Goal: Task Accomplishment & Management: Manage account settings

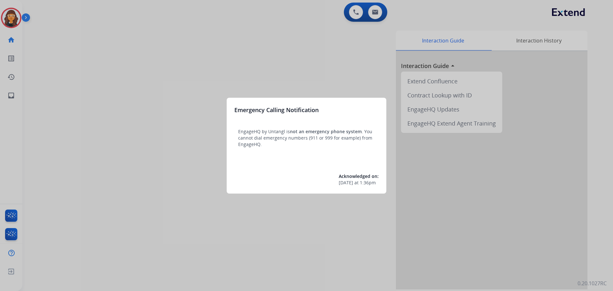
click at [104, 131] on div at bounding box center [306, 145] width 613 height 291
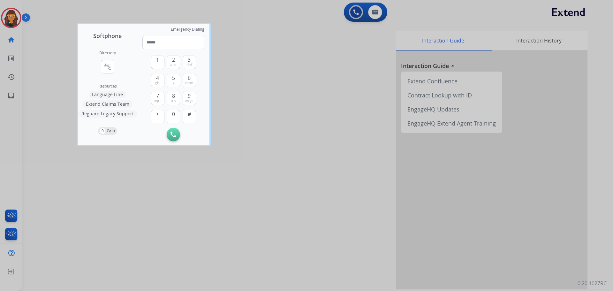
click at [39, 93] on div at bounding box center [306, 145] width 613 height 291
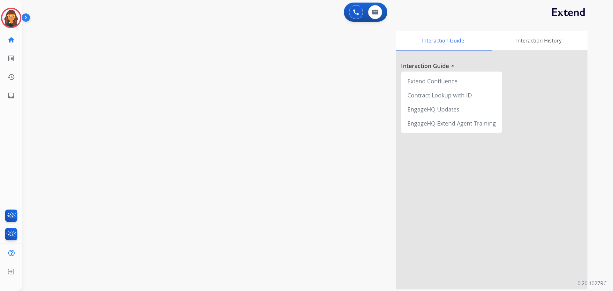
click at [40, 94] on div "swap_horiz Break voice bridge close_fullscreen Connect 3-Way Call merge_type Se…" at bounding box center [309, 156] width 575 height 266
click at [373, 15] on button at bounding box center [375, 12] width 14 height 14
select select "**********"
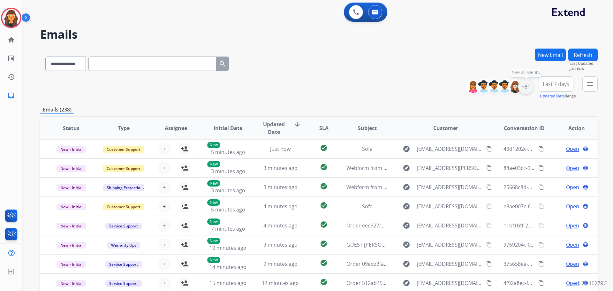
click at [528, 86] on div "+81" at bounding box center [525, 86] width 15 height 15
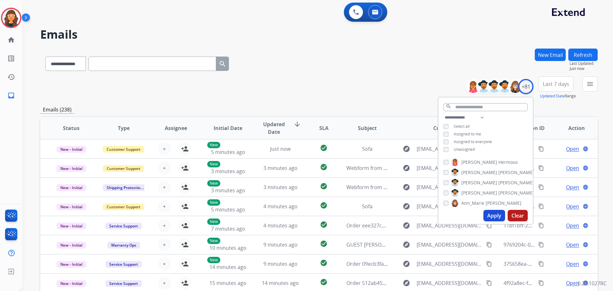
click at [490, 215] on button "Apply" at bounding box center [494, 215] width 22 height 11
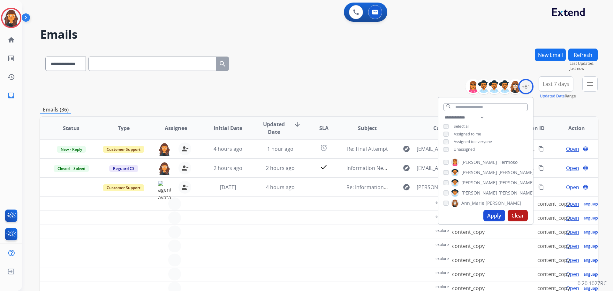
click at [327, 74] on div "**********" at bounding box center [318, 63] width 557 height 28
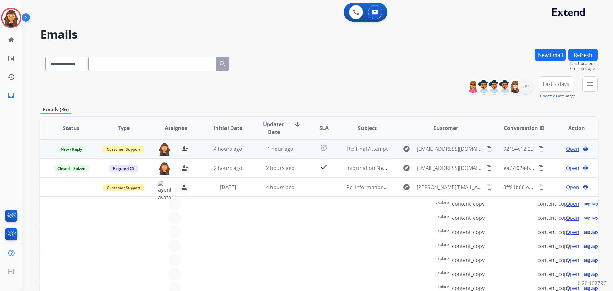
click at [571, 150] on span "Open" at bounding box center [572, 149] width 13 height 8
click at [572, 150] on mat-icon "language" at bounding box center [575, 149] width 6 height 6
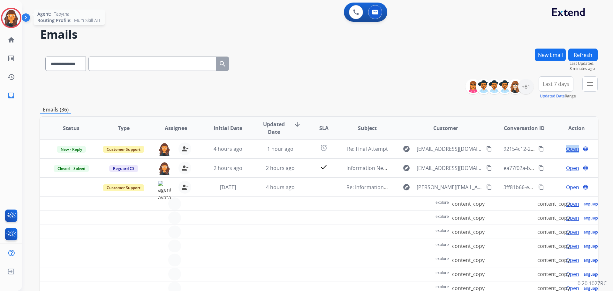
click at [9, 22] on img at bounding box center [11, 18] width 18 height 18
click at [10, 22] on img at bounding box center [11, 18] width 18 height 18
click at [12, 22] on img at bounding box center [11, 18] width 18 height 18
click at [12, 20] on img at bounding box center [11, 18] width 18 height 18
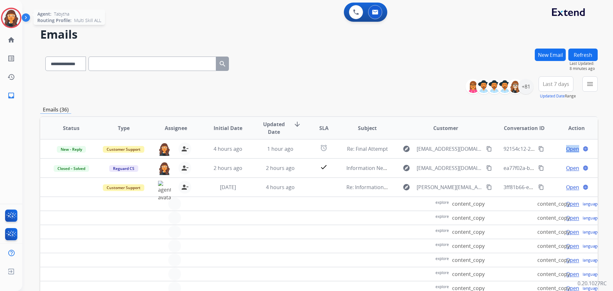
click at [12, 19] on img at bounding box center [11, 18] width 18 height 18
click at [11, 19] on img at bounding box center [11, 18] width 18 height 18
click at [9, 17] on img at bounding box center [11, 18] width 18 height 18
click at [579, 56] on button "Refresh" at bounding box center [582, 55] width 29 height 12
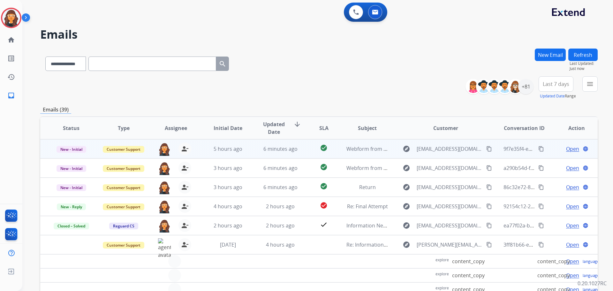
click at [566, 150] on span "Open" at bounding box center [572, 149] width 13 height 8
click at [566, 149] on span "Open" at bounding box center [572, 149] width 13 height 8
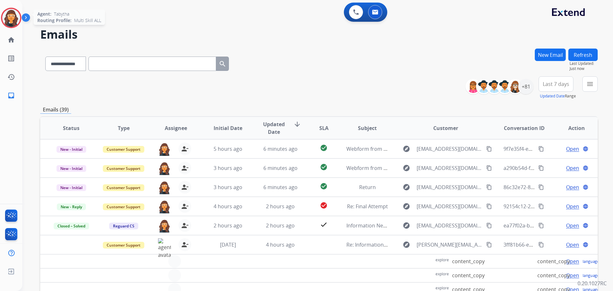
click at [15, 17] on img at bounding box center [11, 18] width 18 height 18
click at [14, 17] on img at bounding box center [11, 18] width 18 height 18
click at [7, 14] on img at bounding box center [11, 18] width 18 height 18
click at [7, 15] on img at bounding box center [11, 18] width 18 height 18
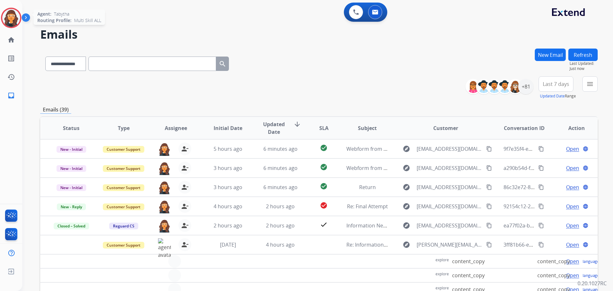
click at [7, 15] on img at bounding box center [11, 18] width 18 height 18
drag, startPoint x: 13, startPoint y: 18, endPoint x: 64, endPoint y: 24, distance: 51.4
click at [14, 18] on img at bounding box center [11, 18] width 18 height 18
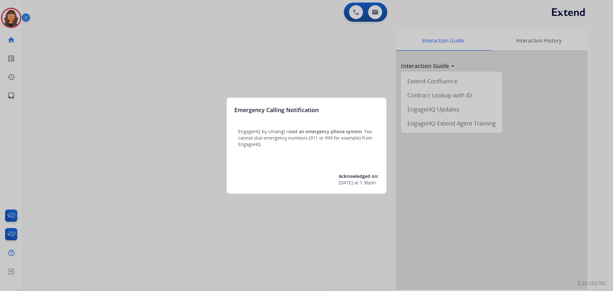
click at [290, 139] on p "EngageHQ by Untangl is not an emergency phone system . You cannot dial emergenc…" at bounding box center [306, 137] width 137 height 19
click at [287, 166] on div "Emergency Calling Notification EngageHQ by Untangl is not an emergency phone sy…" at bounding box center [307, 146] width 160 height 96
click at [341, 183] on span "[DATE]" at bounding box center [346, 182] width 14 height 6
click at [349, 191] on div "Emergency Calling Notification EngageHQ by Untangl is not an emergency phone sy…" at bounding box center [307, 146] width 160 height 96
click at [339, 183] on span "[DATE]" at bounding box center [346, 182] width 14 height 6
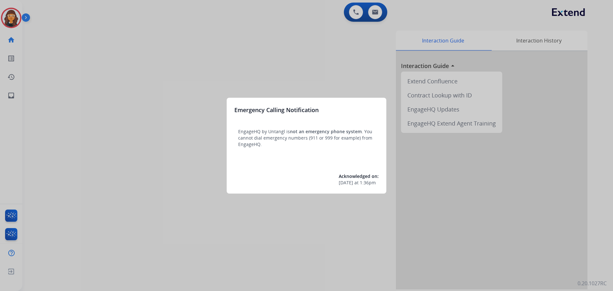
click at [165, 87] on div at bounding box center [306, 145] width 613 height 291
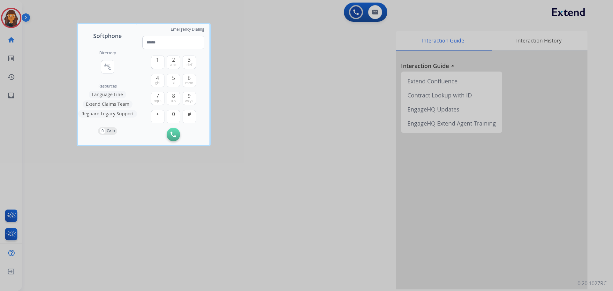
click at [65, 59] on div at bounding box center [306, 145] width 613 height 291
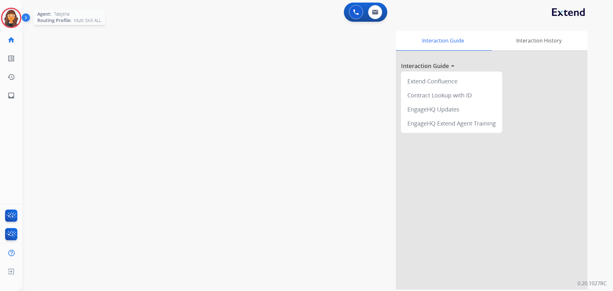
click at [2, 16] on img at bounding box center [11, 18] width 18 height 18
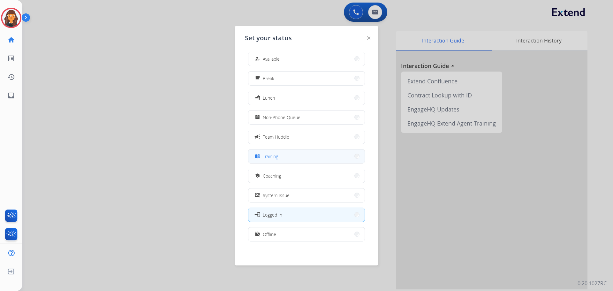
scroll to position [2, 0]
click at [270, 58] on span "Available" at bounding box center [271, 58] width 17 height 7
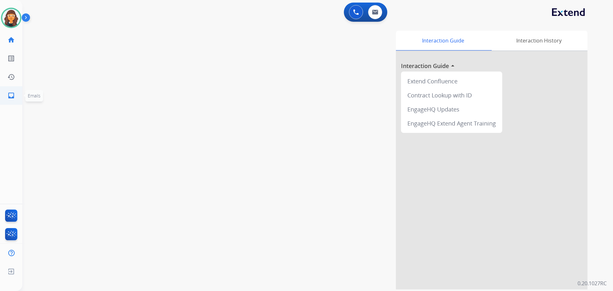
click at [9, 94] on mat-icon "inbox" at bounding box center [11, 96] width 8 height 8
select select "**********"
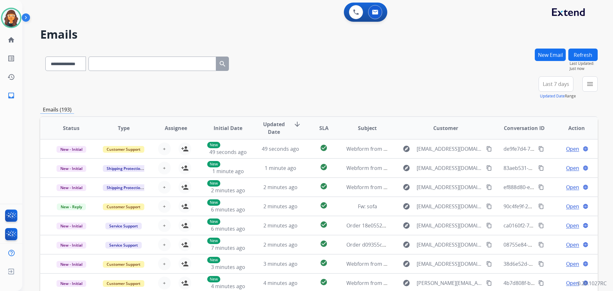
click at [304, 100] on div "**********" at bounding box center [318, 206] width 557 height 315
click at [9, 21] on img at bounding box center [11, 18] width 18 height 18
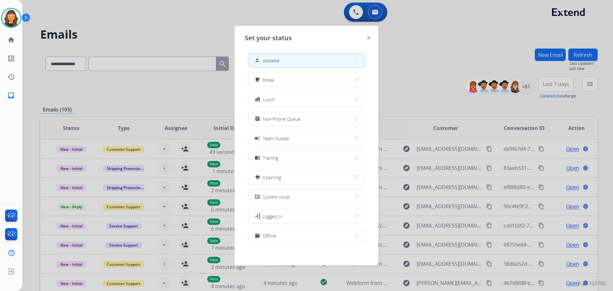
click at [293, 119] on span "Non-Phone Queue" at bounding box center [282, 119] width 38 height 7
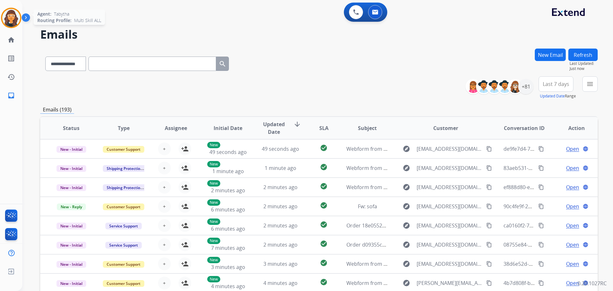
click at [15, 17] on img at bounding box center [11, 18] width 18 height 18
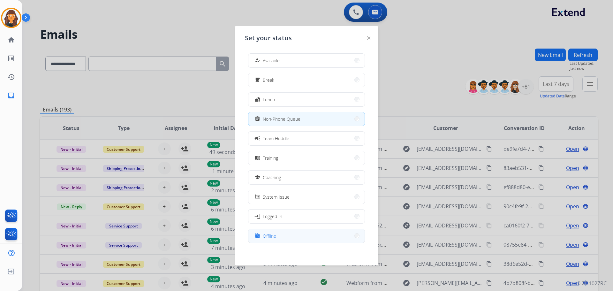
click at [267, 241] on button "work_off Offline" at bounding box center [306, 236] width 116 height 14
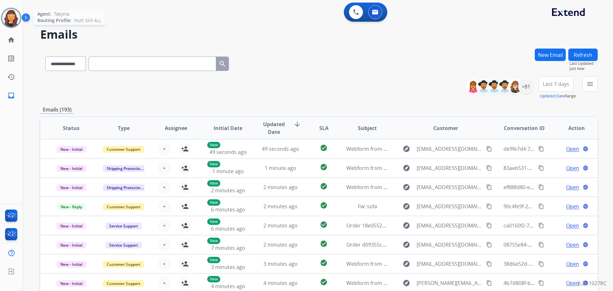
click at [8, 19] on img at bounding box center [11, 18] width 18 height 18
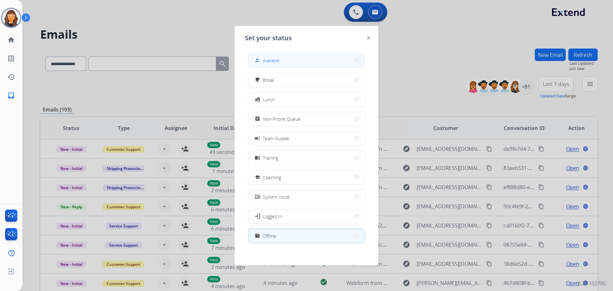
click at [283, 63] on button "how_to_reg Available" at bounding box center [306, 61] width 116 height 14
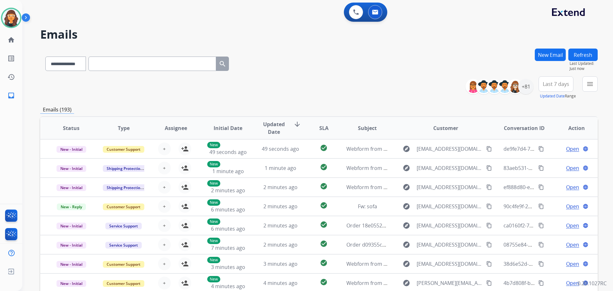
click at [305, 85] on div "**********" at bounding box center [318, 87] width 557 height 23
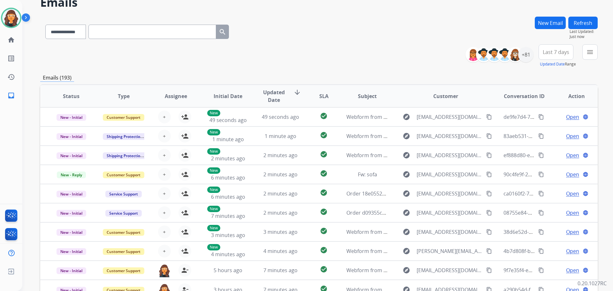
click at [543, 25] on button "New Email" at bounding box center [550, 23] width 31 height 12
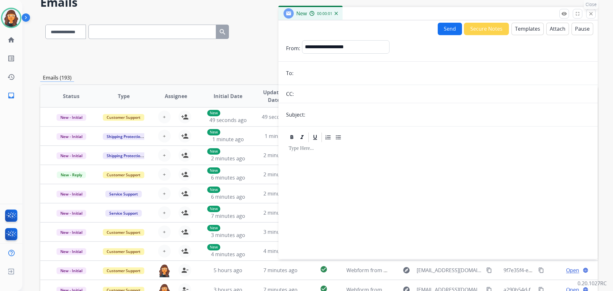
click at [593, 16] on mat-icon "close" at bounding box center [591, 14] width 6 height 6
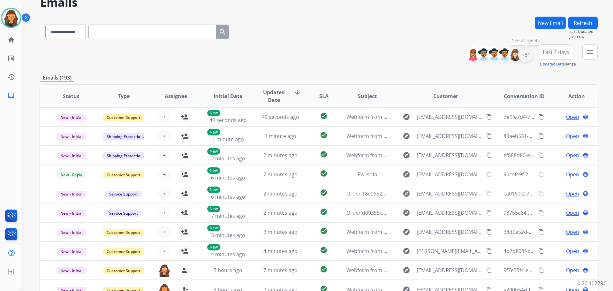
click at [529, 56] on div "+81" at bounding box center [525, 54] width 15 height 15
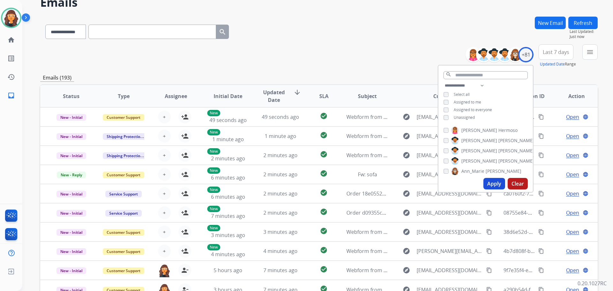
click at [490, 184] on button "Apply" at bounding box center [494, 183] width 22 height 11
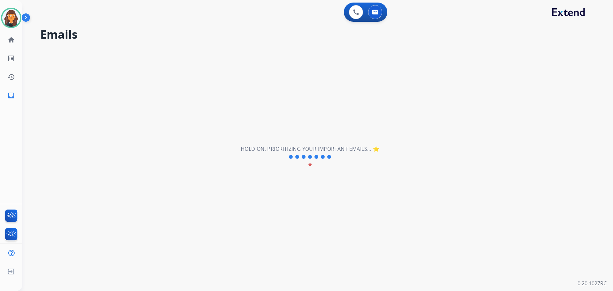
scroll to position [0, 0]
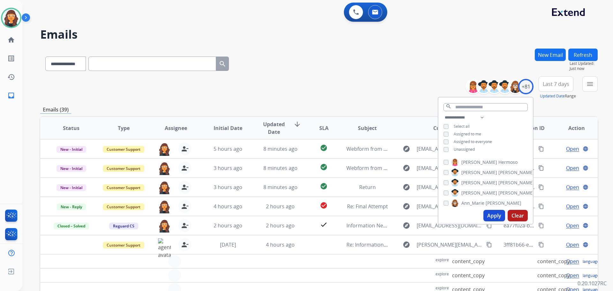
drag, startPoint x: 374, startPoint y: 89, endPoint x: 370, endPoint y: 89, distance: 4.8
click at [372, 89] on div "**********" at bounding box center [318, 87] width 557 height 23
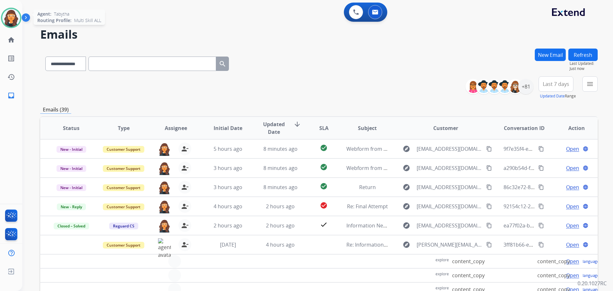
click at [5, 14] on img at bounding box center [11, 18] width 18 height 18
click at [7, 14] on img at bounding box center [11, 18] width 18 height 18
drag, startPoint x: 7, startPoint y: 14, endPoint x: 12, endPoint y: 14, distance: 4.5
click at [8, 14] on img at bounding box center [11, 18] width 18 height 18
click at [25, 19] on img at bounding box center [27, 19] width 11 height 12
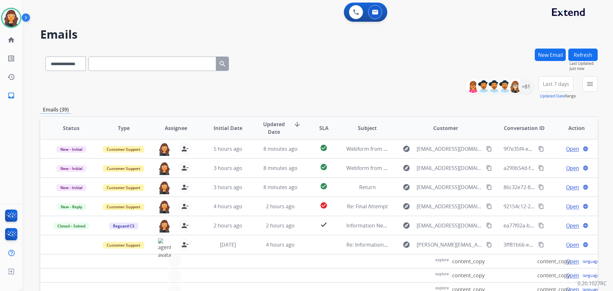
click at [25, 19] on img at bounding box center [27, 19] width 11 height 12
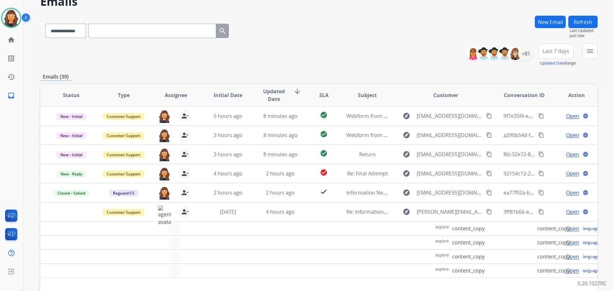
scroll to position [64, 0]
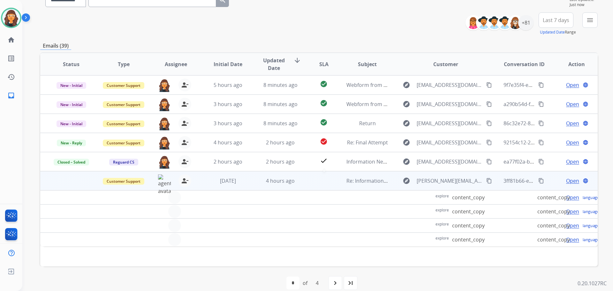
click at [320, 180] on mat-icon at bounding box center [324, 180] width 8 height 8
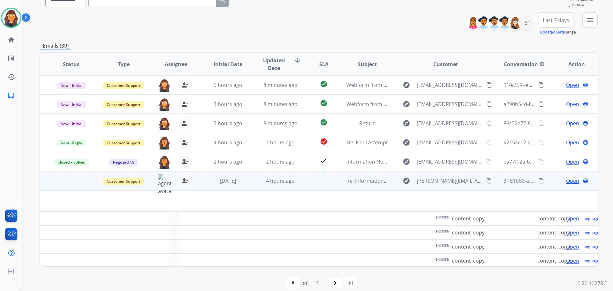
scroll to position [6, 0]
click at [323, 189] on td at bounding box center [266, 199] width 453 height 21
click at [323, 175] on mat-icon at bounding box center [324, 179] width 8 height 8
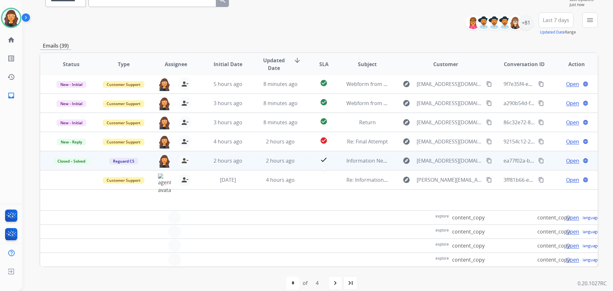
scroll to position [0, 0]
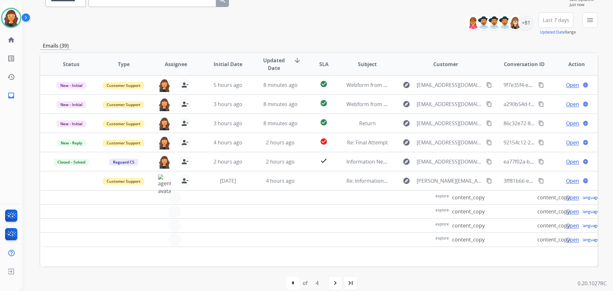
click at [352, 193] on td at bounding box center [362, 197] width 52 height 14
click at [326, 201] on td at bounding box center [318, 197] width 35 height 14
click at [326, 209] on td at bounding box center [318, 211] width 35 height 14
drag, startPoint x: 320, startPoint y: 229, endPoint x: 324, endPoint y: 229, distance: 4.5
click at [322, 229] on td at bounding box center [318, 225] width 35 height 14
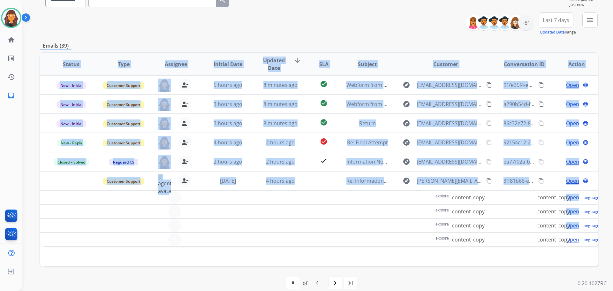
click at [321, 245] on div "Status Type Assignee Initial Date Updated Date arrow_downward SLA Subject Custo…" at bounding box center [318, 159] width 557 height 214
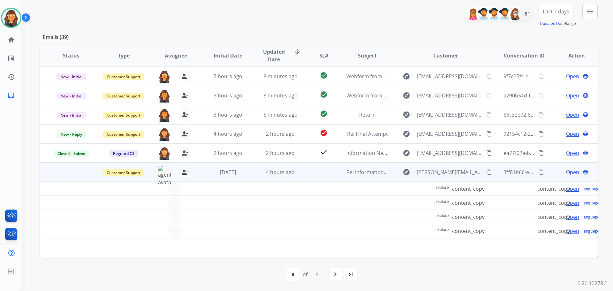
click at [573, 173] on span "Open" at bounding box center [572, 172] width 13 height 8
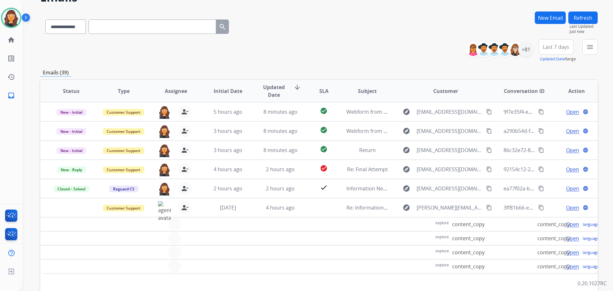
scroll to position [9, 0]
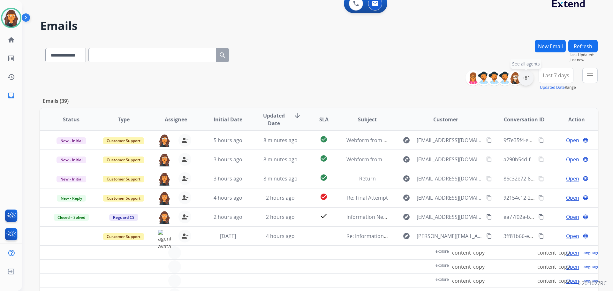
click at [528, 82] on div "+81" at bounding box center [525, 77] width 15 height 15
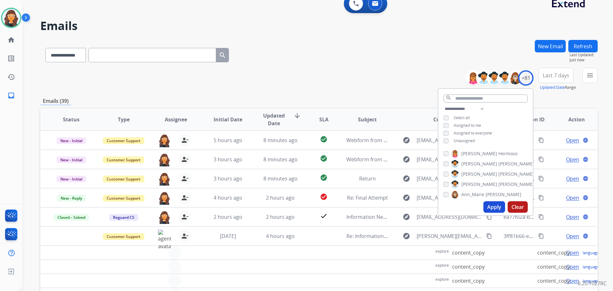
click at [489, 203] on button "Apply" at bounding box center [494, 206] width 22 height 11
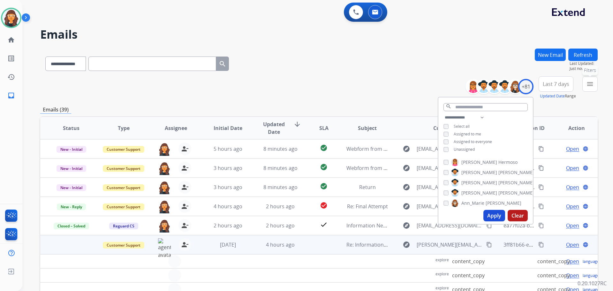
click at [588, 81] on mat-icon "menu" at bounding box center [590, 84] width 8 height 8
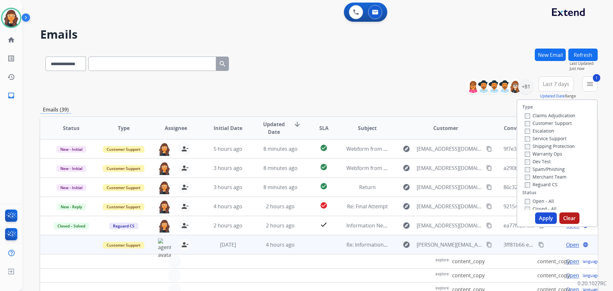
click at [526, 146] on label "Shipping Protection" at bounding box center [550, 146] width 50 height 6
click at [522, 185] on div "Claims Adjudication Customer Support Escalation Service Support Shipping Protec…" at bounding box center [548, 149] width 53 height 77
click at [539, 215] on button "Apply" at bounding box center [546, 217] width 22 height 11
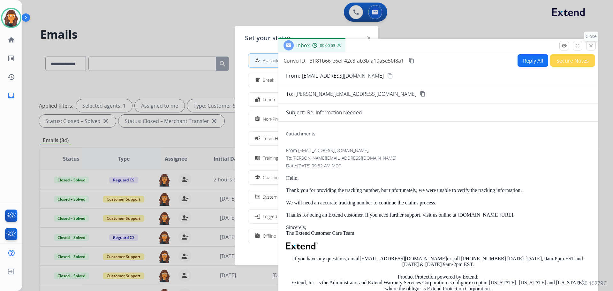
click at [590, 43] on button "close Close" at bounding box center [591, 46] width 10 height 10
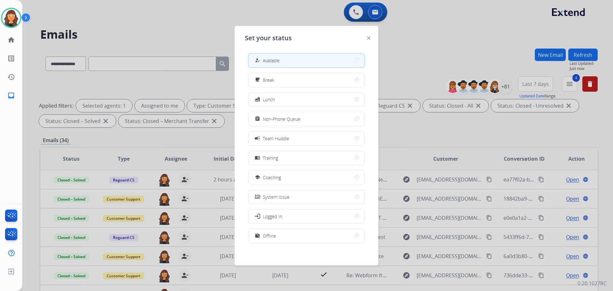
click at [368, 38] on img at bounding box center [368, 37] width 3 height 3
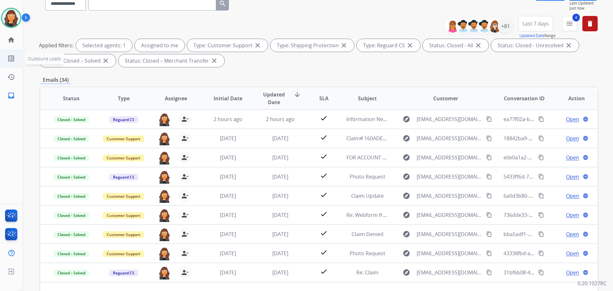
scroll to position [39, 0]
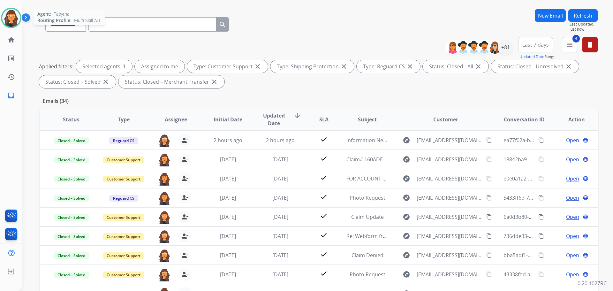
click at [15, 23] on img at bounding box center [11, 18] width 18 height 18
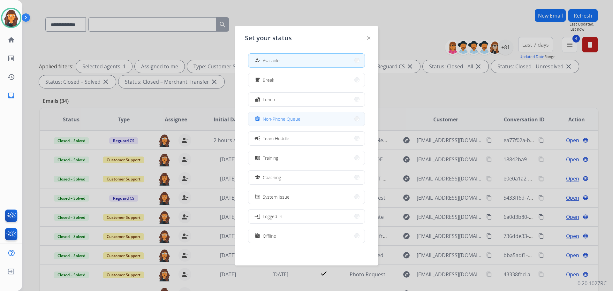
click at [280, 121] on span "Non-Phone Queue" at bounding box center [282, 119] width 38 height 7
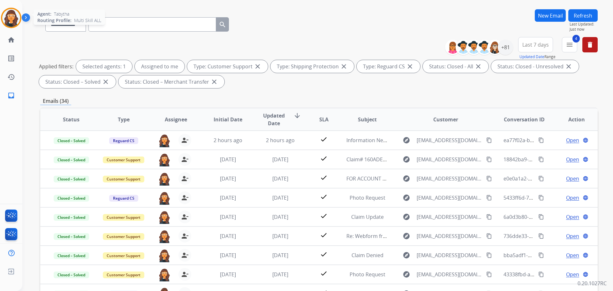
click at [11, 17] on img at bounding box center [11, 18] width 18 height 18
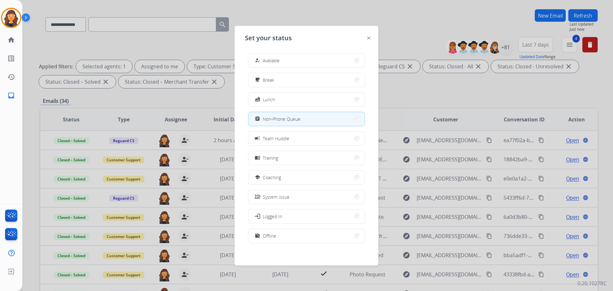
click at [297, 59] on button "how_to_reg Available" at bounding box center [306, 61] width 116 height 14
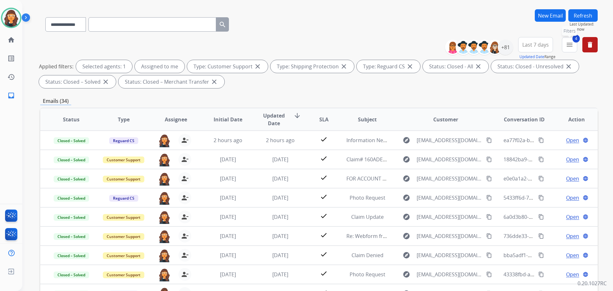
click at [571, 48] on mat-icon "menu" at bounding box center [570, 45] width 8 height 8
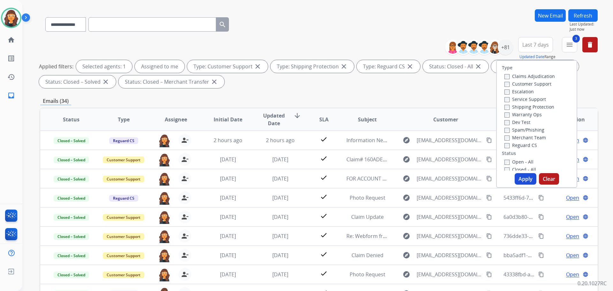
click at [501, 157] on div "Type Claims Adjudication Customer Support Escalation Service Support Shipping P…" at bounding box center [537, 116] width 80 height 110
click at [526, 180] on button "Apply" at bounding box center [526, 178] width 22 height 11
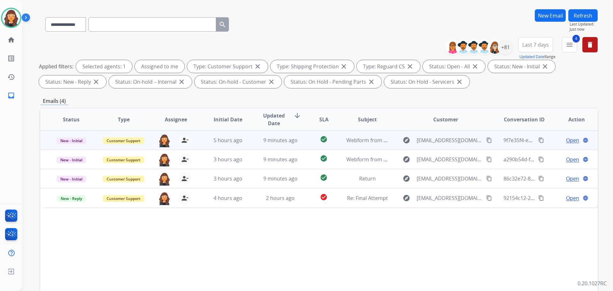
click at [569, 136] on td "Open language" at bounding box center [571, 140] width 52 height 19
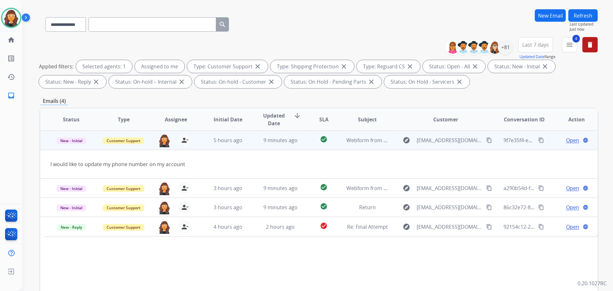
click at [566, 139] on span "Open" at bounding box center [572, 140] width 13 height 8
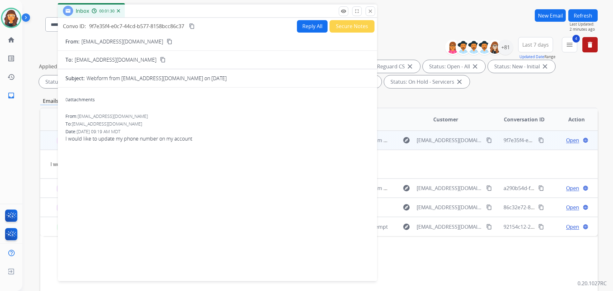
drag, startPoint x: 441, startPoint y: 6, endPoint x: 213, endPoint y: 14, distance: 228.7
click at [217, 11] on div "Inbox 00:01:30" at bounding box center [217, 10] width 319 height 13
click at [112, 44] on p "Danebarrett@outlook.com" at bounding box center [118, 42] width 82 height 8
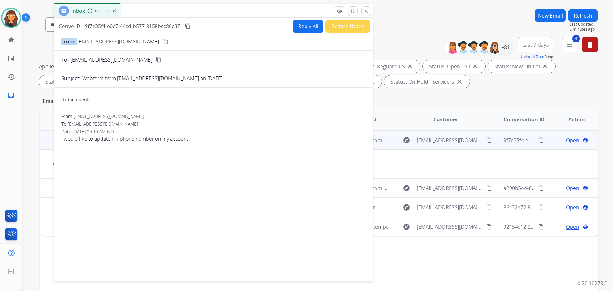
copy p "From:"
click at [295, 27] on button "Reply All" at bounding box center [308, 26] width 31 height 12
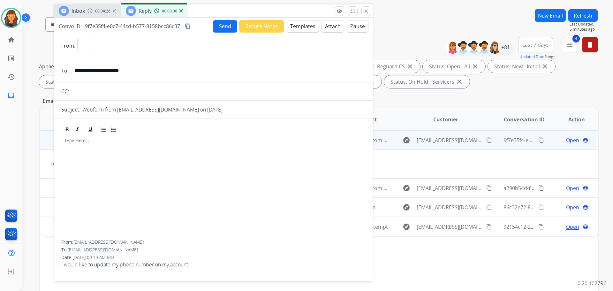
select select "**********"
click at [296, 27] on button "Templates" at bounding box center [303, 26] width 32 height 12
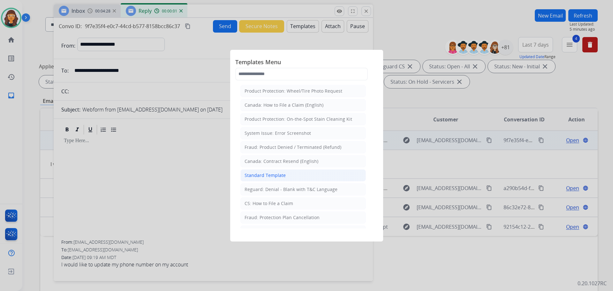
click at [257, 173] on div "Standard Template" at bounding box center [265, 175] width 41 height 6
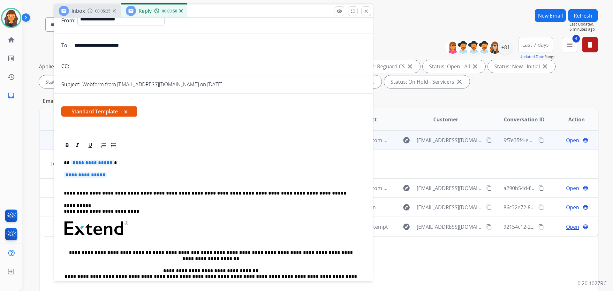
scroll to position [64, 0]
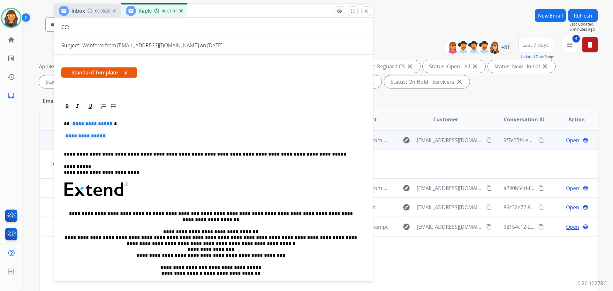
drag, startPoint x: 65, startPoint y: 134, endPoint x: 112, endPoint y: 137, distance: 47.0
click at [112, 137] on p "**********" at bounding box center [213, 139] width 299 height 12
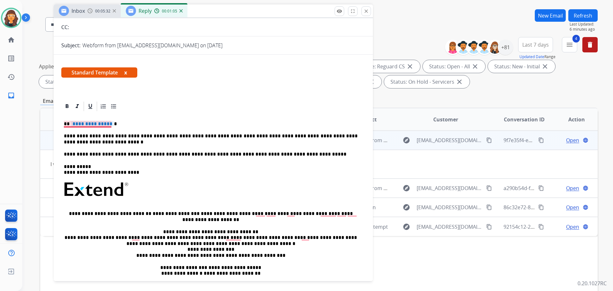
click at [92, 126] on span "**********" at bounding box center [92, 123] width 43 height 5
click at [93, 121] on span "**********" at bounding box center [92, 123] width 43 height 5
click at [97, 123] on p "********" at bounding box center [211, 124] width 294 height 6
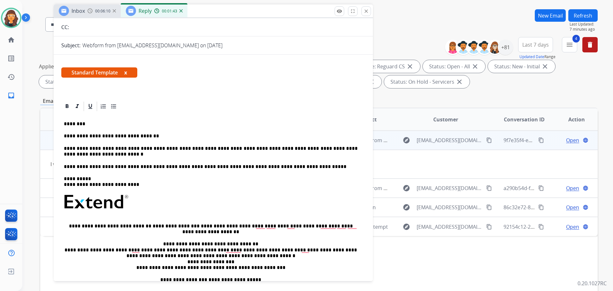
click at [78, 158] on div "**********" at bounding box center [213, 210] width 304 height 197
click at [81, 155] on p "**********" at bounding box center [211, 152] width 294 height 12
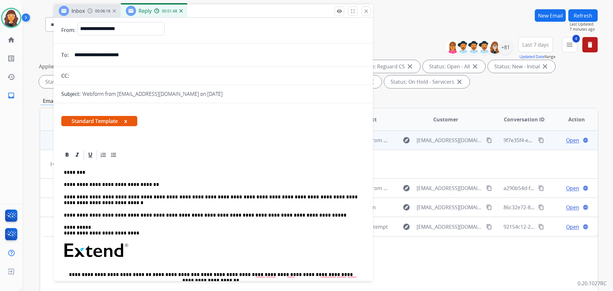
scroll to position [0, 0]
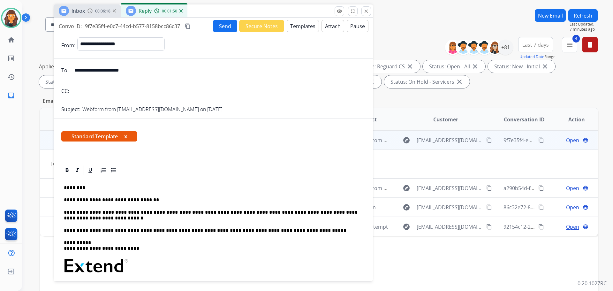
click at [225, 28] on button "Send" at bounding box center [225, 26] width 24 height 12
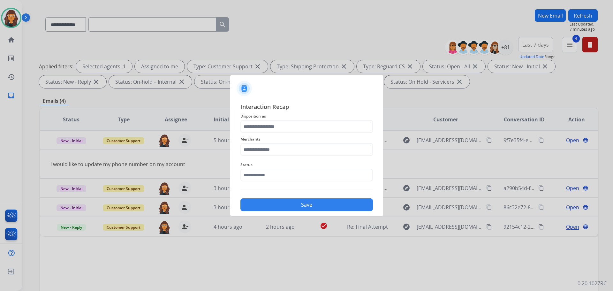
click at [278, 133] on div "Merchants" at bounding box center [306, 146] width 132 height 26
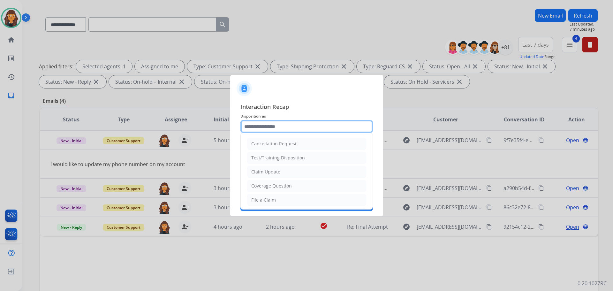
click at [278, 128] on input "text" at bounding box center [306, 126] width 132 height 13
click at [274, 169] on div "Claim Update" at bounding box center [265, 172] width 29 height 6
type input "**********"
drag, startPoint x: 260, startPoint y: 121, endPoint x: 181, endPoint y: 131, distance: 79.7
click at [0, 130] on app-contact-recap-modal "**********" at bounding box center [0, 145] width 0 height 291
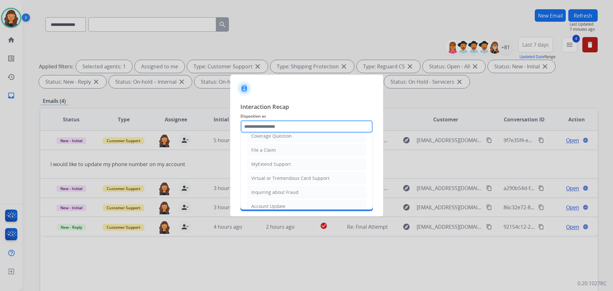
scroll to position [64, 0]
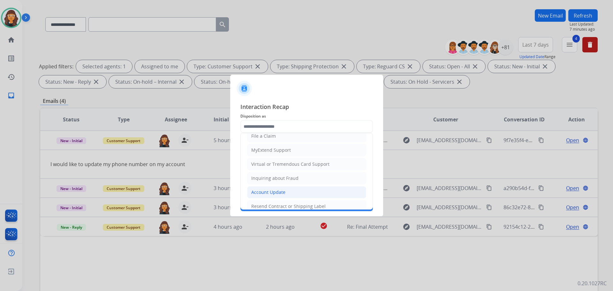
click at [279, 193] on div "Account Update" at bounding box center [268, 192] width 34 height 6
type input "**********"
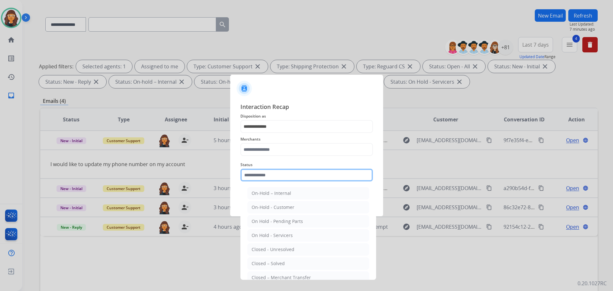
click at [265, 172] on input "text" at bounding box center [306, 175] width 132 height 13
click at [282, 262] on div "Closed – Solved" at bounding box center [268, 263] width 33 height 6
type input "**********"
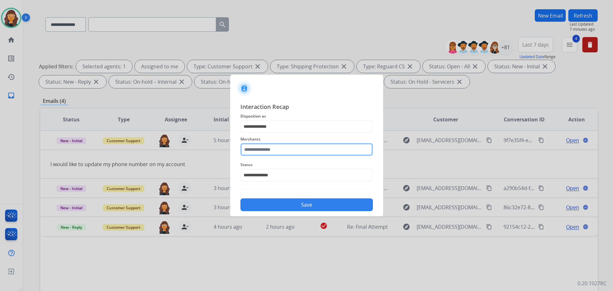
click at [261, 147] on input "text" at bounding box center [306, 149] width 132 height 13
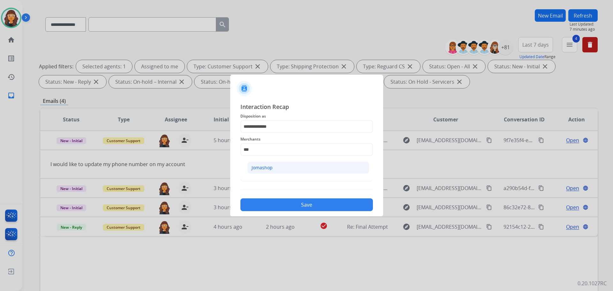
click at [267, 169] on div "Jomashop" at bounding box center [262, 167] width 21 height 6
type input "********"
click at [272, 206] on button "Save" at bounding box center [306, 204] width 132 height 13
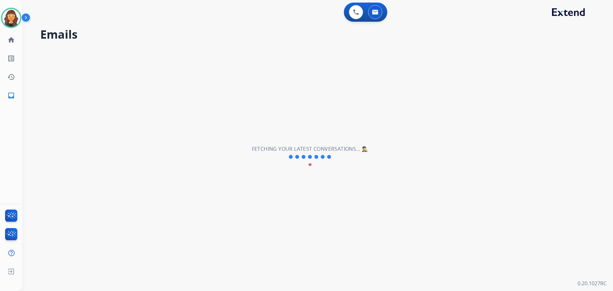
scroll to position [0, 0]
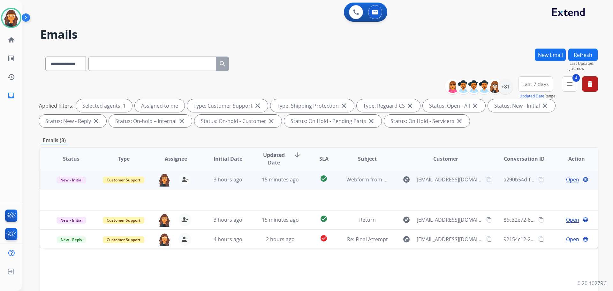
click at [538, 178] on mat-icon "content_copy" at bounding box center [541, 180] width 6 height 6
click at [514, 177] on span "a290b54d-f168-46f8-aba9-7f70ed767789" at bounding box center [551, 179] width 96 height 7
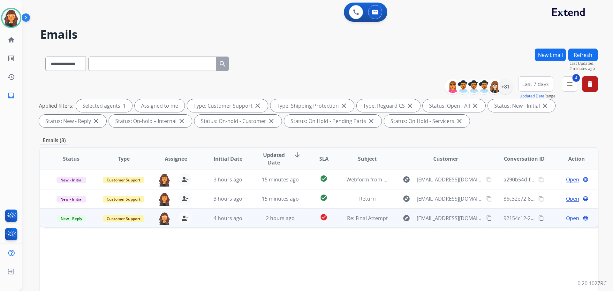
click at [567, 215] on span "Open" at bounding box center [572, 218] width 13 height 8
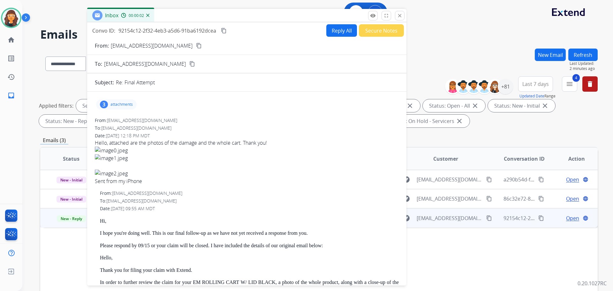
drag, startPoint x: 405, startPoint y: 48, endPoint x: 215, endPoint y: 17, distance: 192.4
click at [215, 17] on div "Inbox 00:00:02" at bounding box center [246, 15] width 319 height 13
click at [115, 46] on p "mrsheathersears@gmail.com" at bounding box center [150, 45] width 82 height 8
click at [116, 46] on p "mrsheathersears@gmail.com" at bounding box center [150, 45] width 82 height 8
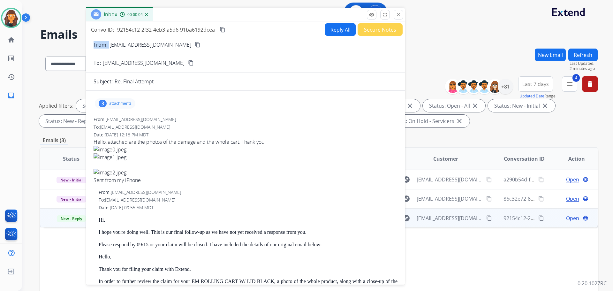
copy p "From:"
click at [115, 100] on div "3 attachments" at bounding box center [115, 103] width 41 height 10
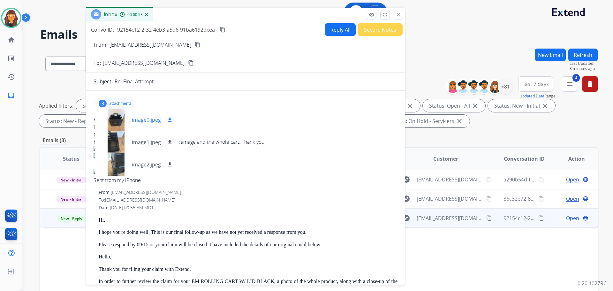
click at [139, 114] on div "image0.jpeg download" at bounding box center [137, 120] width 84 height 22
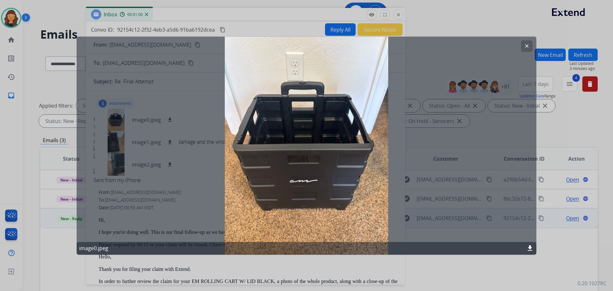
click at [525, 46] on mat-icon "clear" at bounding box center [527, 46] width 6 height 6
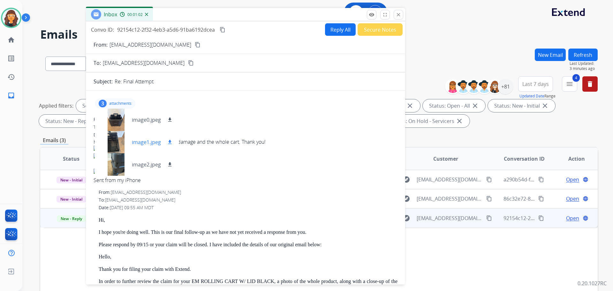
click at [148, 143] on p "image1.jpeg" at bounding box center [146, 142] width 29 height 8
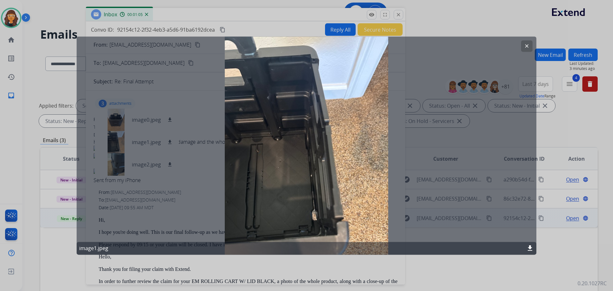
click at [523, 46] on button "clear" at bounding box center [526, 45] width 11 height 11
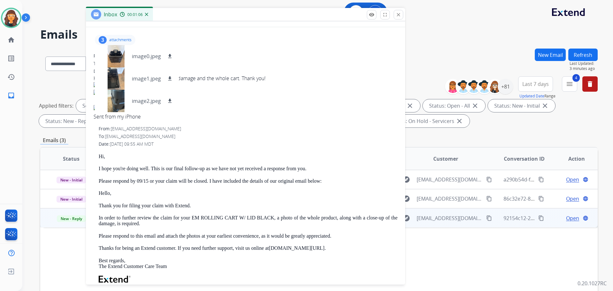
scroll to position [64, 0]
click at [145, 97] on p "image2.jpeg" at bounding box center [146, 101] width 29 height 8
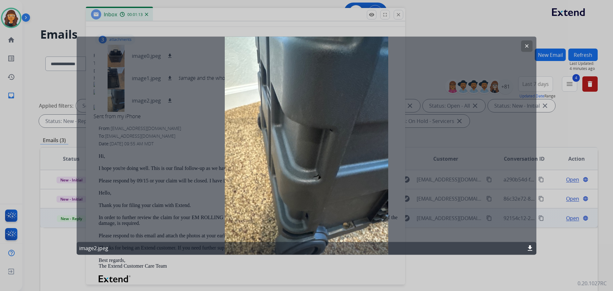
click at [527, 44] on mat-icon "clear" at bounding box center [527, 46] width 6 height 6
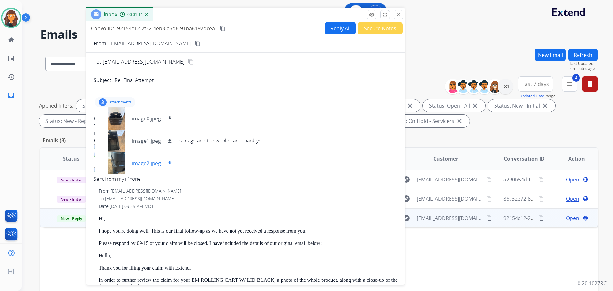
scroll to position [0, 0]
click at [145, 119] on p "image0.jpeg" at bounding box center [146, 120] width 29 height 8
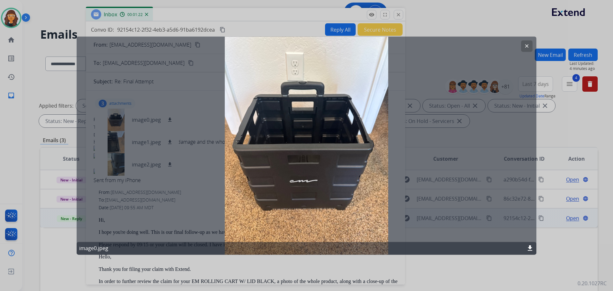
click at [531, 245] on mat-icon "download" at bounding box center [530, 248] width 8 height 8
click at [530, 47] on button "clear" at bounding box center [526, 45] width 11 height 11
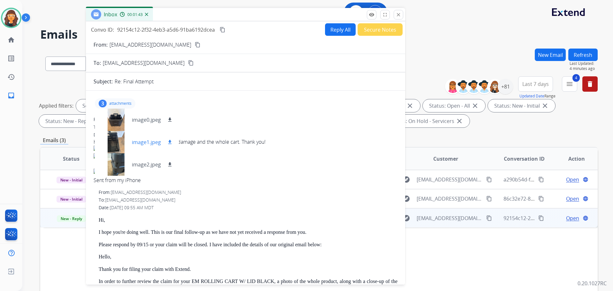
click at [137, 142] on p "image1.jpeg" at bounding box center [146, 142] width 29 height 8
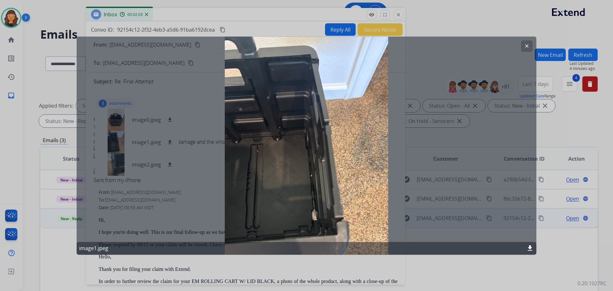
click at [529, 248] on mat-icon "download" at bounding box center [530, 248] width 8 height 8
click at [526, 44] on mat-icon "clear" at bounding box center [527, 46] width 6 height 6
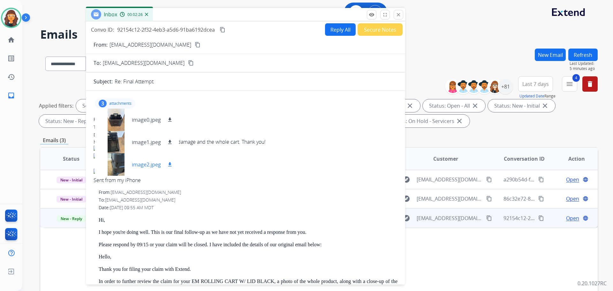
click at [144, 164] on p "image2.jpeg" at bounding box center [146, 165] width 29 height 8
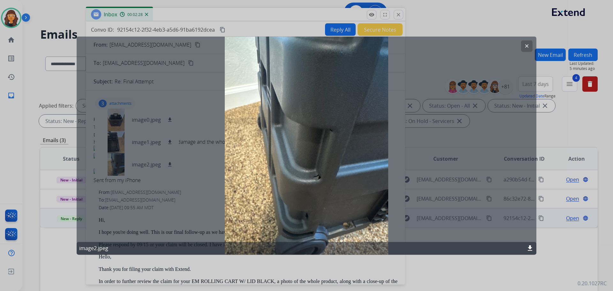
click at [531, 249] on mat-icon "download" at bounding box center [530, 248] width 8 height 8
click at [523, 49] on button "clear" at bounding box center [526, 45] width 11 height 11
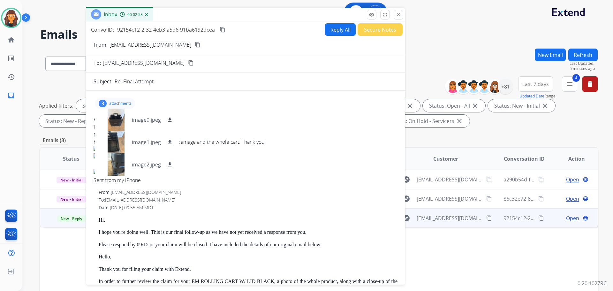
click at [127, 104] on p "attachments" at bounding box center [120, 103] width 22 height 5
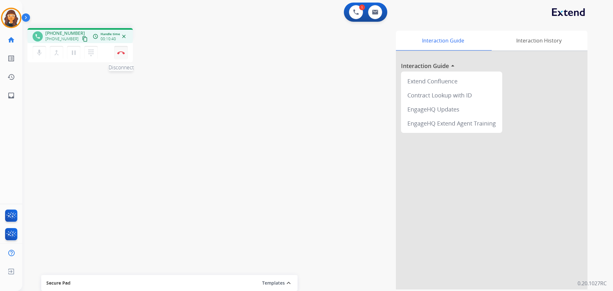
click at [122, 57] on button "Disconnect" at bounding box center [120, 52] width 13 height 13
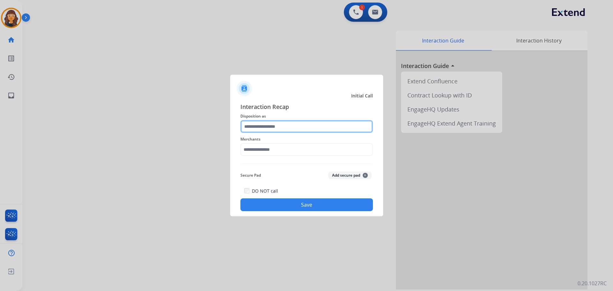
click at [260, 126] on input "text" at bounding box center [306, 126] width 132 height 13
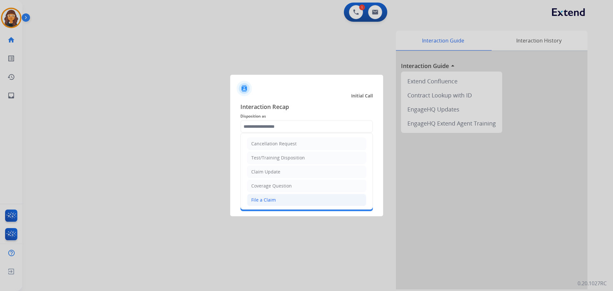
click at [273, 200] on div "File a Claim" at bounding box center [263, 200] width 25 height 6
type input "**********"
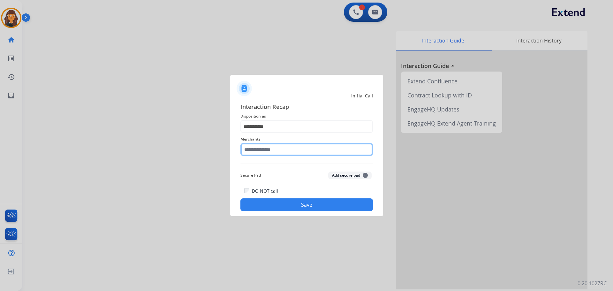
click at [258, 153] on input "text" at bounding box center [306, 149] width 132 height 13
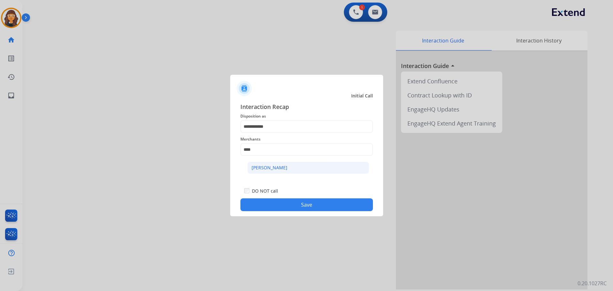
click at [269, 169] on div "Ashley - Reguard" at bounding box center [270, 167] width 36 height 6
type input "**********"
click at [261, 206] on button "Save" at bounding box center [306, 204] width 132 height 13
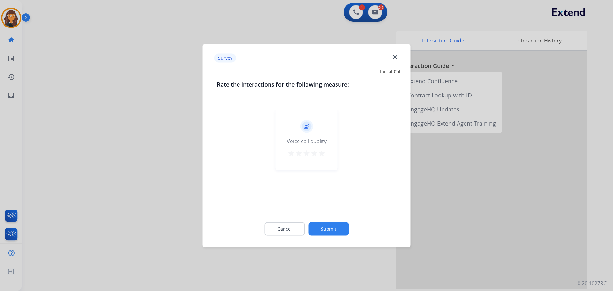
click at [319, 154] on mat-icon "star" at bounding box center [322, 153] width 8 height 8
click at [337, 240] on div "Cancel Submit" at bounding box center [307, 228] width 180 height 29
click at [339, 227] on button "Submit" at bounding box center [328, 228] width 40 height 13
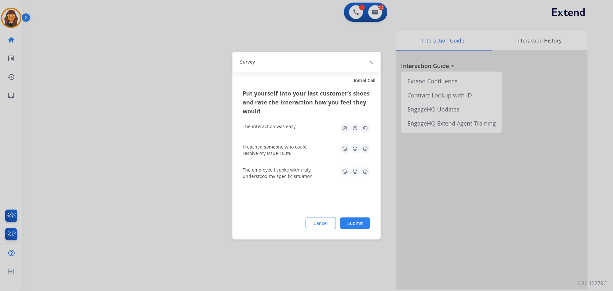
click at [363, 128] on img at bounding box center [365, 128] width 10 height 10
click at [366, 151] on img at bounding box center [365, 148] width 10 height 10
click at [365, 176] on img at bounding box center [365, 171] width 10 height 10
click at [365, 225] on button "Submit" at bounding box center [355, 222] width 31 height 11
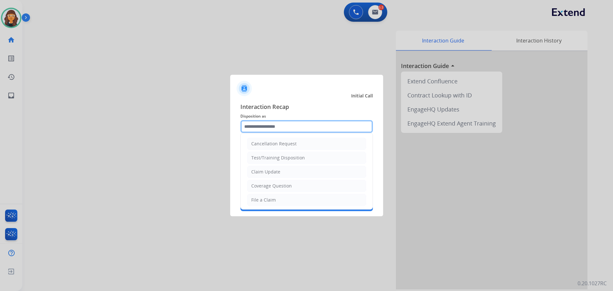
click at [275, 125] on input "text" at bounding box center [306, 126] width 132 height 13
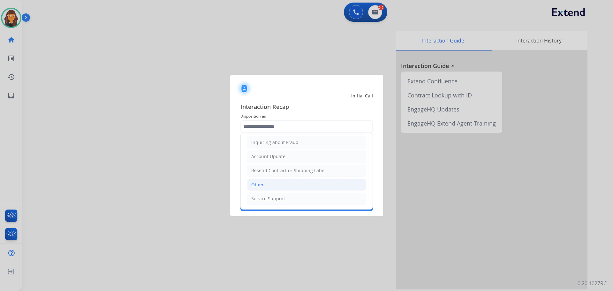
click at [273, 185] on li "Other" at bounding box center [306, 184] width 119 height 12
type input "*****"
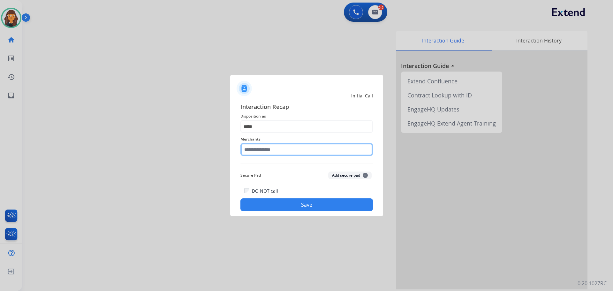
click at [258, 151] on input "text" at bounding box center [306, 149] width 132 height 13
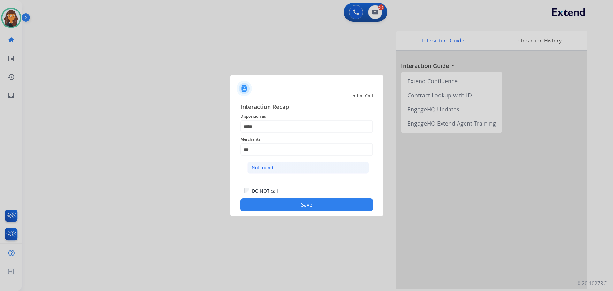
click at [271, 167] on div "Not found" at bounding box center [263, 167] width 22 height 6
type input "*********"
click at [277, 207] on button "Save" at bounding box center [306, 204] width 132 height 13
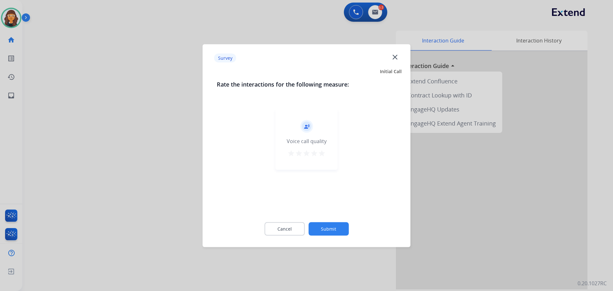
click at [325, 155] on mat-icon "star" at bounding box center [322, 153] width 8 height 8
click at [337, 229] on button "Submit" at bounding box center [328, 228] width 40 height 13
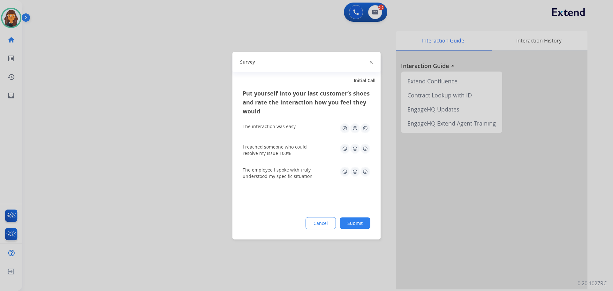
click at [364, 127] on img at bounding box center [365, 128] width 10 height 10
drag, startPoint x: 364, startPoint y: 150, endPoint x: 366, endPoint y: 163, distance: 13.3
click at [364, 151] on img at bounding box center [365, 148] width 10 height 10
click at [367, 174] on img at bounding box center [365, 171] width 10 height 10
drag, startPoint x: 363, startPoint y: 228, endPoint x: 360, endPoint y: 223, distance: 5.1
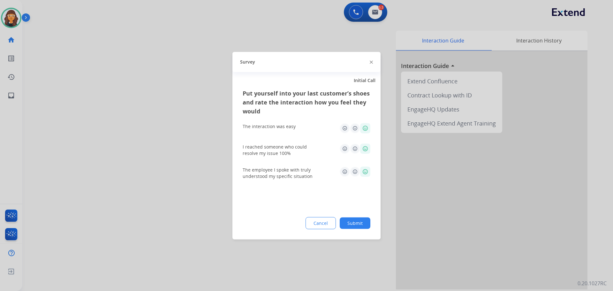
click at [363, 227] on div "Cancel Submit" at bounding box center [307, 223] width 128 height 12
click at [360, 223] on button "Submit" at bounding box center [355, 222] width 31 height 11
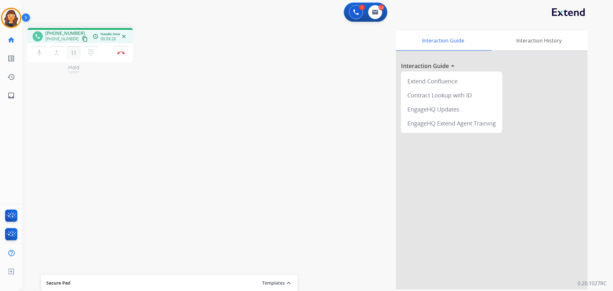
click at [73, 51] on mat-icon "pause" at bounding box center [74, 53] width 8 height 8
click at [96, 50] on button "dialpad Dialpad" at bounding box center [90, 52] width 13 height 13
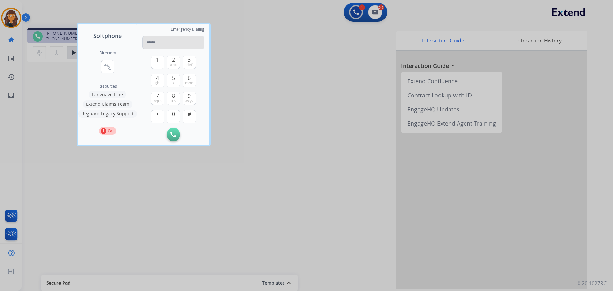
click at [155, 45] on input "tel" at bounding box center [173, 42] width 62 height 13
type input "**********"
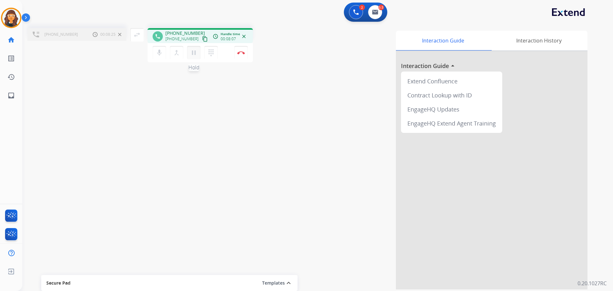
click at [197, 53] on mat-icon "pause" at bounding box center [194, 53] width 8 height 8
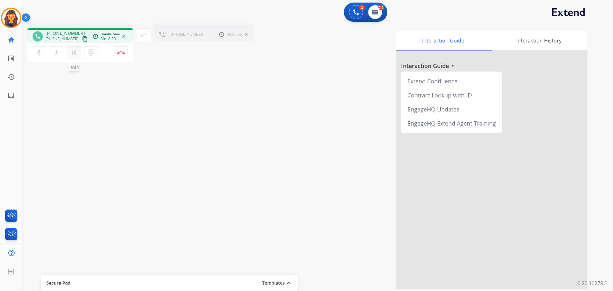
click at [72, 51] on mat-icon "pause" at bounding box center [74, 53] width 8 height 8
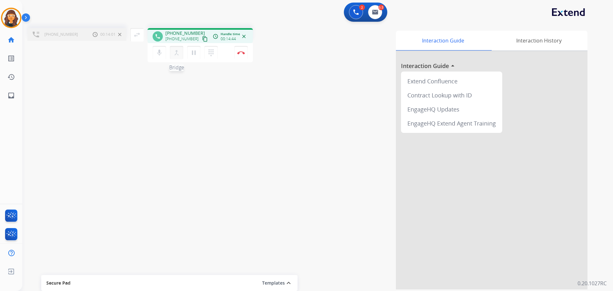
click at [178, 51] on mat-icon "merge_type" at bounding box center [177, 53] width 8 height 8
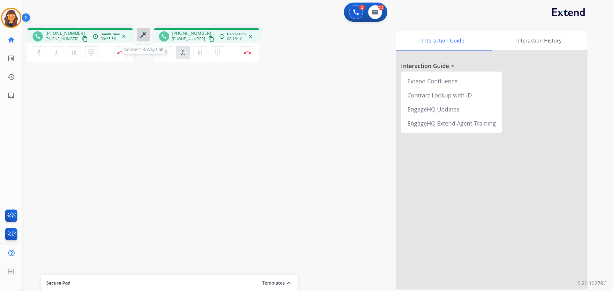
click at [140, 36] on mat-icon "close_fullscreen" at bounding box center [144, 35] width 8 height 8
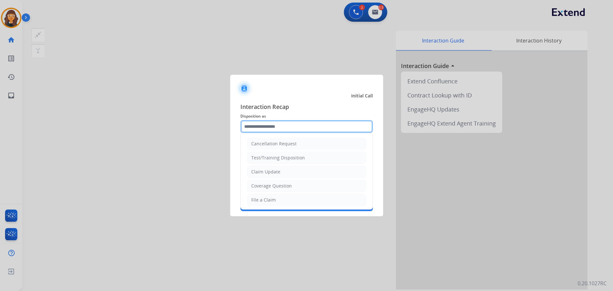
click at [258, 123] on input "text" at bounding box center [306, 126] width 132 height 13
click at [260, 166] on li "Claim Update" at bounding box center [306, 172] width 119 height 12
type input "**********"
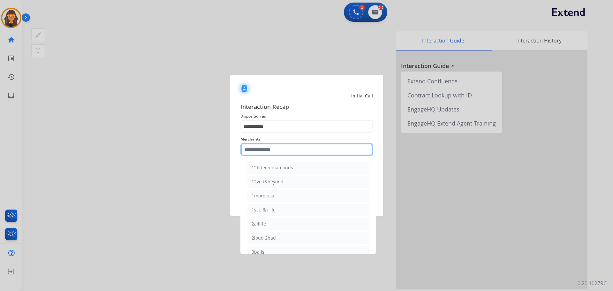
click at [258, 147] on input "text" at bounding box center [306, 149] width 132 height 13
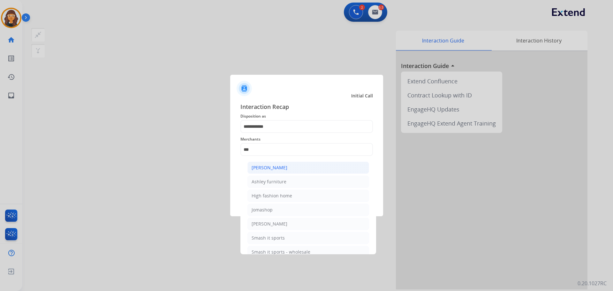
click at [256, 165] on div "Ashley - Reguard" at bounding box center [270, 167] width 36 height 6
type input "**********"
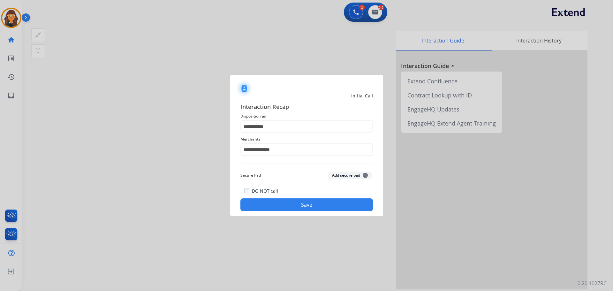
click at [266, 202] on button "Save" at bounding box center [306, 204] width 132 height 13
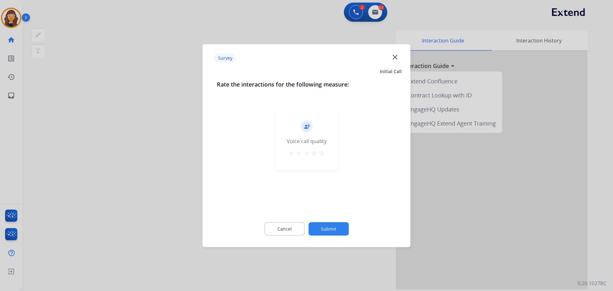
click at [322, 156] on mat-icon "star" at bounding box center [322, 153] width 8 height 8
click at [322, 230] on button "Submit" at bounding box center [328, 228] width 40 height 13
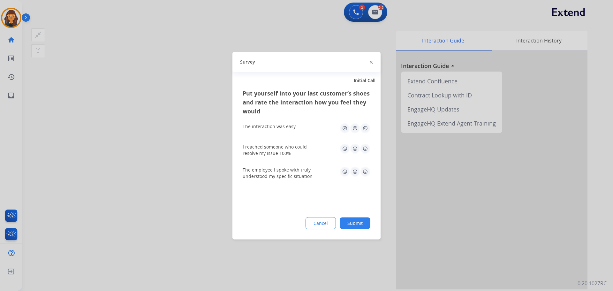
click at [367, 126] on img at bounding box center [365, 128] width 10 height 10
click at [366, 146] on img at bounding box center [365, 148] width 10 height 10
click at [366, 173] on img at bounding box center [365, 171] width 10 height 10
click at [356, 221] on button "Submit" at bounding box center [355, 222] width 31 height 11
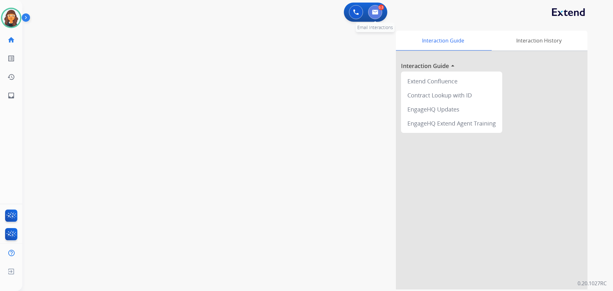
click at [375, 12] on img at bounding box center [375, 12] width 6 height 5
select select "**********"
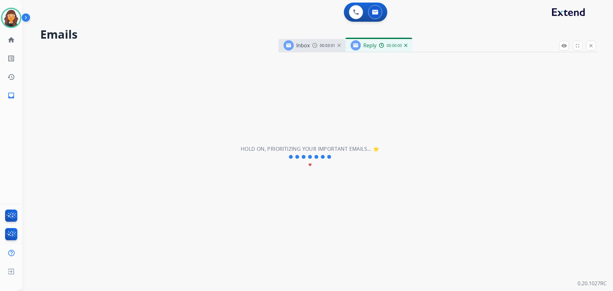
select select "**********"
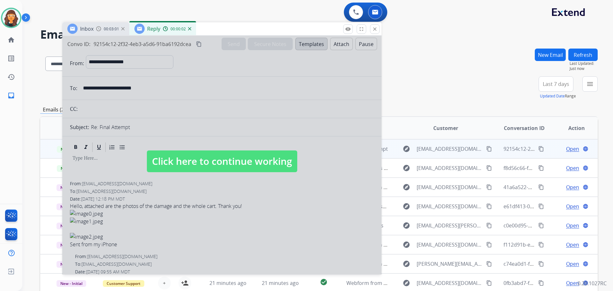
drag, startPoint x: 433, startPoint y: 47, endPoint x: 217, endPoint y: 29, distance: 216.9
click at [217, 29] on div "Inbox 00:03:01 Reply 00:00:02" at bounding box center [221, 28] width 319 height 13
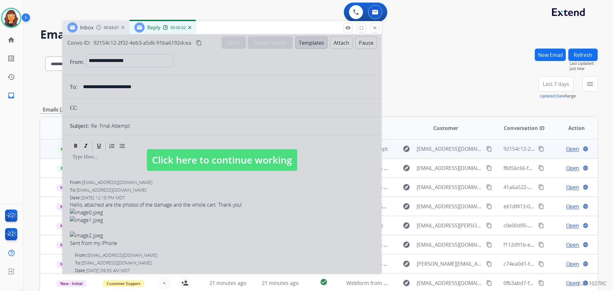
click at [213, 161] on span "Click here to continue working" at bounding box center [222, 160] width 150 height 22
select select
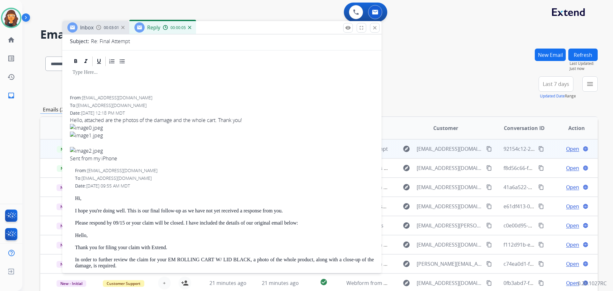
scroll to position [96, 0]
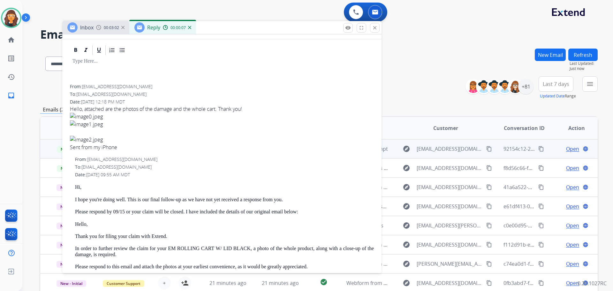
click at [190, 27] on img at bounding box center [189, 27] width 3 height 3
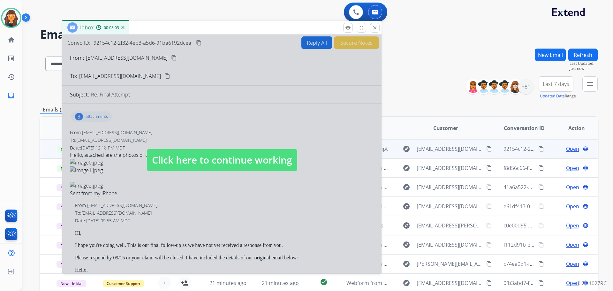
click at [197, 155] on span "Click here to continue working" at bounding box center [222, 160] width 150 height 22
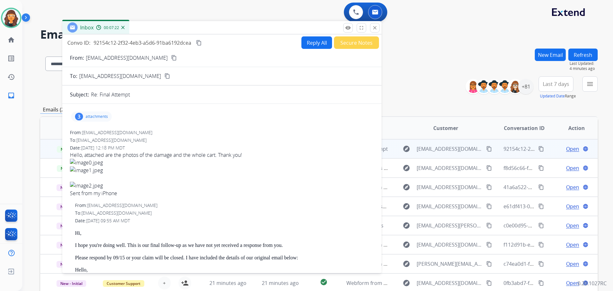
click at [198, 41] on mat-icon "content_copy" at bounding box center [199, 43] width 6 height 6
click at [343, 44] on button "Secure Notes" at bounding box center [356, 42] width 45 height 12
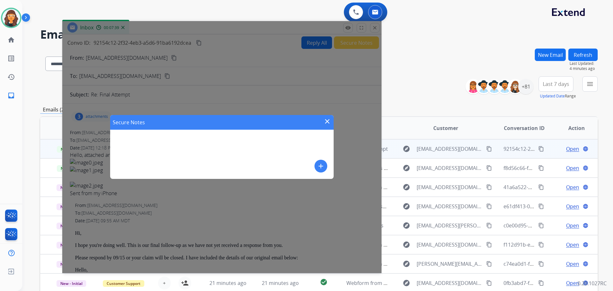
click at [314, 165] on div "Secure Notes close add" at bounding box center [221, 147] width 223 height 64
click at [320, 162] on button "add" at bounding box center [320, 166] width 13 height 13
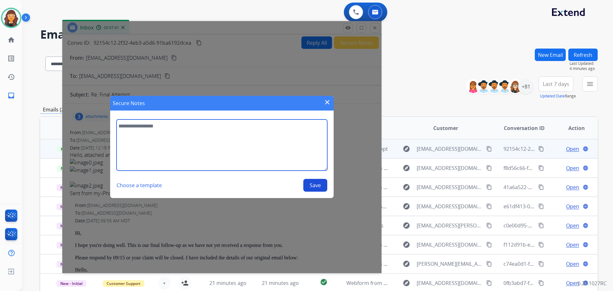
click at [203, 133] on textarea at bounding box center [222, 144] width 211 height 51
type textarea "*"
drag, startPoint x: 256, startPoint y: 126, endPoint x: 260, endPoint y: 126, distance: 4.1
click at [259, 126] on textarea "**********" at bounding box center [222, 144] width 211 height 51
click at [295, 125] on textarea "**********" at bounding box center [222, 144] width 211 height 51
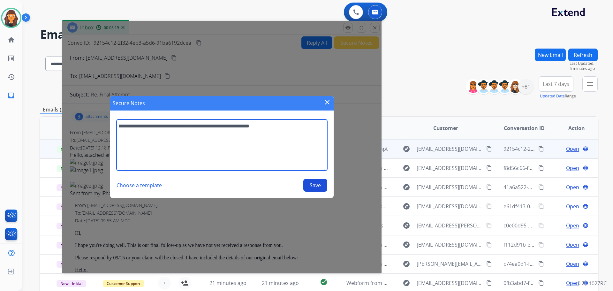
type textarea "**********"
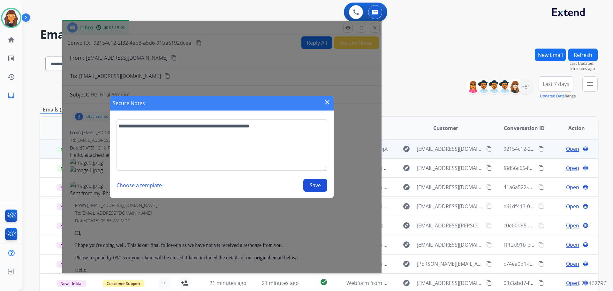
click at [317, 186] on button "Save" at bounding box center [315, 185] width 24 height 13
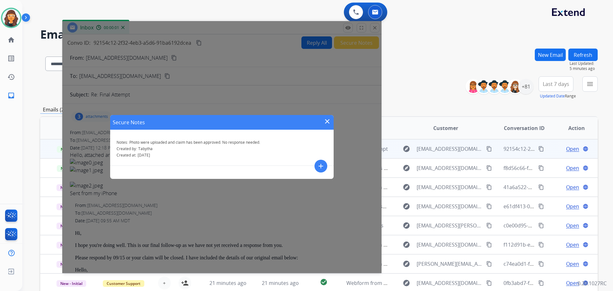
click at [327, 120] on mat-icon "close" at bounding box center [327, 121] width 8 height 8
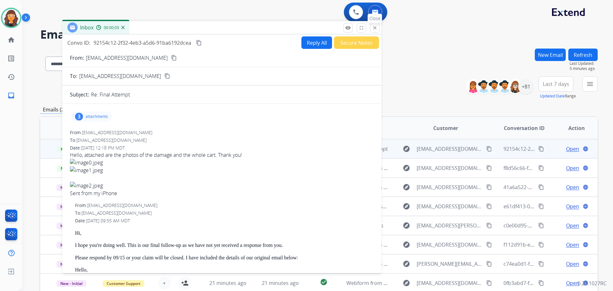
click at [375, 29] on mat-icon "close" at bounding box center [375, 28] width 6 height 6
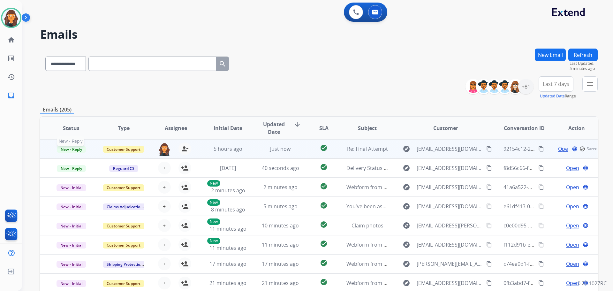
click at [77, 147] on span "New - Reply" at bounding box center [71, 149] width 29 height 7
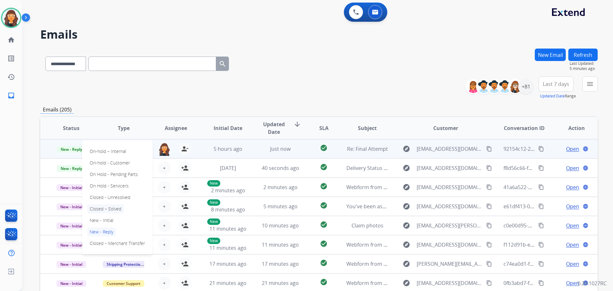
click at [102, 207] on p "Closed – Solved" at bounding box center [105, 208] width 37 height 9
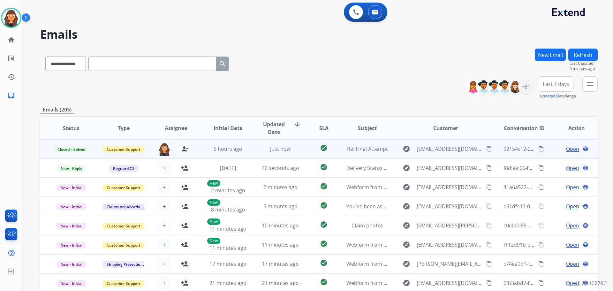
click at [581, 53] on button "Refresh" at bounding box center [582, 55] width 29 height 12
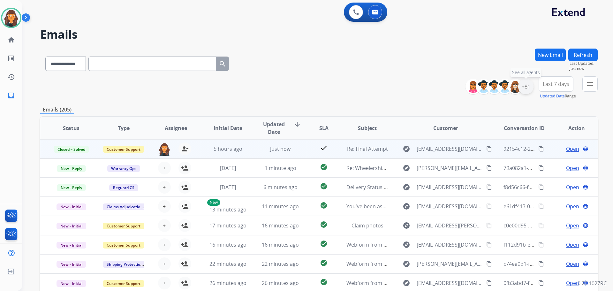
click at [530, 87] on div "+81" at bounding box center [525, 86] width 15 height 15
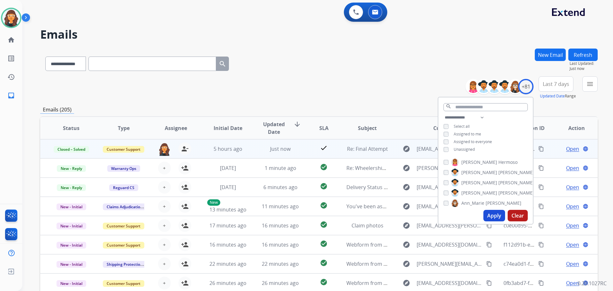
click at [494, 217] on button "Apply" at bounding box center [494, 215] width 22 height 11
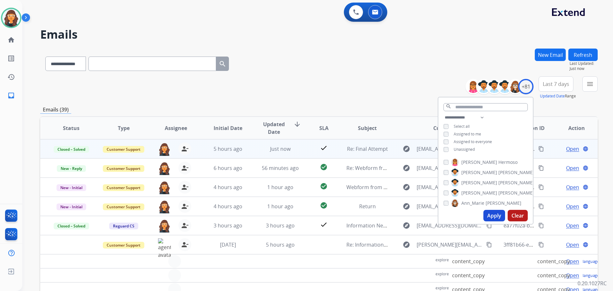
click at [318, 58] on div "**********" at bounding box center [318, 63] width 557 height 28
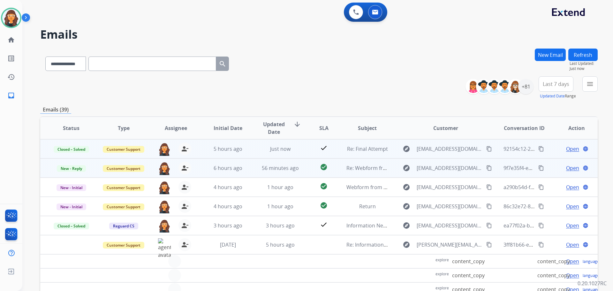
click at [574, 168] on span "Open" at bounding box center [572, 168] width 13 height 8
click at [586, 82] on mat-icon "menu" at bounding box center [590, 84] width 8 height 8
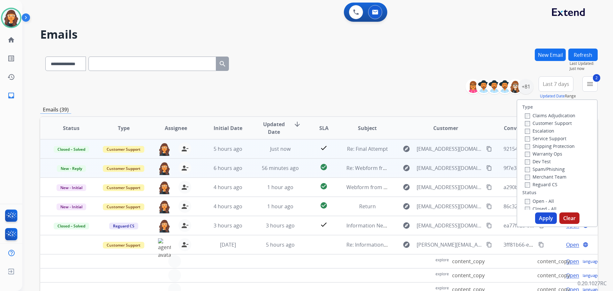
click at [525, 182] on label "Reguard CS" at bounding box center [541, 184] width 33 height 6
click at [538, 217] on button "Apply" at bounding box center [546, 217] width 22 height 11
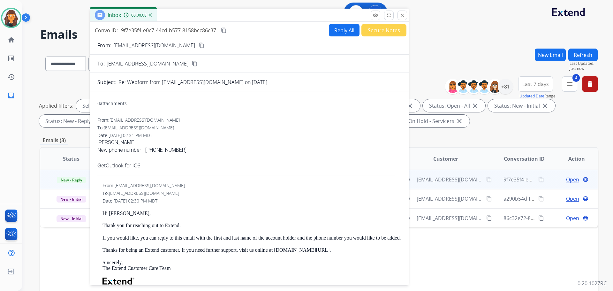
drag, startPoint x: 425, startPoint y: 51, endPoint x: 238, endPoint y: 15, distance: 190.6
click at [238, 15] on div "Inbox 00:00:08" at bounding box center [249, 15] width 319 height 13
click at [146, 44] on p "danebarrett@outlook.com" at bounding box center [154, 45] width 82 height 8
click at [145, 44] on p "danebarrett@outlook.com" at bounding box center [154, 45] width 82 height 8
click at [144, 43] on p "danebarrett@outlook.com" at bounding box center [154, 45] width 82 height 8
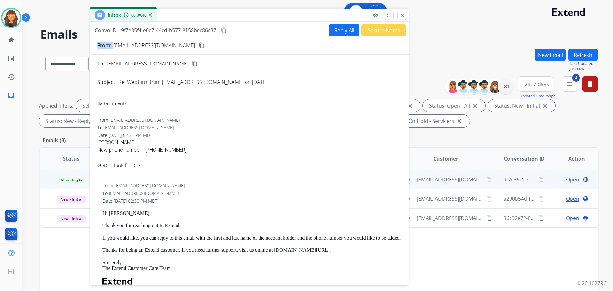
click at [144, 43] on p "danebarrett@outlook.com" at bounding box center [154, 45] width 82 height 8
copy p "From:"
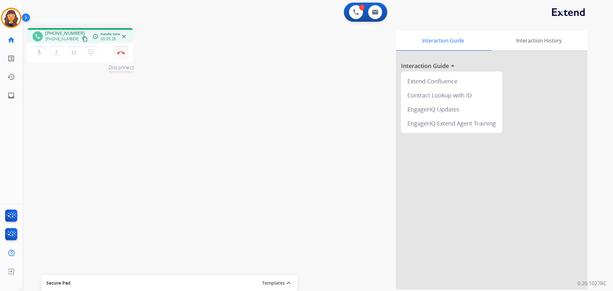
click at [119, 52] on img at bounding box center [121, 52] width 8 height 3
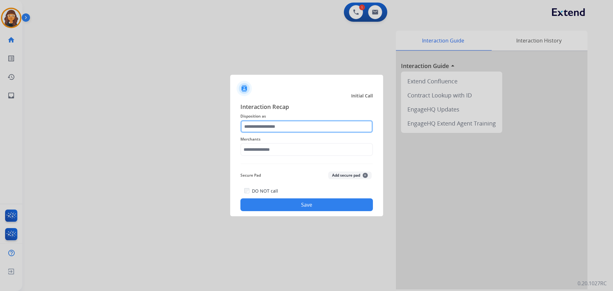
click at [275, 124] on input "text" at bounding box center [306, 126] width 132 height 13
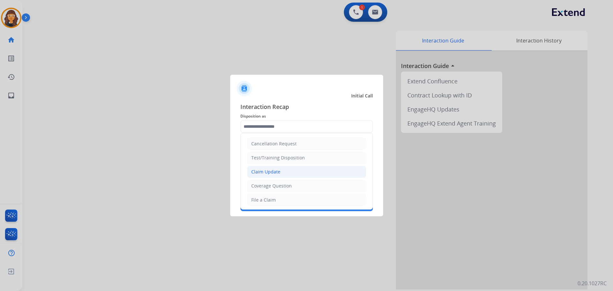
click at [280, 172] on li "Claim Update" at bounding box center [306, 172] width 119 height 12
type input "**********"
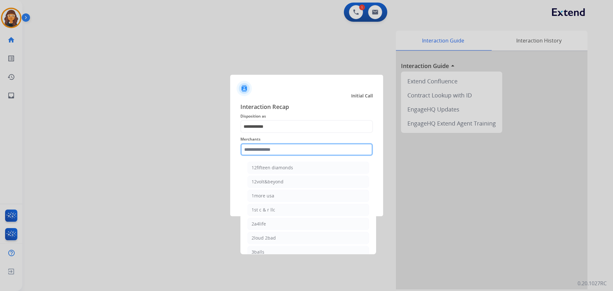
click at [247, 149] on input "text" at bounding box center [306, 149] width 132 height 13
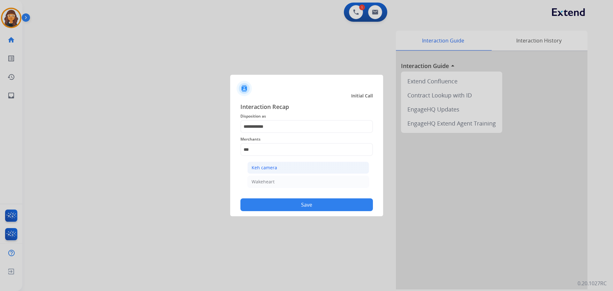
click at [264, 171] on li "Keh camera" at bounding box center [308, 168] width 122 height 12
type input "**********"
click at [277, 206] on button "Save" at bounding box center [306, 204] width 132 height 13
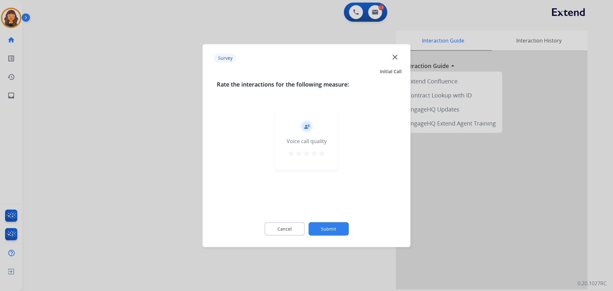
drag, startPoint x: 320, startPoint y: 154, endPoint x: 321, endPoint y: 171, distance: 17.9
click at [321, 154] on mat-icon "star" at bounding box center [322, 153] width 8 height 8
click at [334, 230] on button "Submit" at bounding box center [328, 228] width 40 height 13
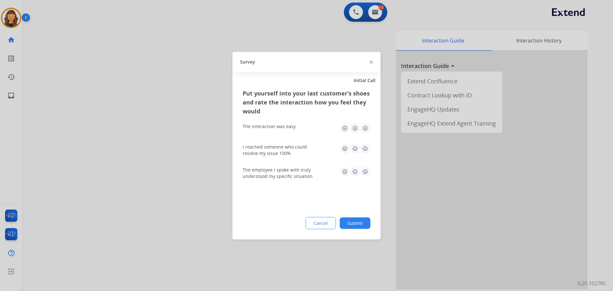
click at [367, 127] on img at bounding box center [365, 128] width 10 height 10
click at [366, 147] on img at bounding box center [365, 148] width 10 height 10
click at [368, 173] on img at bounding box center [365, 171] width 10 height 10
click at [361, 221] on button "Submit" at bounding box center [355, 222] width 31 height 11
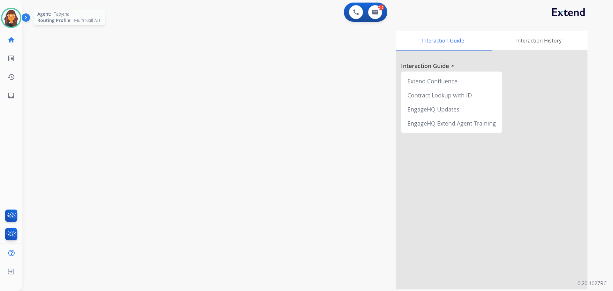
click at [6, 21] on img at bounding box center [11, 18] width 18 height 18
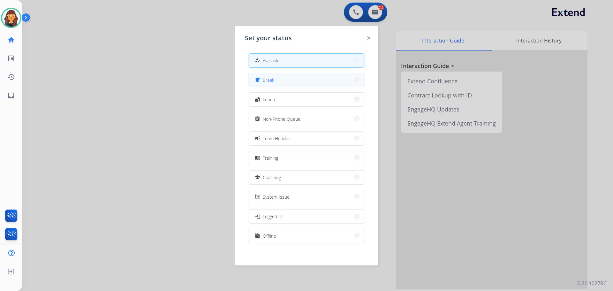
click at [275, 83] on button "free_breakfast Break" at bounding box center [306, 80] width 116 height 14
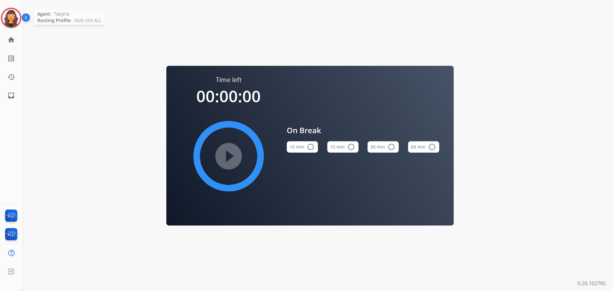
click at [14, 22] on img at bounding box center [11, 18] width 18 height 18
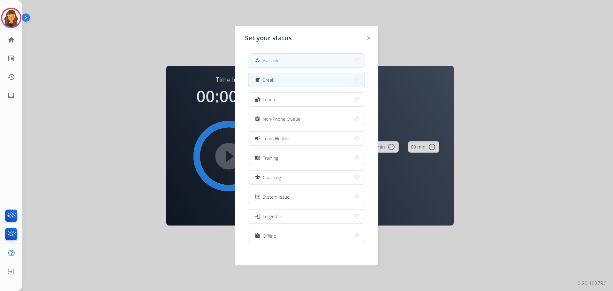
click at [262, 61] on div "how_to_reg" at bounding box center [257, 61] width 9 height 8
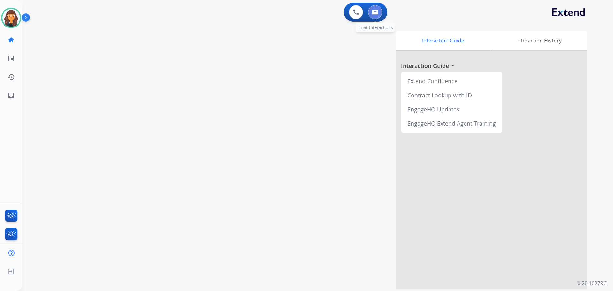
click at [376, 12] on img at bounding box center [375, 12] width 6 height 5
select select "**********"
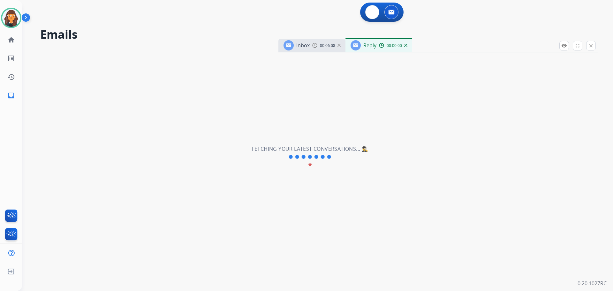
select select "**********"
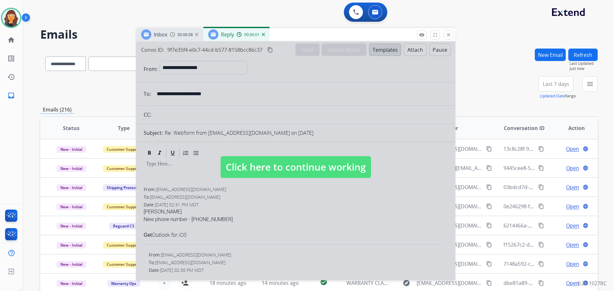
drag, startPoint x: 441, startPoint y: 43, endPoint x: 283, endPoint y: 50, distance: 158.5
click at [286, 29] on div "Inbox 00:06:08 Reply 00:00:01" at bounding box center [295, 34] width 319 height 13
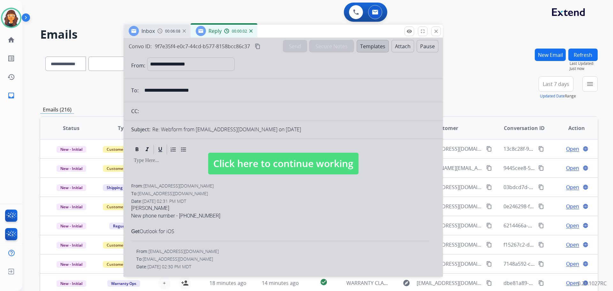
click at [268, 163] on span "Click here to continue working" at bounding box center [283, 164] width 150 height 22
select select
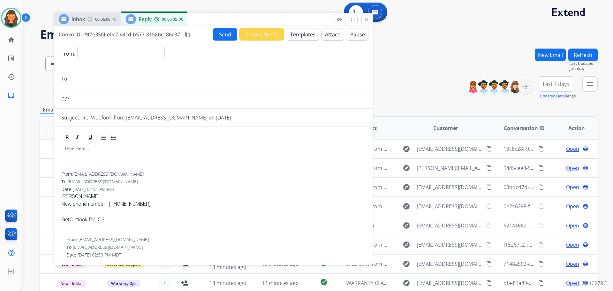
drag, startPoint x: 281, startPoint y: 32, endPoint x: 204, endPoint y: 19, distance: 78.7
click at [204, 19] on div "Inbox 00:06:08 Reply 00:00:05" at bounding box center [213, 19] width 319 height 13
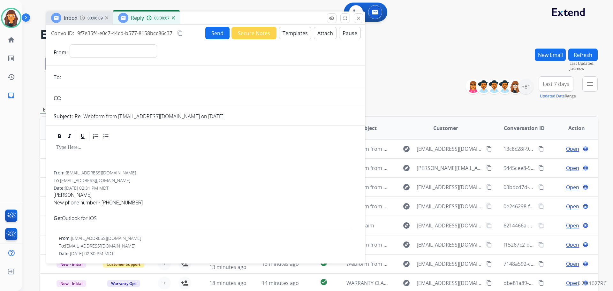
click at [172, 17] on img at bounding box center [173, 17] width 3 height 3
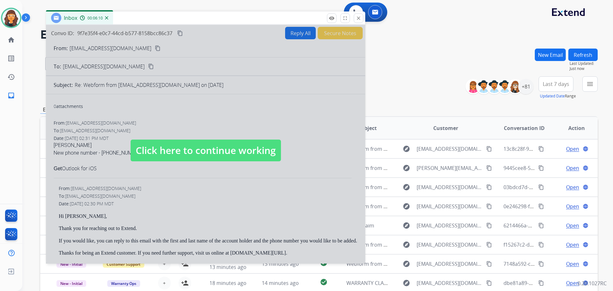
click at [185, 147] on span "Click here to continue working" at bounding box center [206, 151] width 150 height 22
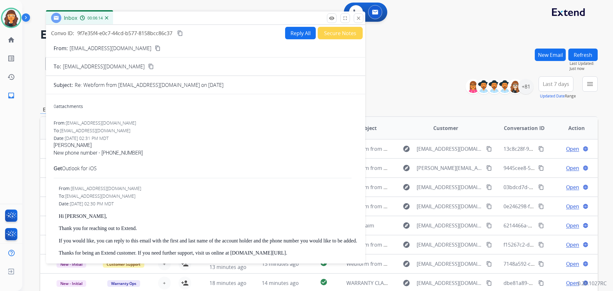
click at [99, 50] on p "danebarrett@outlook.com" at bounding box center [111, 48] width 82 height 8
click at [98, 52] on p "danebarrett@outlook.com" at bounding box center [111, 48] width 82 height 8
copy p "From:"
drag, startPoint x: 102, startPoint y: 153, endPoint x: 133, endPoint y: 155, distance: 30.7
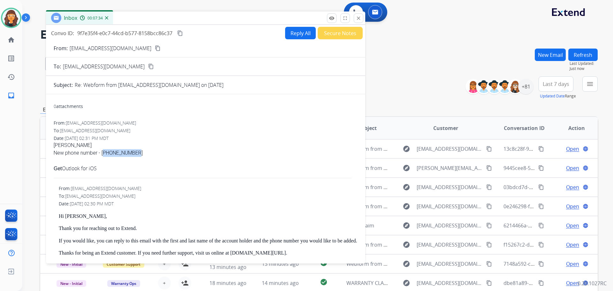
click at [133, 155] on div "New phone number - 305-497-4309" at bounding box center [206, 153] width 304 height 8
copy div "305-497-4309"
click at [293, 34] on button "Reply All" at bounding box center [300, 33] width 31 height 12
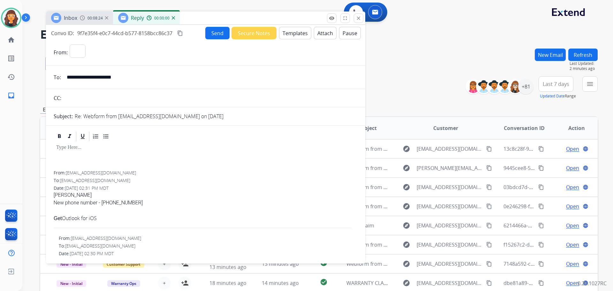
select select "**********"
click at [290, 32] on button "Templates" at bounding box center [295, 33] width 32 height 12
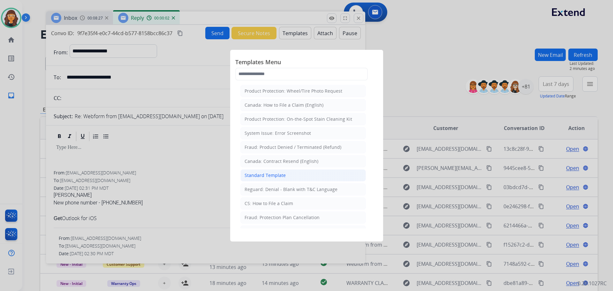
click at [265, 176] on div "Standard Template" at bounding box center [265, 175] width 41 height 6
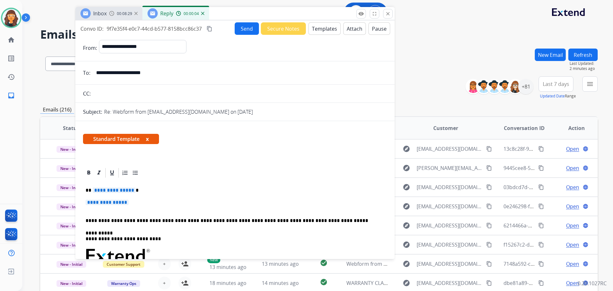
drag, startPoint x: 198, startPoint y: 20, endPoint x: 228, endPoint y: 15, distance: 29.7
click at [228, 15] on div "Inbox 00:08:29 Reply 00:00:04" at bounding box center [234, 13] width 319 height 13
click at [116, 188] on span "**********" at bounding box center [114, 189] width 43 height 5
click at [114, 201] on span "**********" at bounding box center [107, 202] width 43 height 5
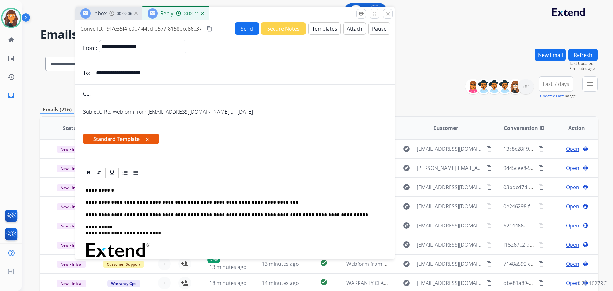
click at [242, 30] on button "Send" at bounding box center [247, 28] width 24 height 12
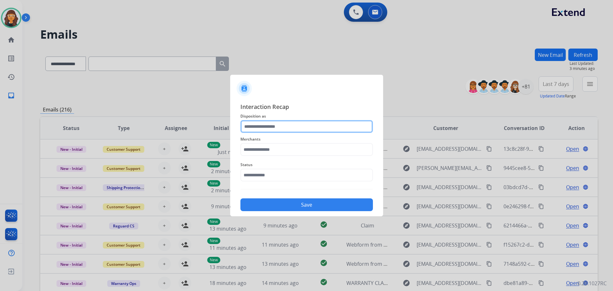
click at [257, 128] on input "text" at bounding box center [306, 126] width 132 height 13
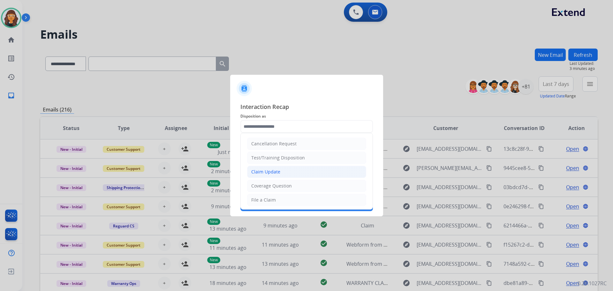
click at [270, 167] on li "Claim Update" at bounding box center [306, 172] width 119 height 12
type input "**********"
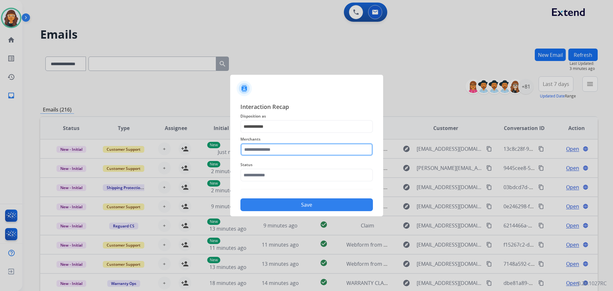
click at [261, 150] on input "text" at bounding box center [306, 149] width 132 height 13
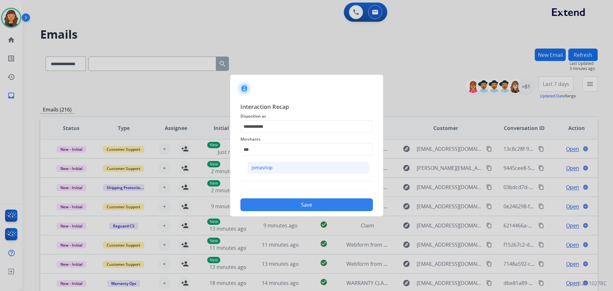
click at [269, 166] on div "Jomashop" at bounding box center [262, 167] width 21 height 6
type input "********"
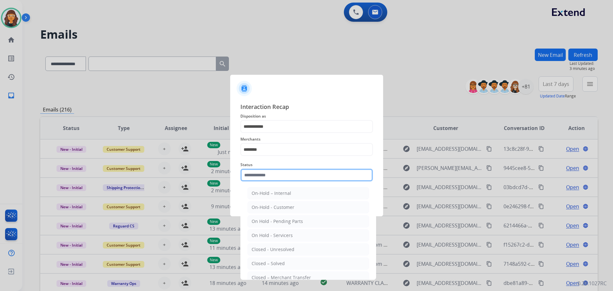
click at [266, 176] on input "text" at bounding box center [306, 175] width 132 height 13
click at [272, 260] on div "Closed – Solved" at bounding box center [268, 263] width 33 height 6
type input "**********"
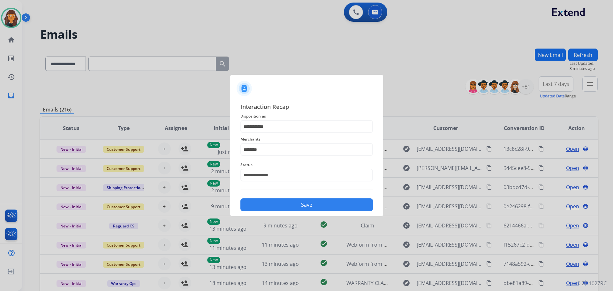
click at [259, 200] on button "Save" at bounding box center [306, 204] width 132 height 13
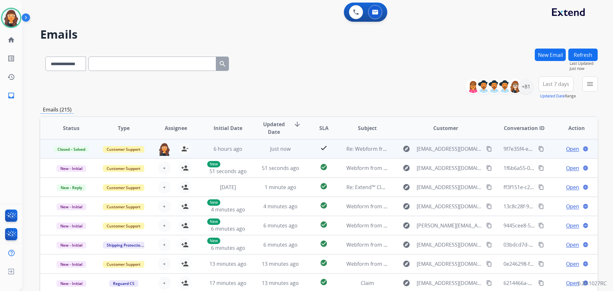
click at [539, 147] on mat-icon "content_copy" at bounding box center [541, 149] width 6 height 6
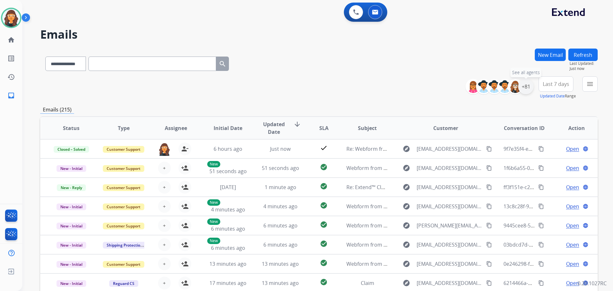
click at [531, 89] on div "+81" at bounding box center [525, 86] width 15 height 15
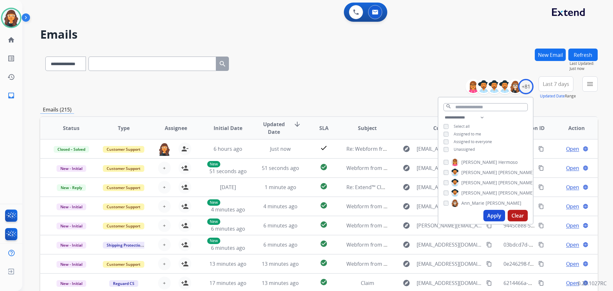
click at [444, 146] on div "**********" at bounding box center [485, 134] width 94 height 41
click at [489, 213] on button "Apply" at bounding box center [494, 215] width 22 height 11
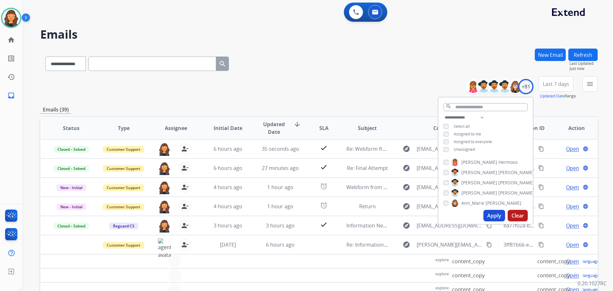
click at [328, 78] on div "**********" at bounding box center [318, 87] width 557 height 23
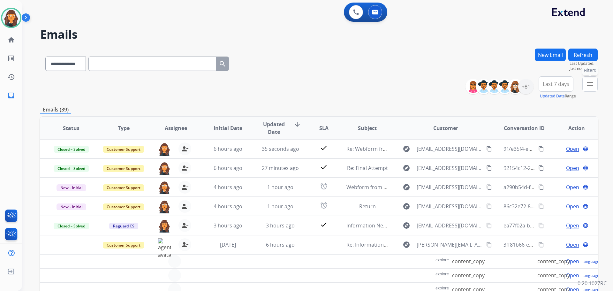
click at [589, 87] on mat-icon "menu" at bounding box center [590, 84] width 8 height 8
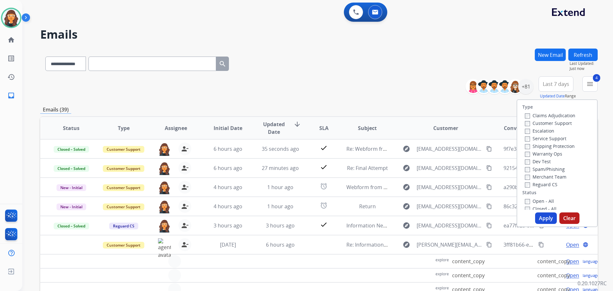
click at [542, 216] on button "Apply" at bounding box center [546, 217] width 22 height 11
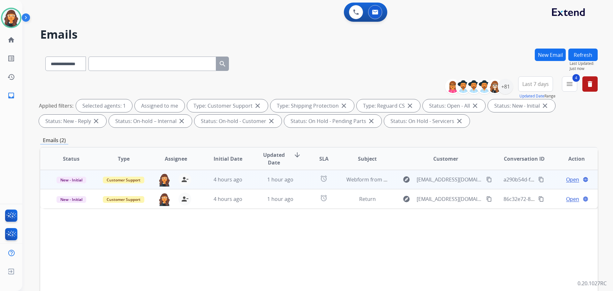
click at [569, 179] on span "Open" at bounding box center [572, 180] width 13 height 8
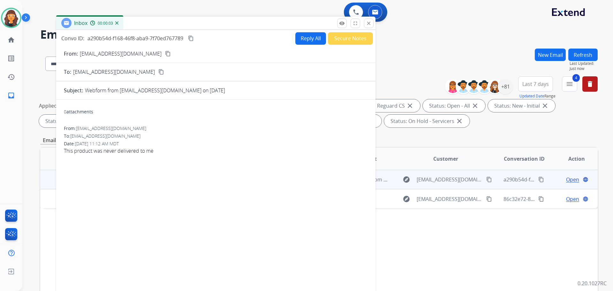
drag, startPoint x: 447, startPoint y: 48, endPoint x: 224, endPoint y: 26, distance: 223.3
click at [224, 26] on div "Inbox 00:00:03" at bounding box center [215, 23] width 319 height 13
click at [123, 54] on p "ariescabuang@yahoo.com" at bounding box center [121, 54] width 82 height 8
click at [121, 54] on p "ariescabuang@yahoo.com" at bounding box center [121, 54] width 82 height 8
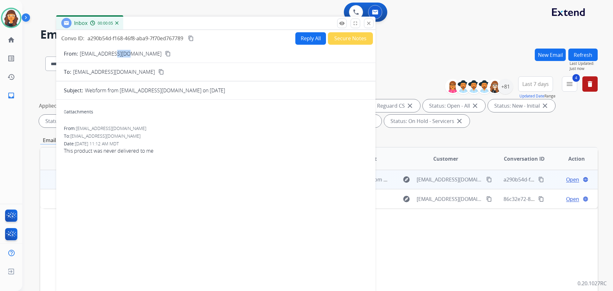
click at [119, 54] on p "ariescabuang@yahoo.com" at bounding box center [121, 54] width 82 height 8
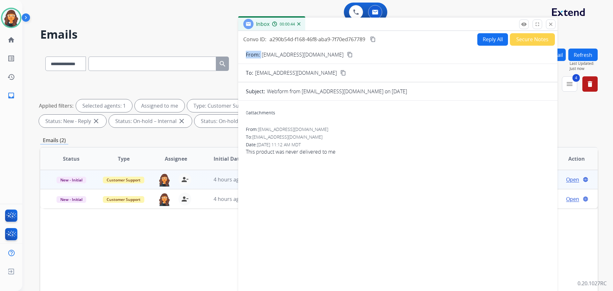
drag, startPoint x: 170, startPoint y: 25, endPoint x: 351, endPoint y: 26, distance: 182.0
click at [351, 26] on div "Inbox 00:00:44" at bounding box center [397, 24] width 319 height 13
click at [72, 65] on select "**********" at bounding box center [65, 64] width 40 height 14
select select "**********"
click at [45, 57] on select "**********" at bounding box center [65, 64] width 40 height 14
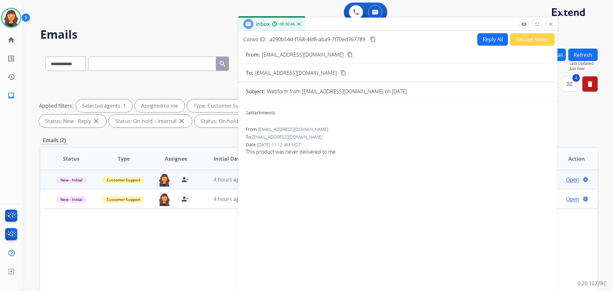
click at [106, 64] on input "text" at bounding box center [152, 64] width 128 height 14
paste input "**********"
type input "**********"
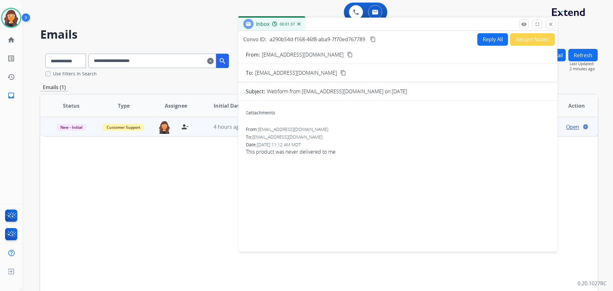
click at [141, 19] on div "0 Voice Interactions 0 Email Interactions" at bounding box center [314, 13] width 568 height 20
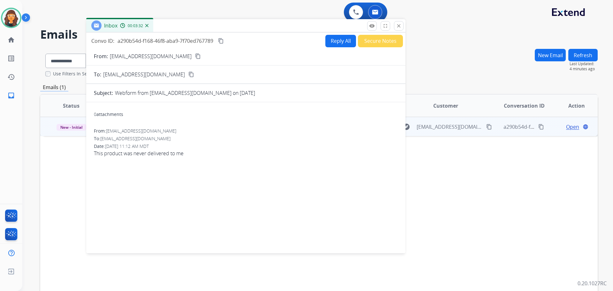
drag, startPoint x: 342, startPoint y: 26, endPoint x: 180, endPoint y: 23, distance: 161.5
click at [180, 23] on div "Inbox 00:03:32" at bounding box center [245, 25] width 319 height 13
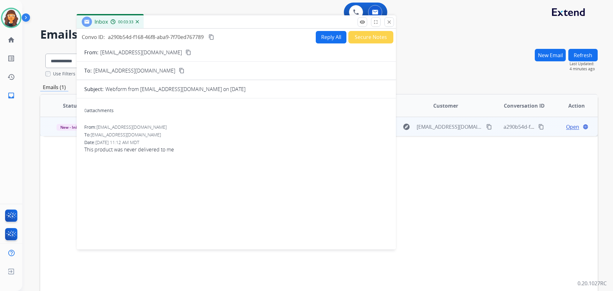
click at [320, 38] on button "Reply All" at bounding box center [331, 37] width 31 height 12
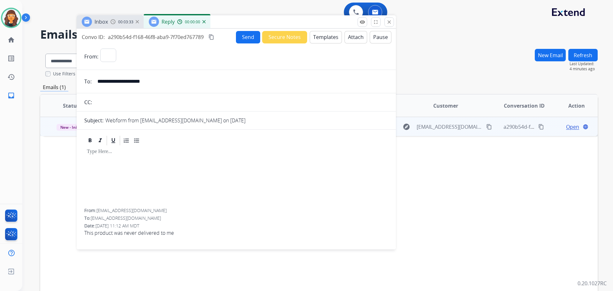
select select "**********"
click at [320, 38] on button "Templates" at bounding box center [326, 37] width 32 height 12
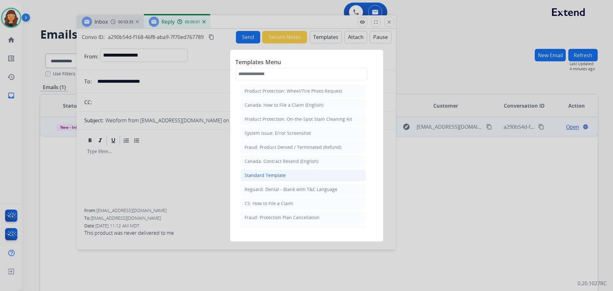
click at [278, 176] on div "Standard Template" at bounding box center [265, 175] width 41 height 6
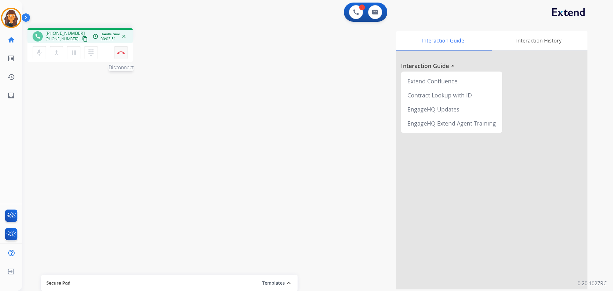
click at [122, 50] on button "Disconnect" at bounding box center [120, 52] width 13 height 13
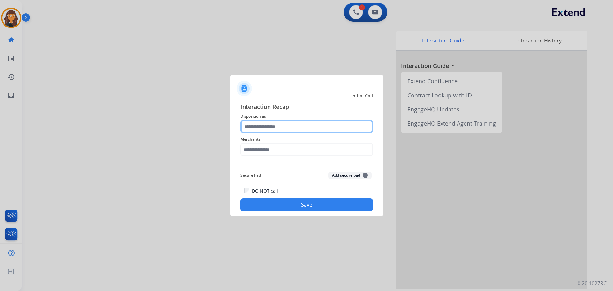
click at [256, 124] on input "text" at bounding box center [306, 126] width 132 height 13
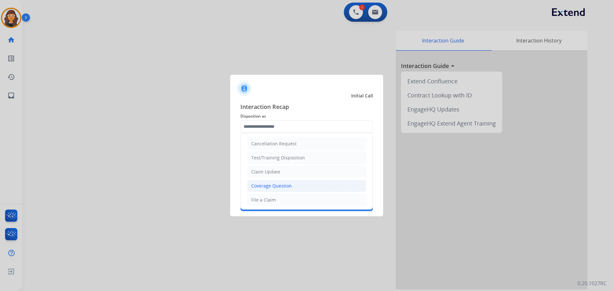
click at [264, 183] on div "Coverage Question" at bounding box center [271, 186] width 41 height 6
type input "**********"
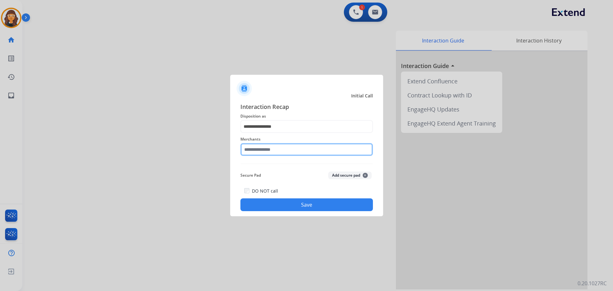
click at [258, 147] on input "text" at bounding box center [306, 149] width 132 height 13
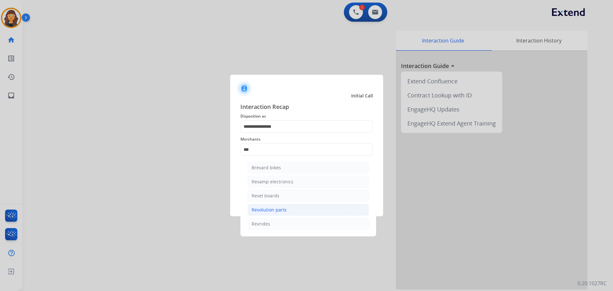
click at [271, 209] on div "Revolution parts" at bounding box center [269, 210] width 35 height 6
type input "**********"
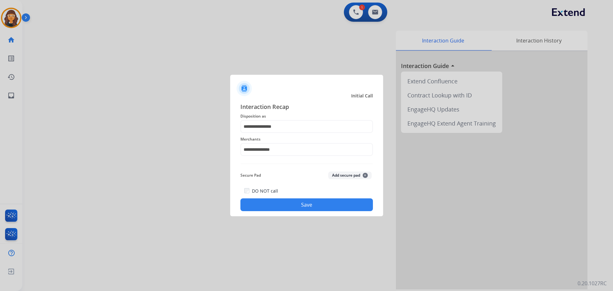
click at [290, 208] on button "Save" at bounding box center [306, 204] width 132 height 13
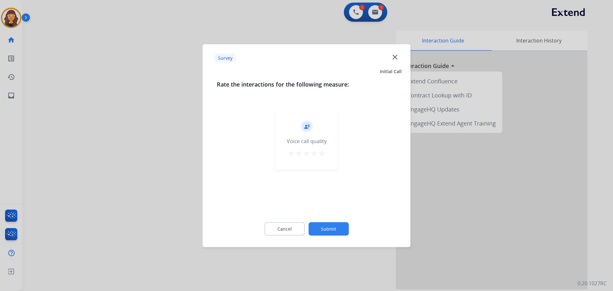
click at [322, 154] on mat-icon "star" at bounding box center [322, 153] width 8 height 8
click at [327, 227] on button "Submit" at bounding box center [328, 228] width 40 height 13
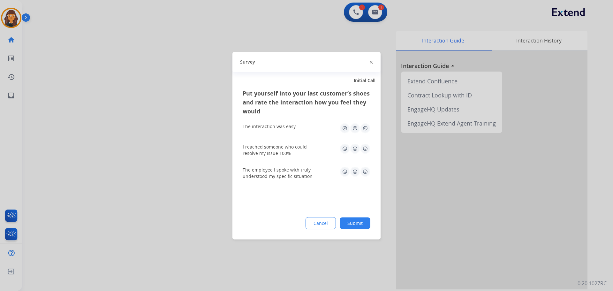
click at [364, 127] on img at bounding box center [365, 128] width 10 height 10
click at [365, 146] on img at bounding box center [365, 148] width 10 height 10
click at [363, 171] on img at bounding box center [365, 171] width 10 height 10
click at [366, 228] on button "Submit" at bounding box center [355, 222] width 31 height 11
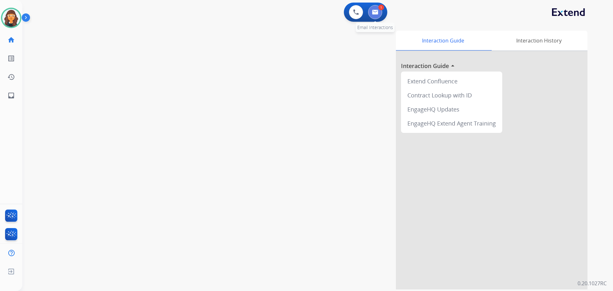
click at [374, 10] on img at bounding box center [375, 12] width 6 height 5
select select "**********"
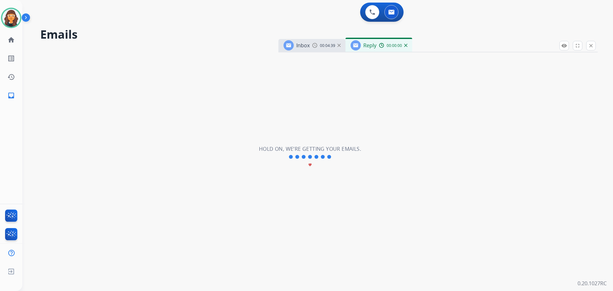
select select "**********"
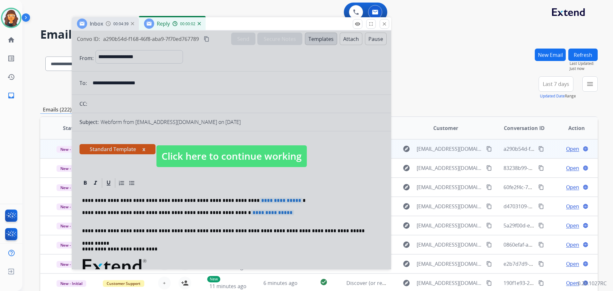
drag, startPoint x: 427, startPoint y: 49, endPoint x: 220, endPoint y: 27, distance: 208.6
click at [220, 27] on div "Inbox 00:04:39 Reply 00:00:02" at bounding box center [231, 23] width 319 height 13
click at [225, 151] on span "Click here to continue working" at bounding box center [231, 156] width 150 height 22
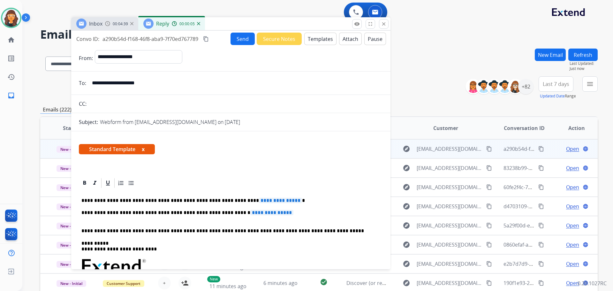
click at [199, 23] on img at bounding box center [198, 23] width 3 height 3
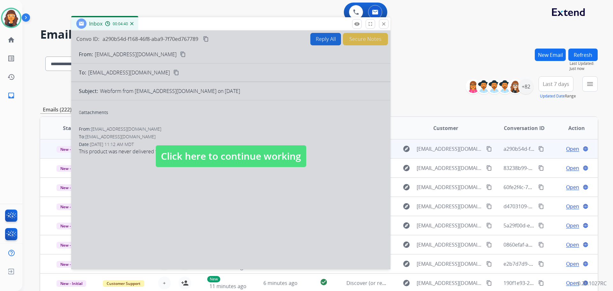
click at [188, 153] on span "Click here to continue working" at bounding box center [231, 156] width 150 height 22
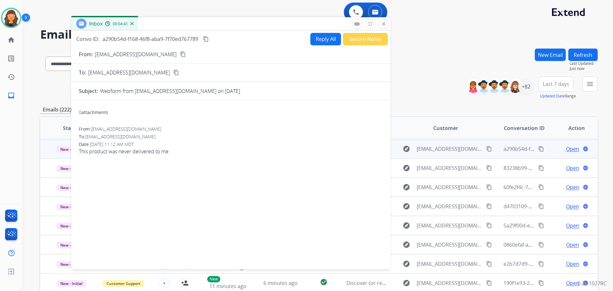
click at [320, 41] on button "Reply All" at bounding box center [325, 39] width 31 height 12
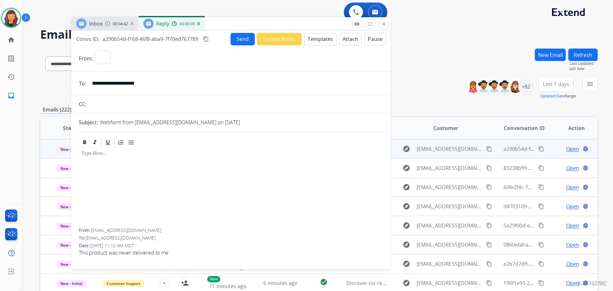
select select "**********"
click at [311, 41] on button "Templates" at bounding box center [320, 39] width 32 height 12
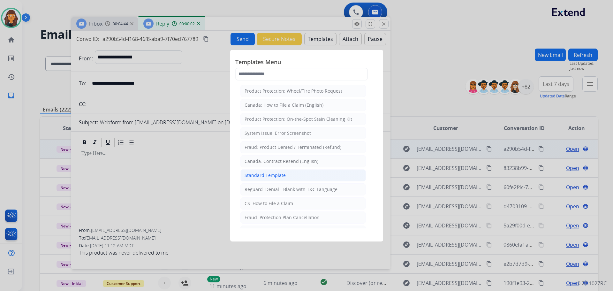
click at [271, 174] on div "Standard Template" at bounding box center [265, 175] width 41 height 6
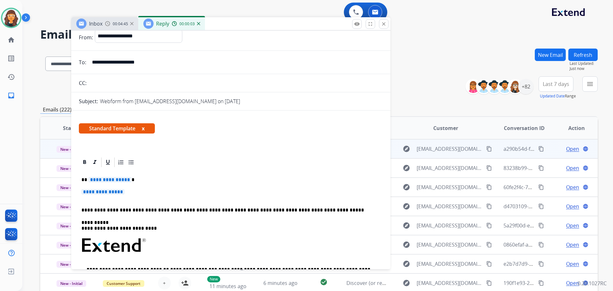
scroll to position [32, 0]
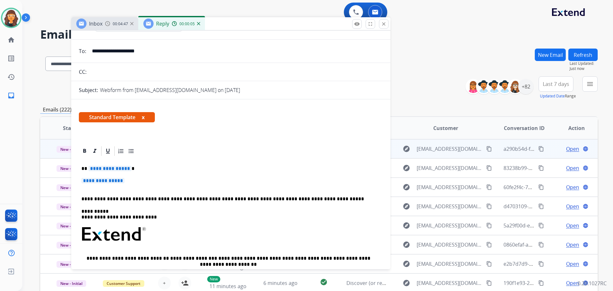
click at [118, 167] on span "**********" at bounding box center [109, 168] width 43 height 5
click at [113, 178] on span "**********" at bounding box center [102, 180] width 43 height 5
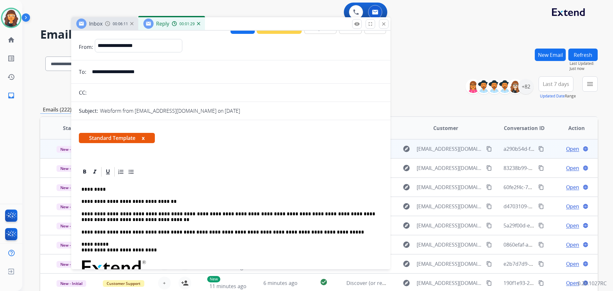
scroll to position [0, 0]
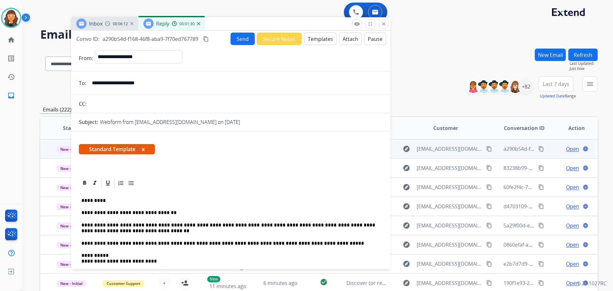
click at [235, 41] on button "Send" at bounding box center [242, 39] width 24 height 12
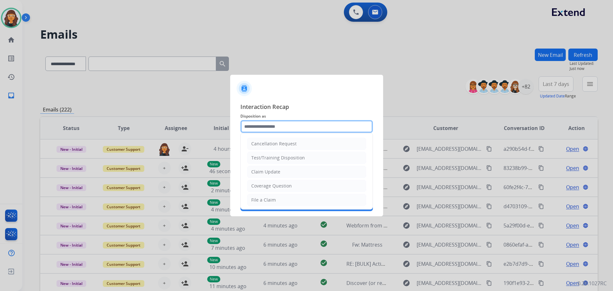
click at [261, 122] on input "text" at bounding box center [306, 126] width 132 height 13
click at [272, 186] on div "Coverage Question" at bounding box center [271, 186] width 41 height 6
type input "**********"
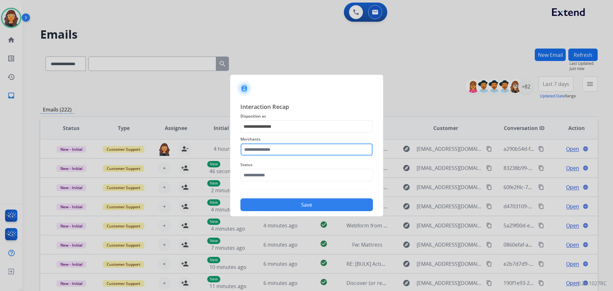
click at [255, 153] on input "text" at bounding box center [306, 149] width 132 height 13
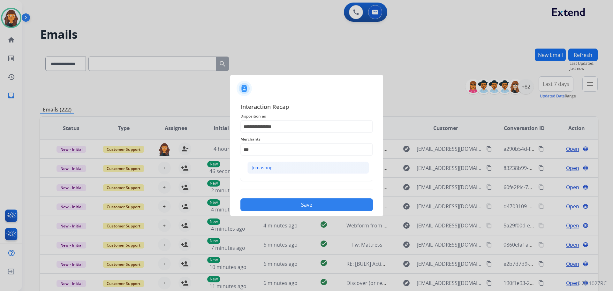
click at [261, 162] on li "Jomashop" at bounding box center [308, 168] width 122 height 12
type input "********"
click at [267, 181] on div "Status" at bounding box center [306, 171] width 132 height 26
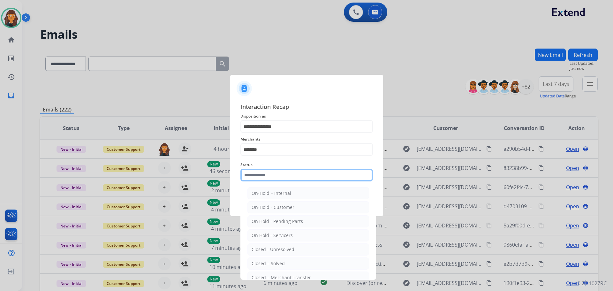
click at [266, 178] on input "text" at bounding box center [306, 175] width 132 height 13
drag, startPoint x: 271, startPoint y: 266, endPoint x: 268, endPoint y: 258, distance: 8.0
click at [271, 266] on div "Closed – Solved" at bounding box center [268, 263] width 33 height 6
type input "**********"
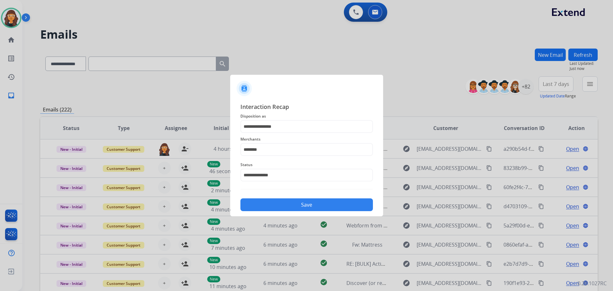
click at [262, 204] on button "Save" at bounding box center [306, 204] width 132 height 13
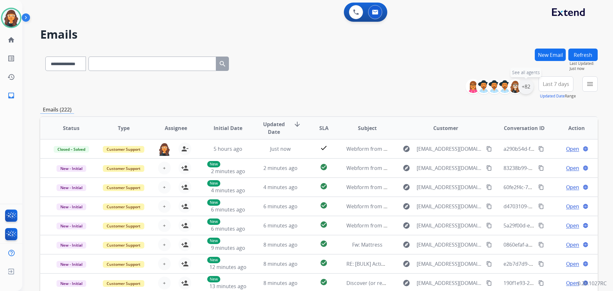
click at [525, 88] on div "+82" at bounding box center [525, 86] width 15 height 15
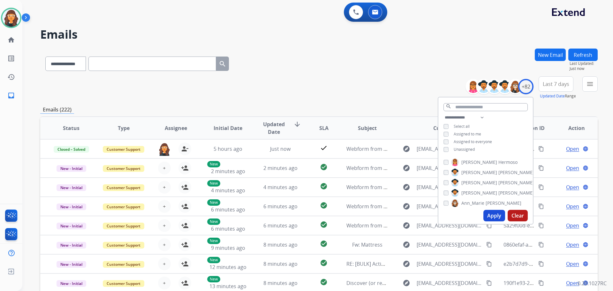
drag, startPoint x: 488, startPoint y: 216, endPoint x: 486, endPoint y: 213, distance: 3.9
click at [489, 216] on button "Apply" at bounding box center [494, 215] width 22 height 11
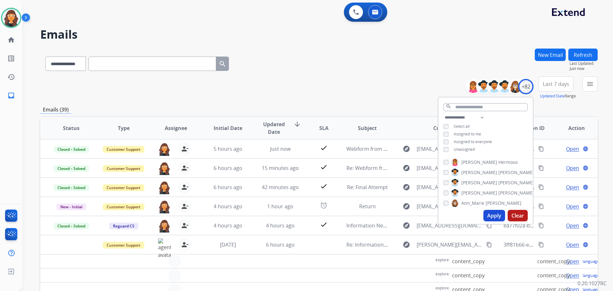
click at [346, 85] on div "**********" at bounding box center [318, 87] width 557 height 23
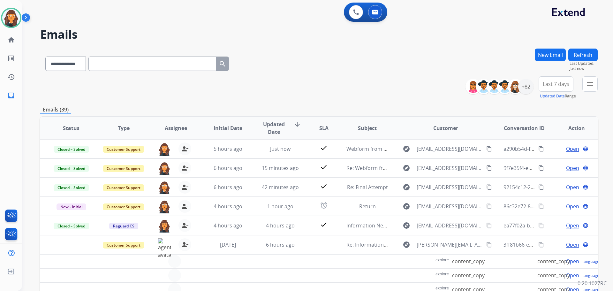
click at [587, 84] on mat-icon "menu" at bounding box center [590, 84] width 8 height 8
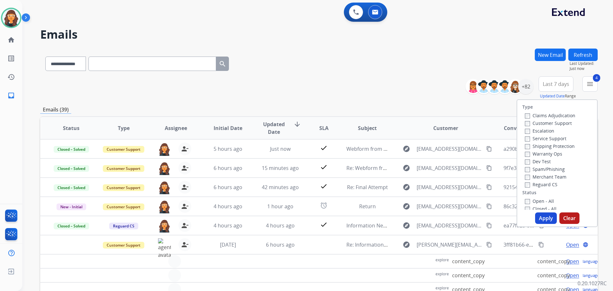
click at [546, 219] on button "Apply" at bounding box center [546, 217] width 22 height 11
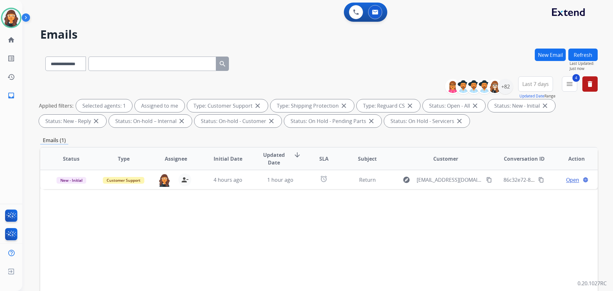
click at [330, 72] on div "**********" at bounding box center [318, 63] width 557 height 28
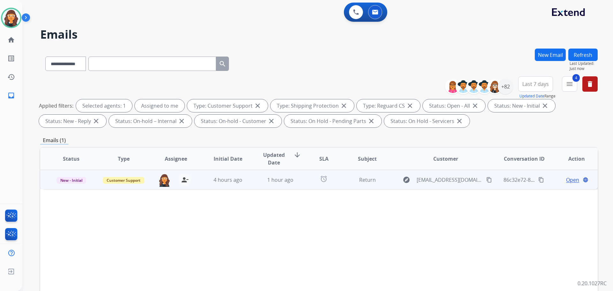
click at [566, 181] on span "Open" at bounding box center [572, 180] width 13 height 8
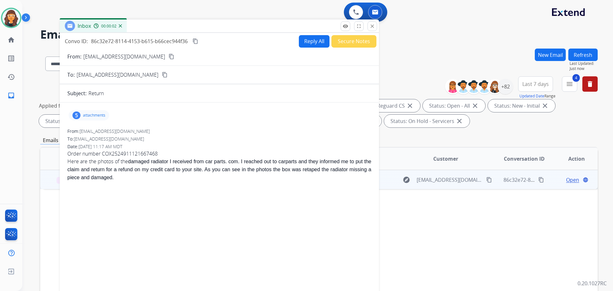
drag, startPoint x: 426, startPoint y: 43, endPoint x: 198, endPoint y: 21, distance: 228.3
click at [199, 21] on div "Inbox 00:00:02" at bounding box center [219, 25] width 319 height 13
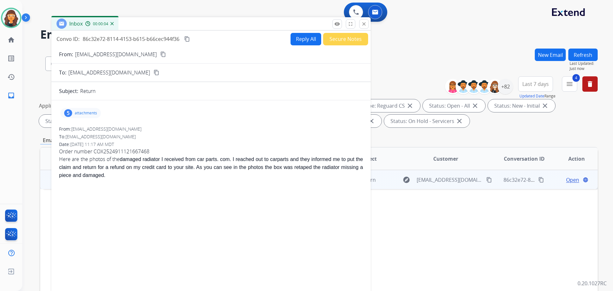
click at [102, 53] on p "fonzd57@gmail.com" at bounding box center [116, 54] width 82 height 8
copy p "From:"
click at [80, 113] on p "attachments" at bounding box center [86, 112] width 22 height 5
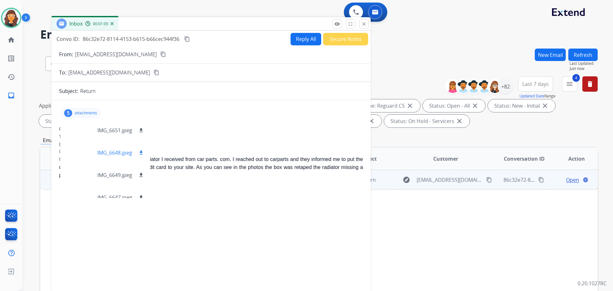
scroll to position [32, 0]
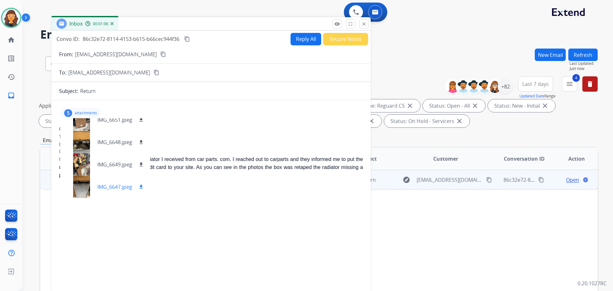
click at [106, 185] on p "IMG_6647.jpeg" at bounding box center [114, 187] width 35 height 8
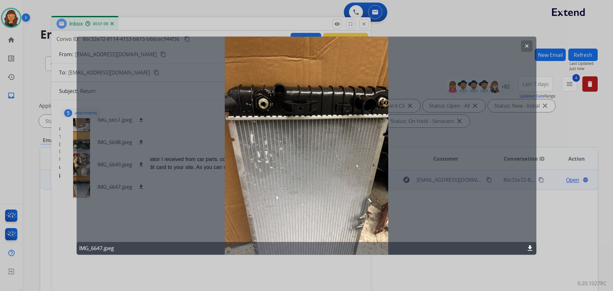
click at [529, 47] on mat-icon "clear" at bounding box center [527, 46] width 6 height 6
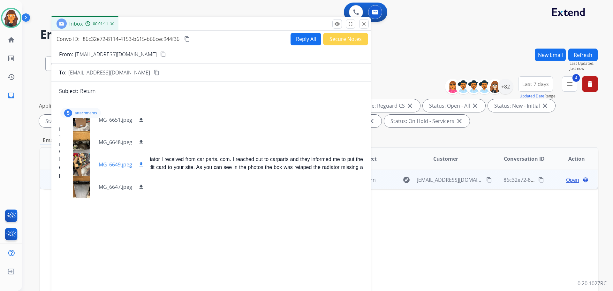
click at [113, 166] on p "IMG_6649.jpeg" at bounding box center [114, 165] width 35 height 8
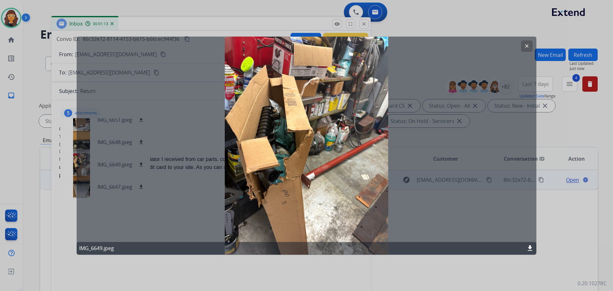
click at [525, 43] on mat-icon "clear" at bounding box center [527, 46] width 6 height 6
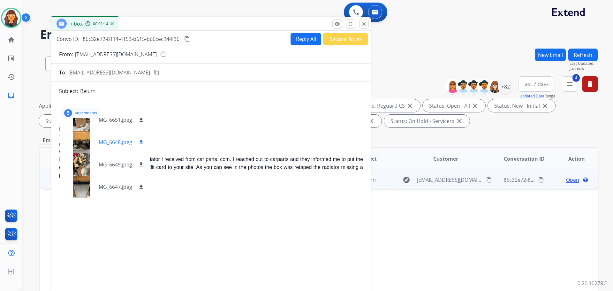
click at [111, 144] on p "IMG_6648.jpeg" at bounding box center [114, 142] width 35 height 8
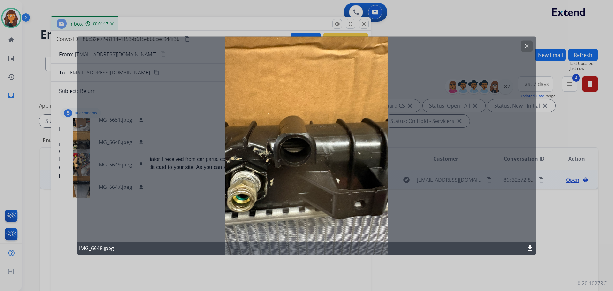
click at [524, 49] on button "clear" at bounding box center [526, 45] width 11 height 11
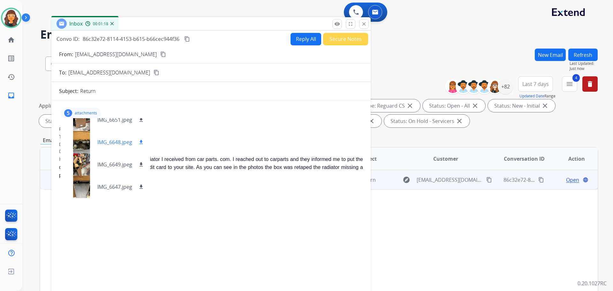
click at [102, 142] on p "IMG_6648.jpeg" at bounding box center [114, 142] width 35 height 8
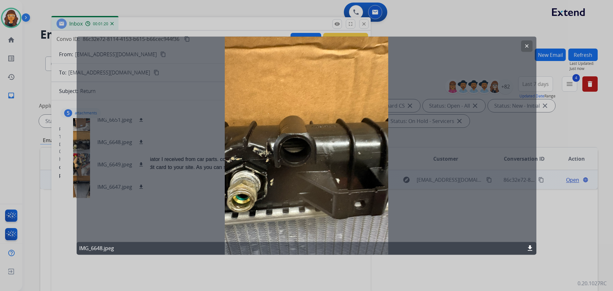
click at [526, 44] on mat-icon "clear" at bounding box center [527, 46] width 6 height 6
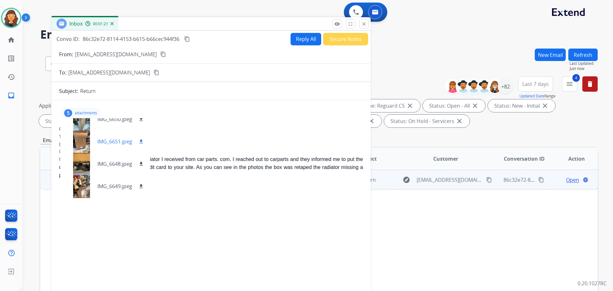
scroll to position [0, 0]
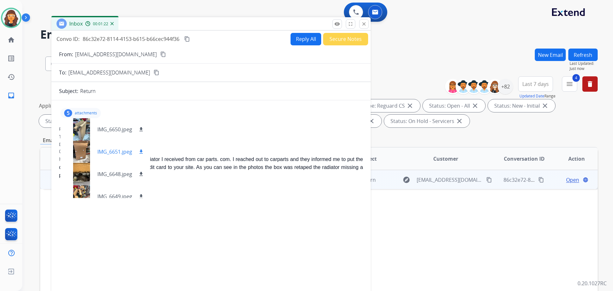
click at [118, 145] on div "IMG_6651.jpeg download" at bounding box center [105, 151] width 90 height 22
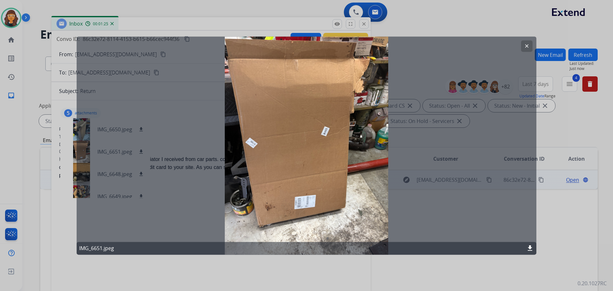
click at [526, 50] on button "clear" at bounding box center [526, 45] width 11 height 11
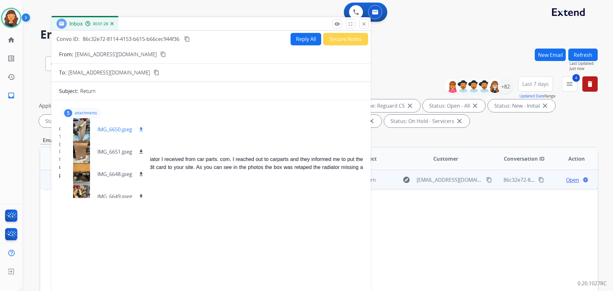
click at [127, 130] on p "IMG_6650.jpeg" at bounding box center [114, 129] width 35 height 8
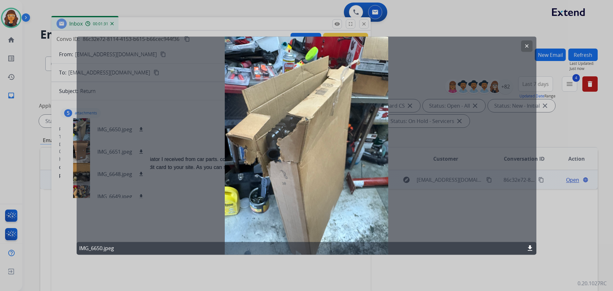
click at [530, 247] on mat-icon "download" at bounding box center [530, 248] width 8 height 8
drag, startPoint x: 524, startPoint y: 46, endPoint x: 512, endPoint y: 51, distance: 12.3
click at [524, 46] on button "clear" at bounding box center [526, 45] width 11 height 11
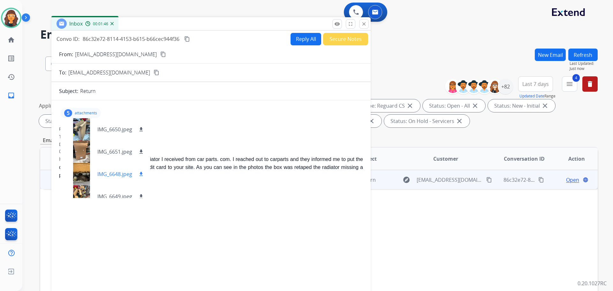
click at [115, 175] on p "IMG_6648.jpeg" at bounding box center [114, 174] width 35 height 8
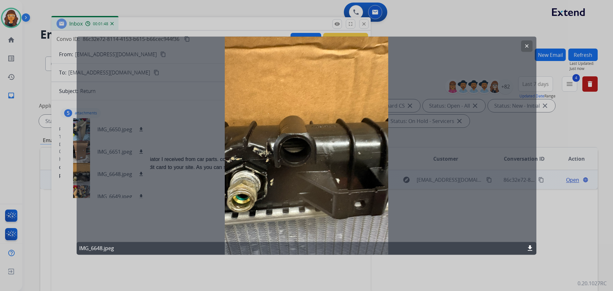
drag, startPoint x: 528, startPoint y: 49, endPoint x: 475, endPoint y: 99, distance: 72.5
click at [527, 48] on mat-icon "clear" at bounding box center [527, 46] width 6 height 6
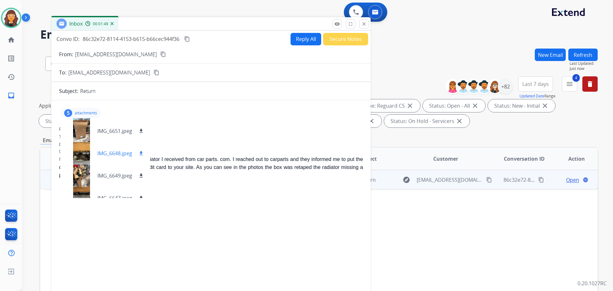
scroll to position [32, 0]
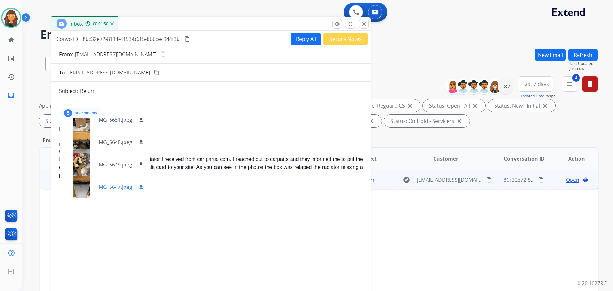
click at [105, 186] on p "IMG_6647.jpeg" at bounding box center [114, 187] width 35 height 8
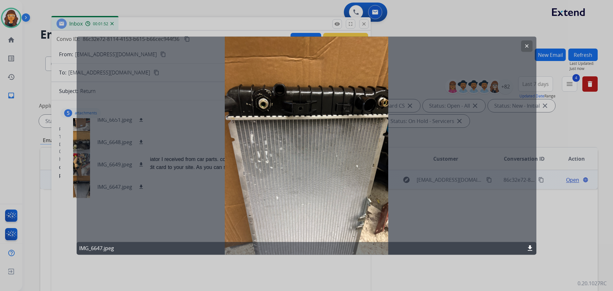
click at [530, 247] on mat-icon "download" at bounding box center [530, 248] width 8 height 8
click at [529, 48] on mat-icon "clear" at bounding box center [527, 46] width 6 height 6
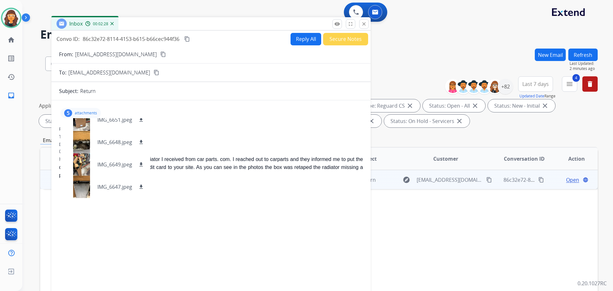
click at [92, 113] on p "attachments" at bounding box center [86, 112] width 22 height 5
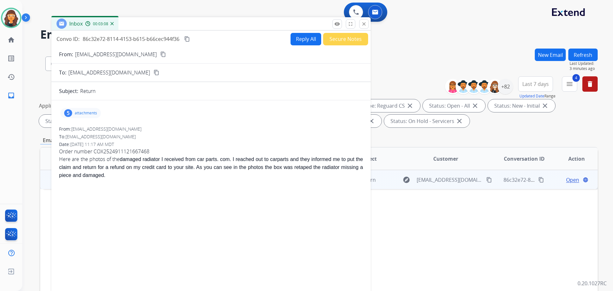
click at [189, 38] on mat-icon "content_copy" at bounding box center [187, 39] width 6 height 6
click at [336, 41] on button "Secure Notes" at bounding box center [345, 39] width 45 height 12
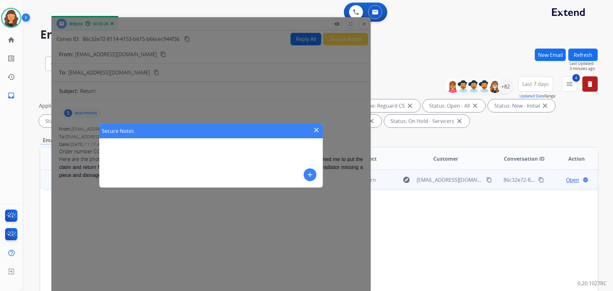
click at [307, 177] on mat-icon "add" at bounding box center [310, 175] width 8 height 8
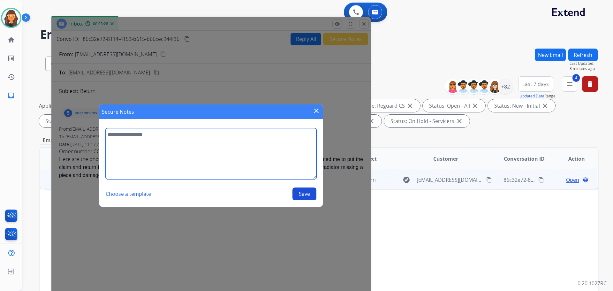
click at [241, 160] on textarea at bounding box center [211, 153] width 211 height 51
type textarea "**********"
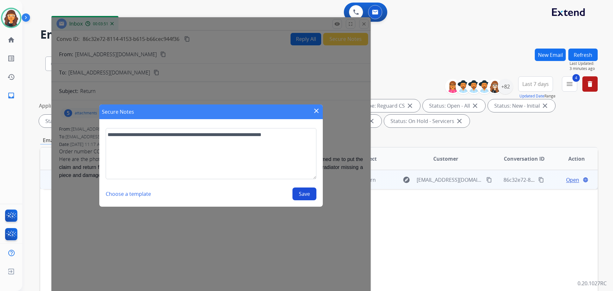
click at [299, 194] on button "Save" at bounding box center [304, 193] width 24 height 13
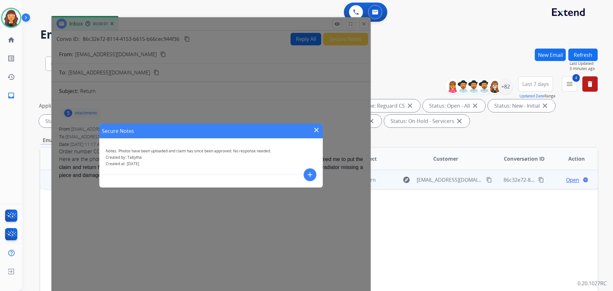
click at [316, 130] on mat-icon "close" at bounding box center [317, 130] width 8 height 8
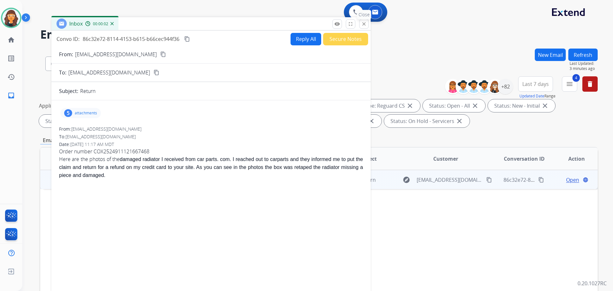
click at [366, 24] on mat-icon "close" at bounding box center [364, 24] width 6 height 6
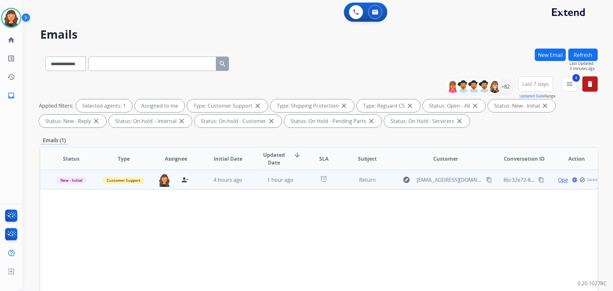
click at [76, 174] on td "New - Initial" at bounding box center [66, 179] width 52 height 19
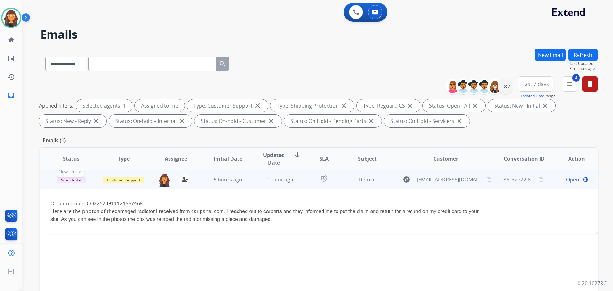
click at [69, 179] on span "New - Initial" at bounding box center [72, 180] width 30 height 7
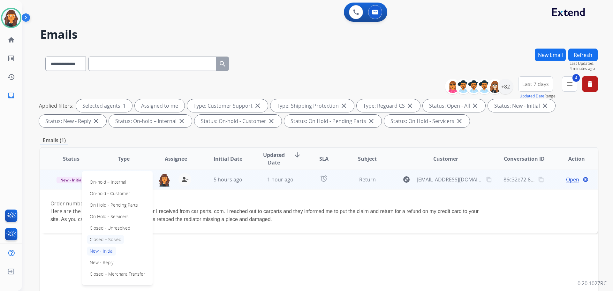
click at [113, 240] on p "Closed – Solved" at bounding box center [105, 239] width 37 height 9
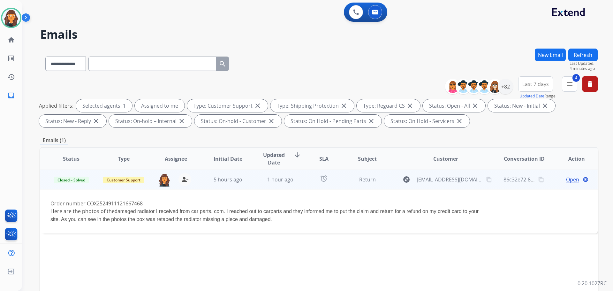
click at [583, 56] on button "Refresh" at bounding box center [582, 55] width 29 height 12
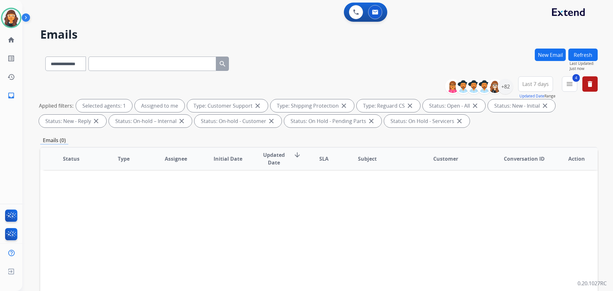
click at [364, 66] on div "**********" at bounding box center [318, 63] width 557 height 28
click at [567, 86] on mat-icon "menu" at bounding box center [570, 84] width 8 height 8
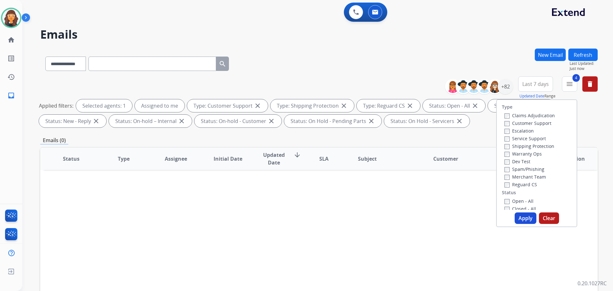
click at [544, 219] on button "Clear" at bounding box center [549, 217] width 20 height 11
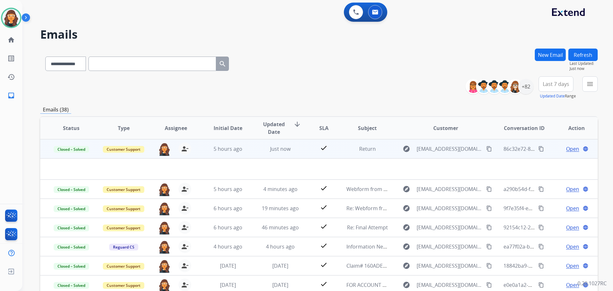
click at [341, 59] on div "**********" at bounding box center [318, 63] width 557 height 28
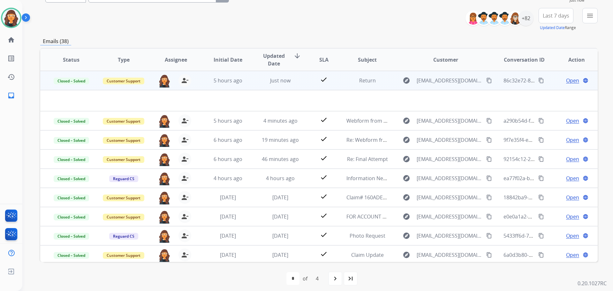
scroll to position [72, 0]
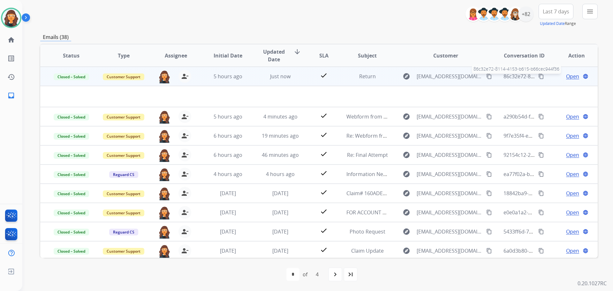
click at [503, 74] on span "86c32e72-8114-4153-b615-b66cec944f36" at bounding box center [551, 76] width 97 height 7
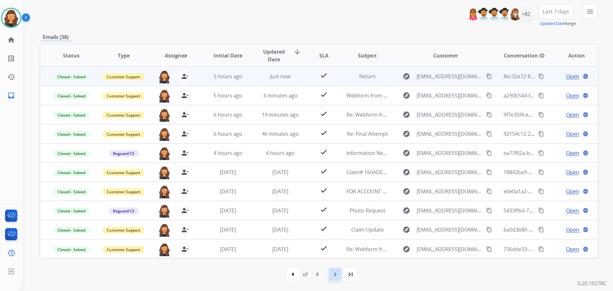
click at [337, 273] on mat-icon "navigate_next" at bounding box center [335, 274] width 8 height 8
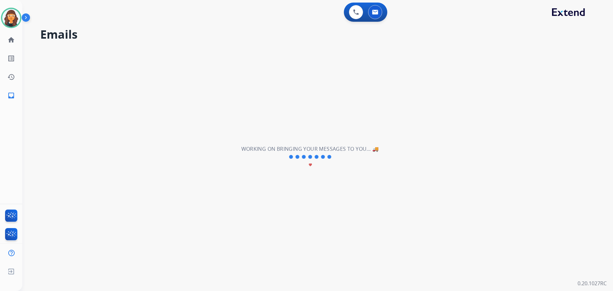
scroll to position [0, 0]
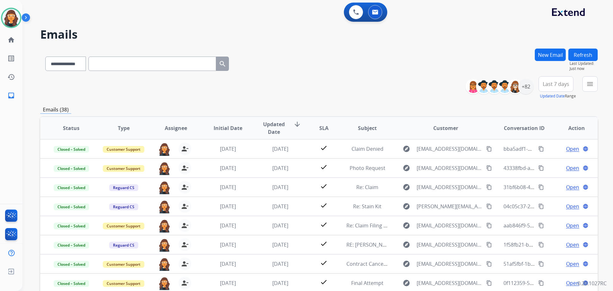
click at [299, 55] on div "**********" at bounding box center [318, 63] width 557 height 28
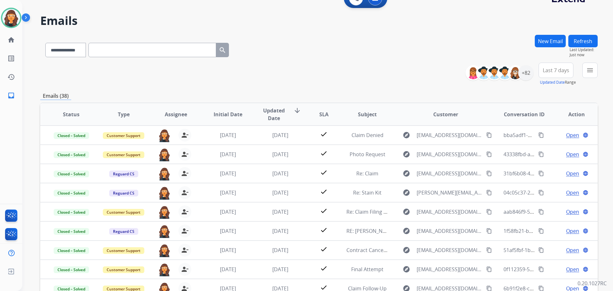
scroll to position [72, 0]
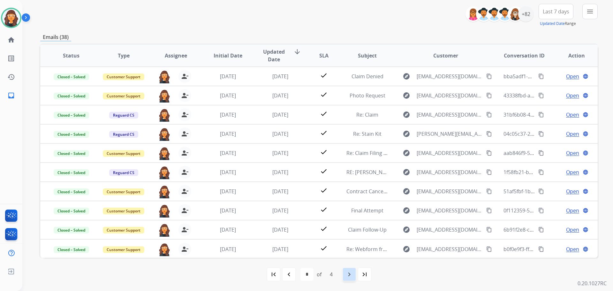
click at [350, 275] on mat-icon "navigate_next" at bounding box center [349, 274] width 8 height 8
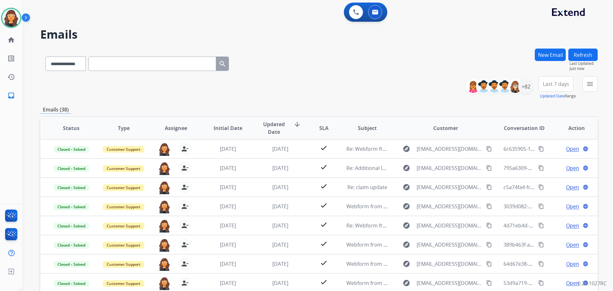
click at [291, 45] on div "**********" at bounding box center [309, 168] width 575 height 291
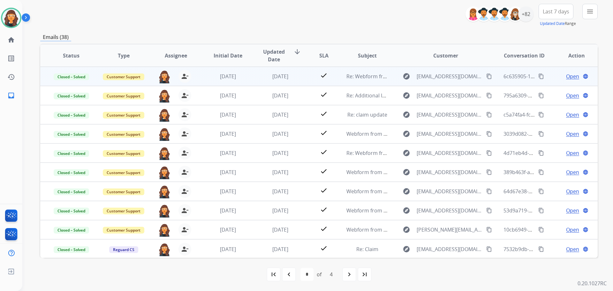
click at [569, 77] on span "Open" at bounding box center [572, 76] width 13 height 8
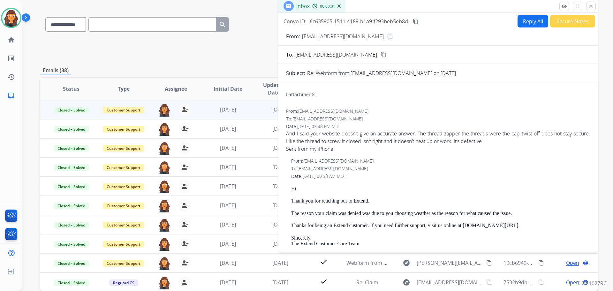
scroll to position [0, 0]
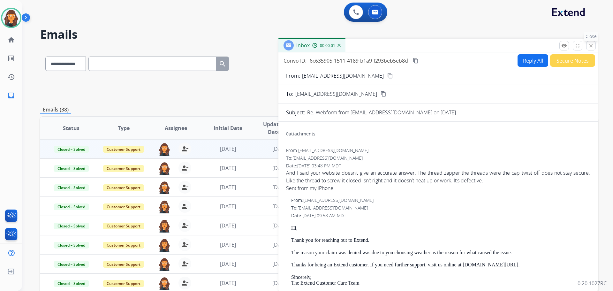
click at [591, 47] on mat-icon "close" at bounding box center [591, 46] width 6 height 6
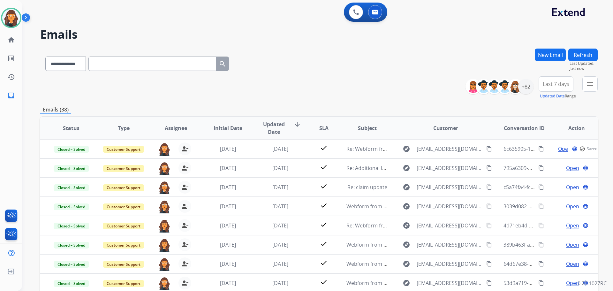
click at [387, 58] on div "**********" at bounding box center [318, 63] width 557 height 28
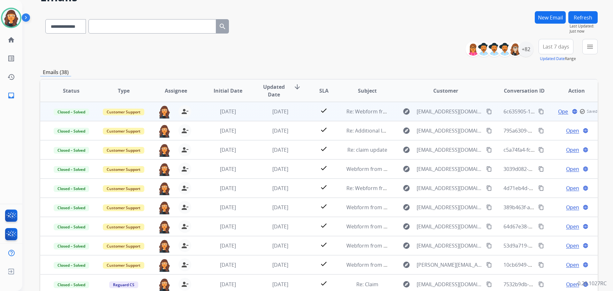
scroll to position [72, 0]
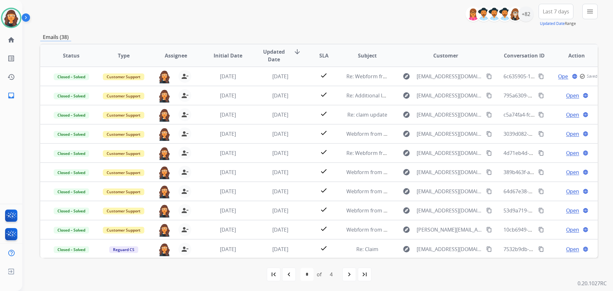
click at [276, 274] on mat-icon "first_page" at bounding box center [274, 274] width 8 height 8
select select "*"
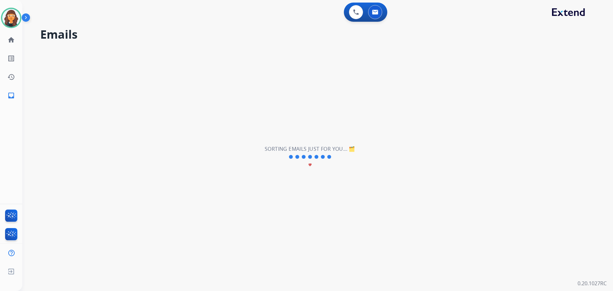
scroll to position [0, 0]
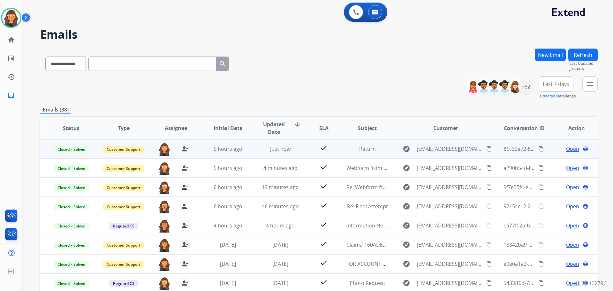
click at [554, 53] on button "New Email" at bounding box center [550, 55] width 31 height 12
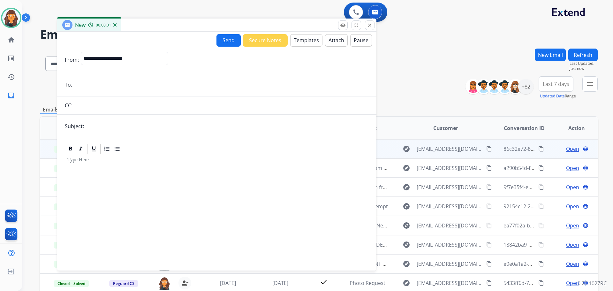
drag, startPoint x: 457, startPoint y: 43, endPoint x: 223, endPoint y: 37, distance: 235.0
click at [236, 22] on div "New 00:00:01" at bounding box center [216, 25] width 319 height 13
click at [162, 56] on select "**********" at bounding box center [123, 57] width 87 height 13
select select "**********"
click at [80, 51] on select "**********" at bounding box center [123, 57] width 87 height 13
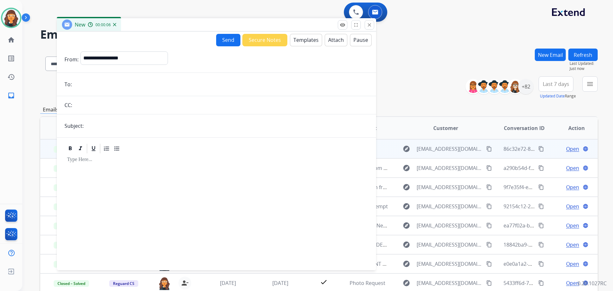
click at [109, 87] on input "email" at bounding box center [221, 84] width 295 height 13
paste input "**********"
type input "**********"
click at [106, 128] on input "text" at bounding box center [227, 125] width 283 height 13
type input "**********"
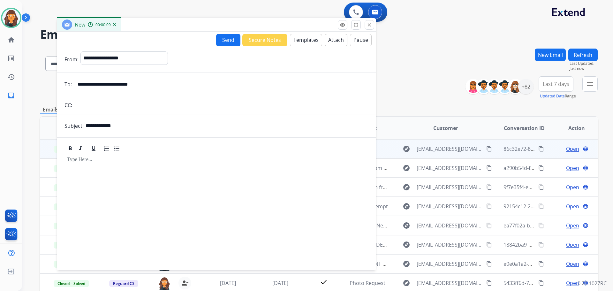
click at [296, 35] on button "Templates" at bounding box center [306, 40] width 32 height 12
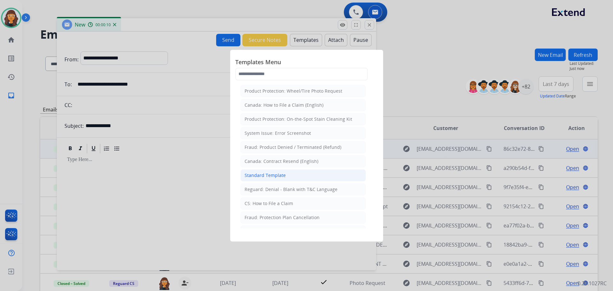
click at [264, 176] on div "Standard Template" at bounding box center [265, 175] width 41 height 6
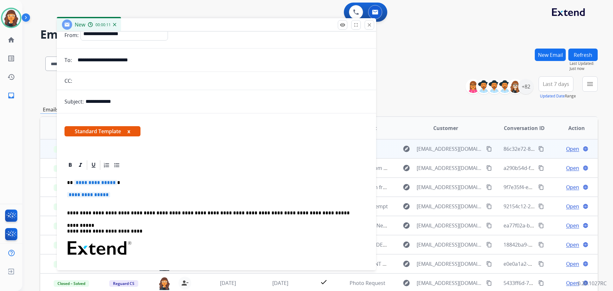
scroll to position [96, 0]
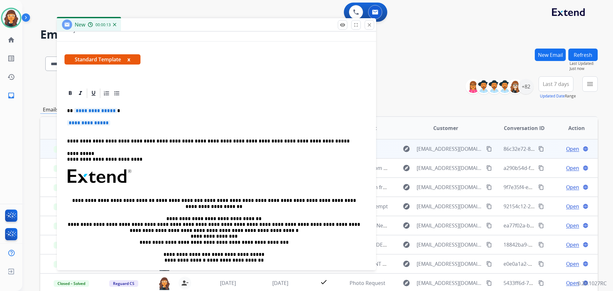
click at [91, 112] on span "**********" at bounding box center [95, 110] width 43 height 5
click at [88, 121] on span "**********" at bounding box center [88, 122] width 43 height 5
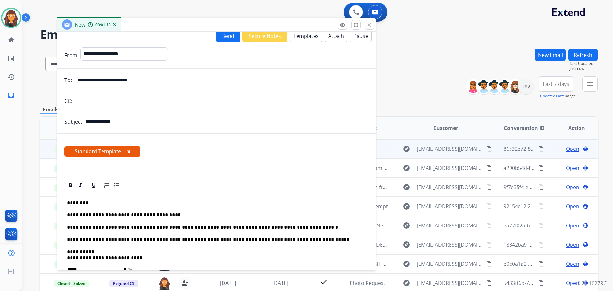
scroll to position [0, 0]
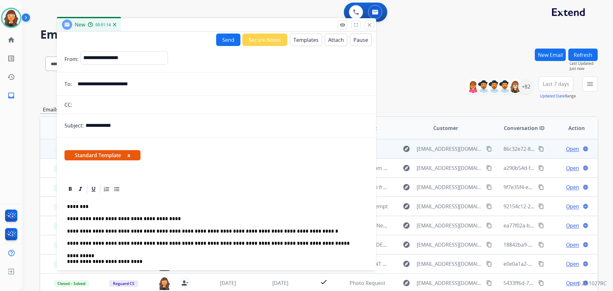
click at [222, 42] on button "Send" at bounding box center [228, 40] width 24 height 12
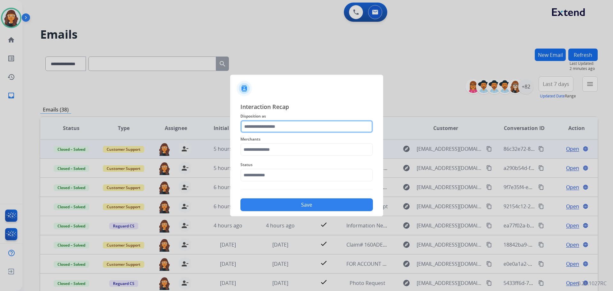
click at [262, 124] on input "text" at bounding box center [306, 126] width 132 height 13
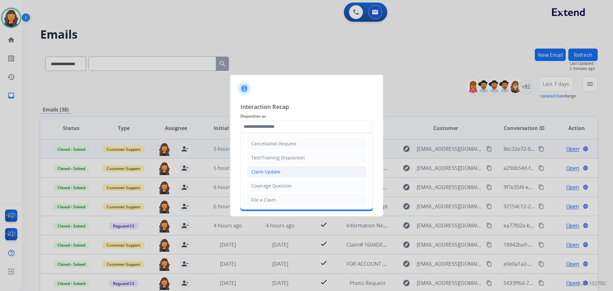
click at [268, 166] on li "Claim Update" at bounding box center [306, 172] width 119 height 12
type input "**********"
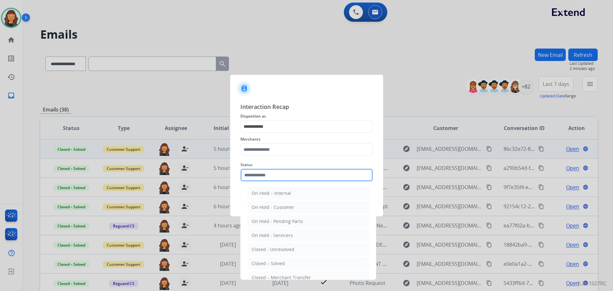
click at [268, 173] on input "text" at bounding box center [306, 175] width 132 height 13
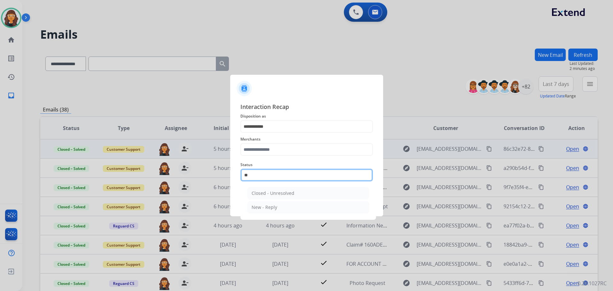
type input "***"
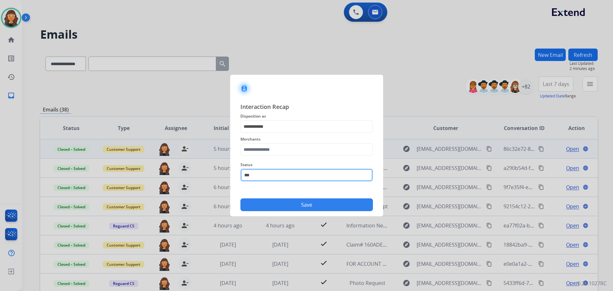
drag, startPoint x: 259, startPoint y: 177, endPoint x: 219, endPoint y: 175, distance: 39.3
click at [0, 175] on app-contact-recap-modal "**********" at bounding box center [0, 145] width 0 height 291
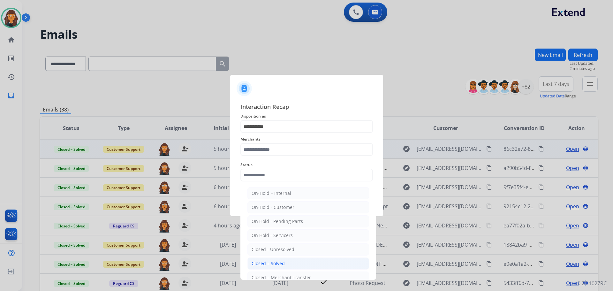
click at [269, 263] on div "Closed – Solved" at bounding box center [268, 263] width 33 height 6
type input "**********"
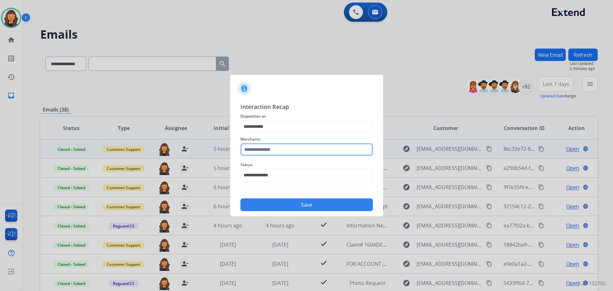
click at [255, 149] on input "text" at bounding box center [306, 149] width 132 height 13
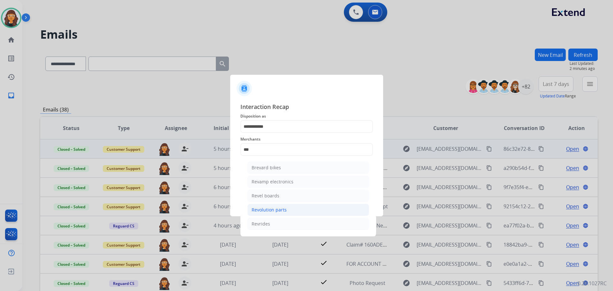
click at [262, 209] on div "Revolution parts" at bounding box center [269, 210] width 35 height 6
type input "**********"
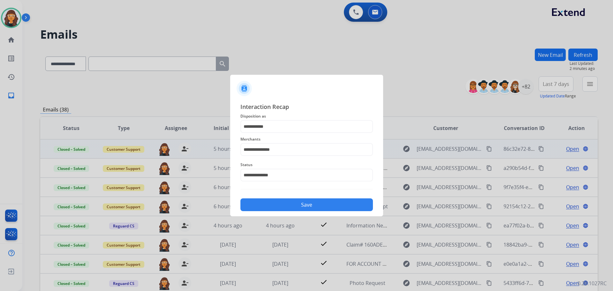
click at [282, 203] on button "Save" at bounding box center [306, 204] width 132 height 13
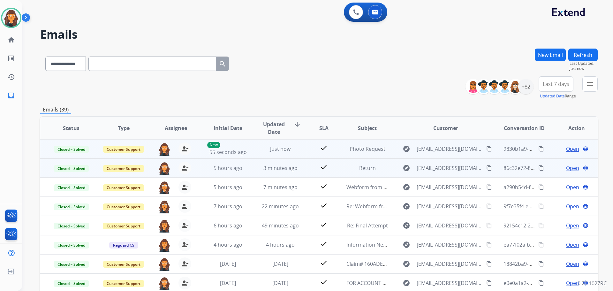
click at [538, 147] on mat-icon "content_copy" at bounding box center [541, 149] width 6 height 6
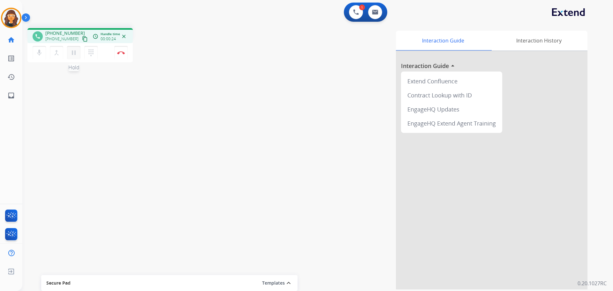
click at [73, 57] on button "pause Hold" at bounding box center [73, 52] width 13 height 13
click at [92, 54] on mat-icon "dialpad" at bounding box center [91, 53] width 8 height 8
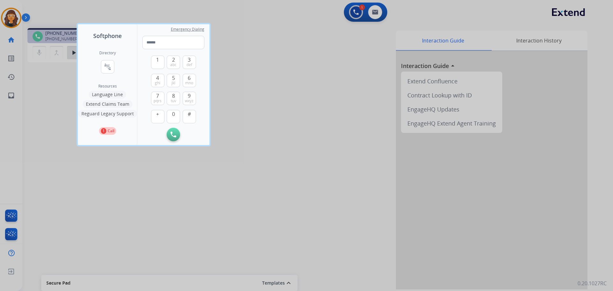
click at [97, 94] on button "Language Line" at bounding box center [107, 95] width 37 height 8
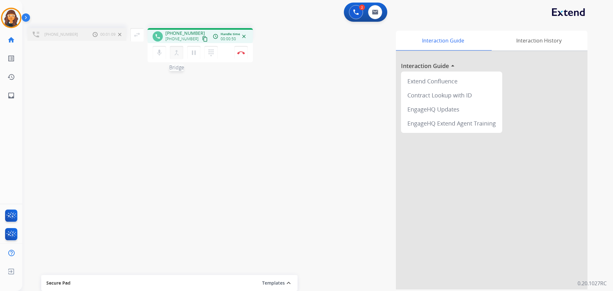
click at [178, 55] on mat-icon "merge_type" at bounding box center [177, 53] width 8 height 8
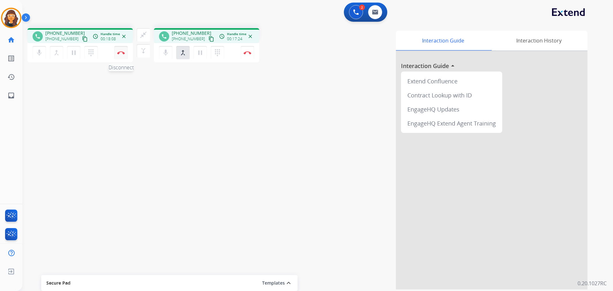
click at [120, 51] on img at bounding box center [121, 52] width 8 height 3
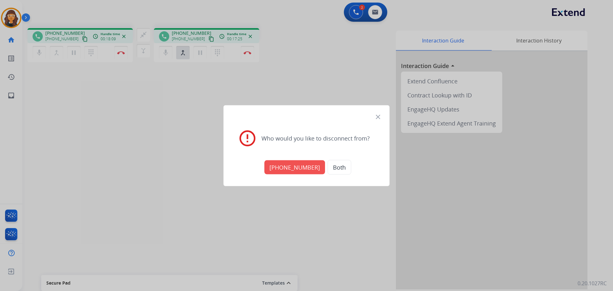
drag, startPoint x: 290, startPoint y: 165, endPoint x: 293, endPoint y: 167, distance: 4.0
click at [291, 166] on button "+15303944380" at bounding box center [294, 167] width 61 height 14
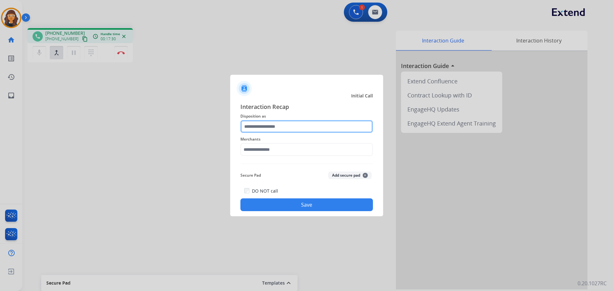
click at [263, 128] on input "text" at bounding box center [306, 126] width 132 height 13
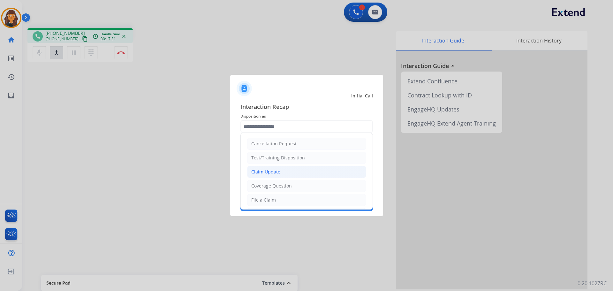
click at [268, 170] on div "Claim Update" at bounding box center [265, 172] width 29 height 6
type input "**********"
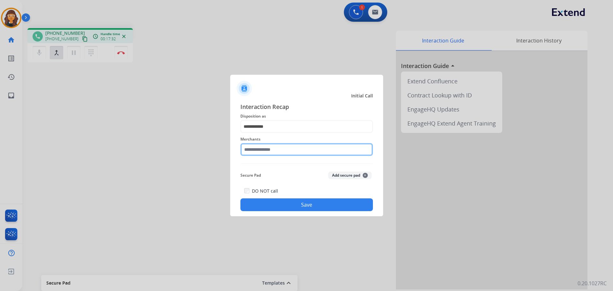
click at [260, 151] on input "text" at bounding box center [306, 149] width 132 height 13
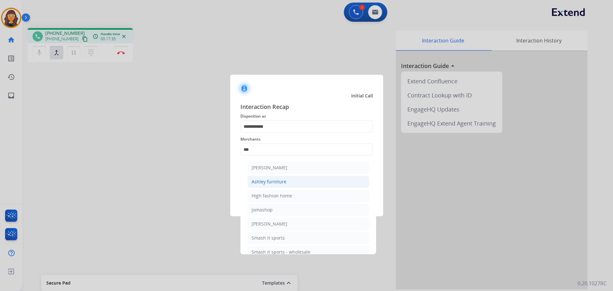
click at [266, 179] on div "Ashley furniture" at bounding box center [269, 181] width 35 height 6
type input "**********"
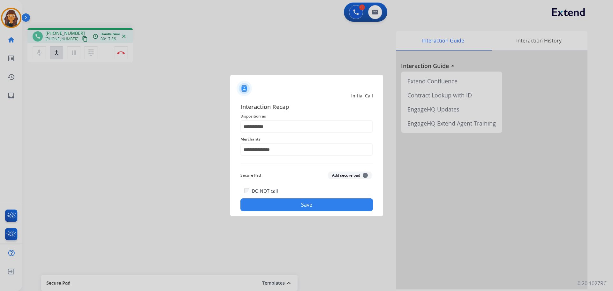
click at [294, 206] on button "Save" at bounding box center [306, 204] width 132 height 13
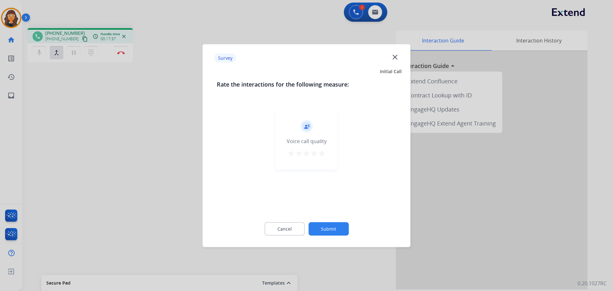
click at [323, 154] on mat-icon "star" at bounding box center [322, 153] width 8 height 8
click at [334, 234] on button "Submit" at bounding box center [328, 228] width 40 height 13
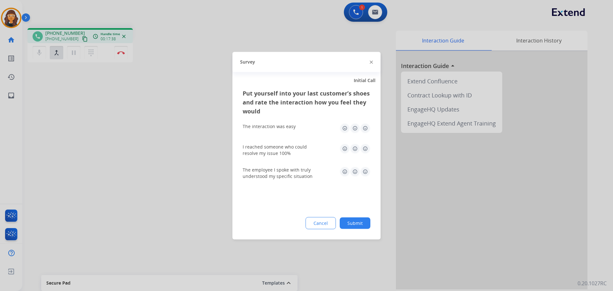
click at [365, 128] on img at bounding box center [365, 128] width 10 height 10
click at [364, 149] on img at bounding box center [365, 148] width 10 height 10
click at [365, 172] on img at bounding box center [365, 171] width 10 height 10
click at [359, 216] on div "Put yourself into your last customer’s shoes and rate the interaction how you f…" at bounding box center [306, 163] width 148 height 151
click at [358, 227] on button "Submit" at bounding box center [355, 222] width 31 height 11
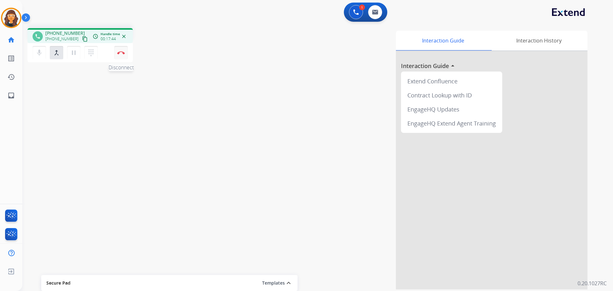
click at [119, 53] on img at bounding box center [121, 52] width 8 height 3
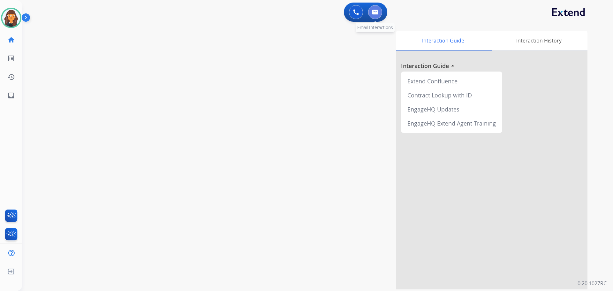
click at [379, 8] on button at bounding box center [375, 12] width 14 height 14
select select "**********"
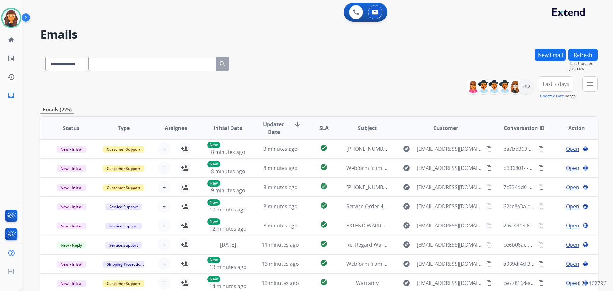
click at [539, 58] on button "New Email" at bounding box center [550, 55] width 31 height 12
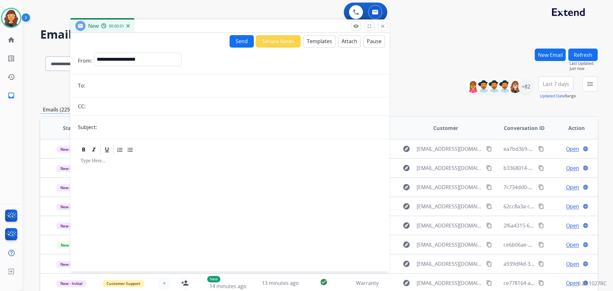
drag, startPoint x: 422, startPoint y: 46, endPoint x: 210, endPoint y: 24, distance: 213.1
click at [212, 22] on div "New 00:00:01" at bounding box center [229, 25] width 319 height 13
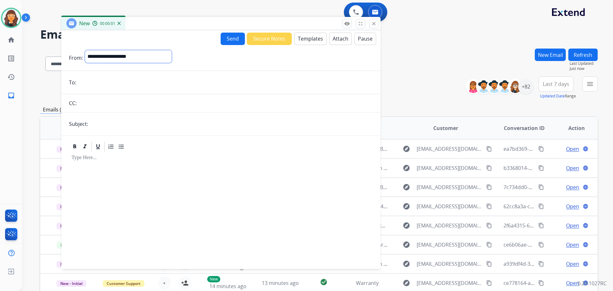
click at [160, 54] on select "**********" at bounding box center [128, 56] width 87 height 13
select select "**********"
click at [85, 50] on select "**********" at bounding box center [128, 56] width 87 height 13
click at [125, 123] on input "text" at bounding box center [231, 124] width 283 height 13
type input "**********"
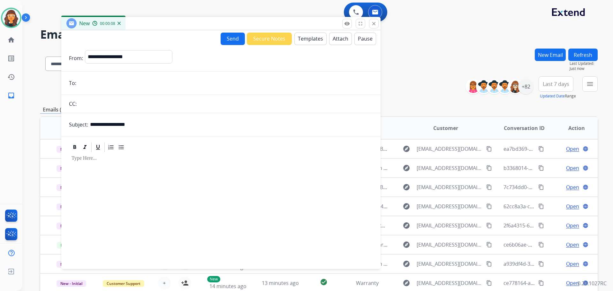
click at [131, 79] on input "email" at bounding box center [225, 83] width 295 height 13
paste input "**********"
type input "**********"
click at [301, 41] on button "Templates" at bounding box center [310, 39] width 32 height 12
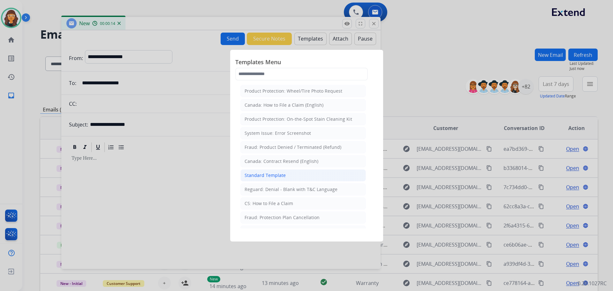
click at [273, 174] on div "Standard Template" at bounding box center [265, 175] width 41 height 6
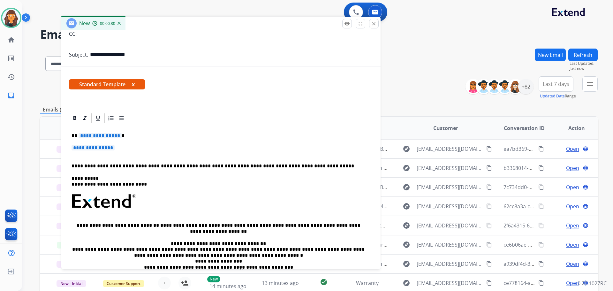
scroll to position [113, 0]
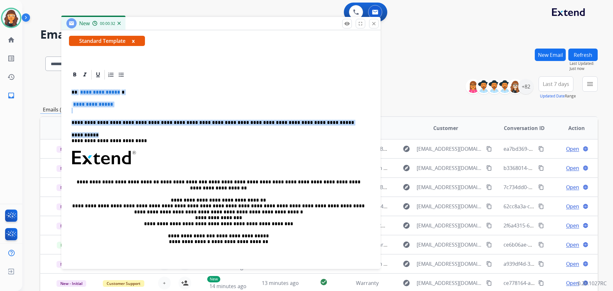
drag, startPoint x: 71, startPoint y: 90, endPoint x: 101, endPoint y: 129, distance: 49.3
click at [101, 129] on div "**********" at bounding box center [221, 172] width 304 height 185
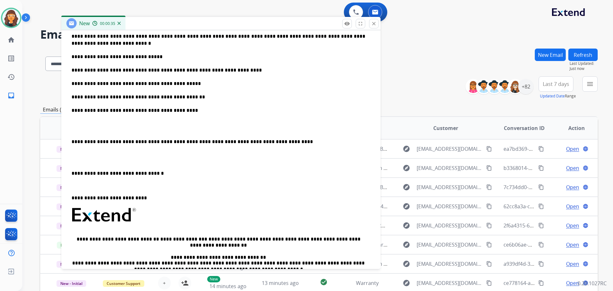
scroll to position [209, 0]
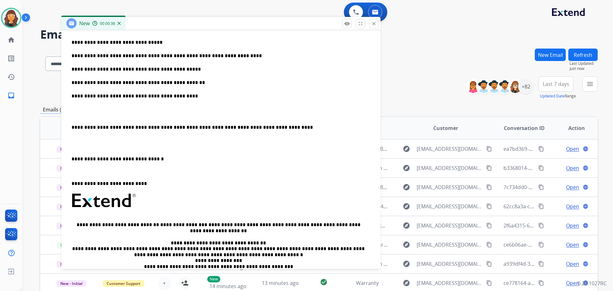
click at [170, 95] on p "**********" at bounding box center [219, 96] width 294 height 7
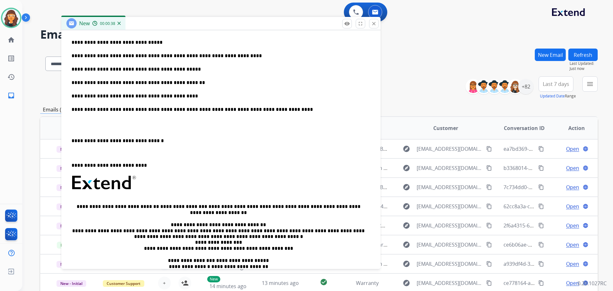
click at [291, 110] on p "**********" at bounding box center [219, 109] width 294 height 7
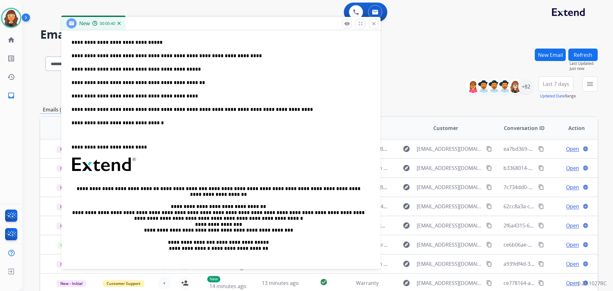
click at [160, 119] on p "**********" at bounding box center [219, 122] width 294 height 7
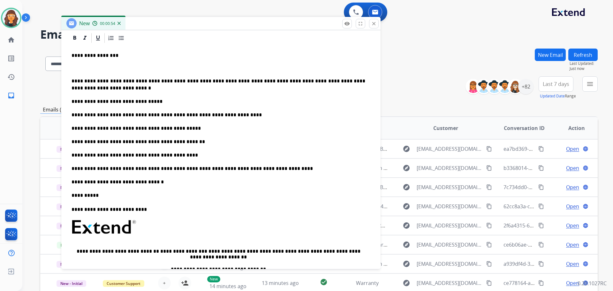
scroll to position [145, 0]
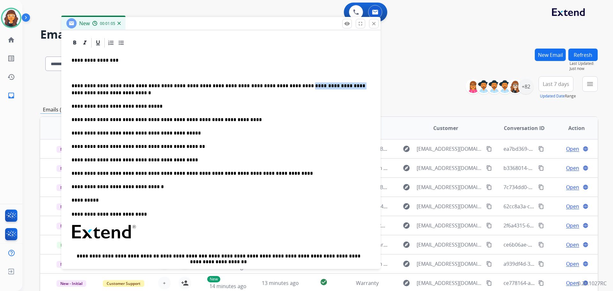
drag, startPoint x: 267, startPoint y: 86, endPoint x: 327, endPoint y: 87, distance: 60.7
click at [327, 87] on p "**********" at bounding box center [219, 89] width 294 height 14
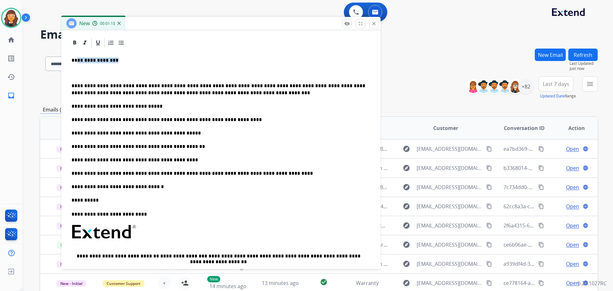
drag, startPoint x: 77, startPoint y: 60, endPoint x: 115, endPoint y: 60, distance: 38.0
click at [115, 60] on p "**********" at bounding box center [219, 60] width 294 height 6
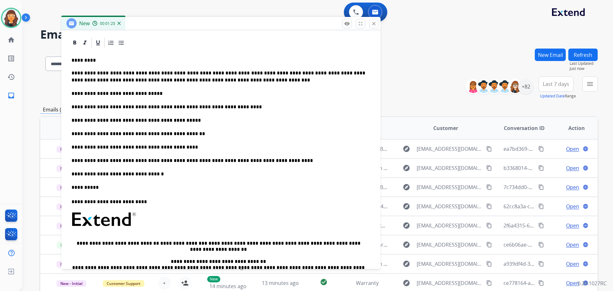
click at [71, 59] on div "**********" at bounding box center [221, 188] width 304 height 278
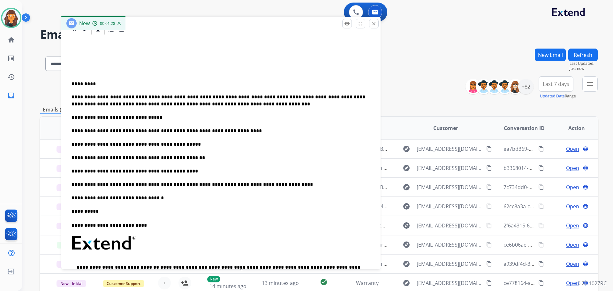
scroll to position [160, 0]
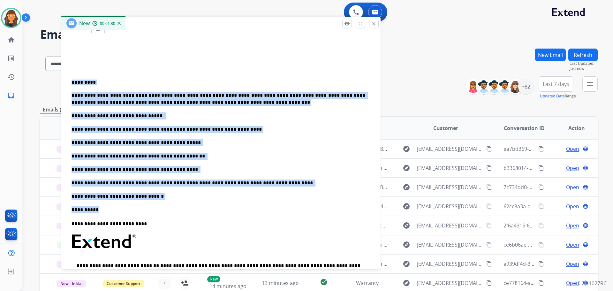
drag, startPoint x: 73, startPoint y: 82, endPoint x: 104, endPoint y: 210, distance: 132.1
click at [104, 210] on div "**********" at bounding box center [221, 191] width 304 height 315
copy div "**********"
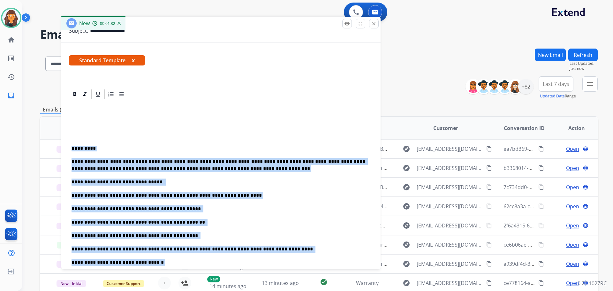
scroll to position [0, 0]
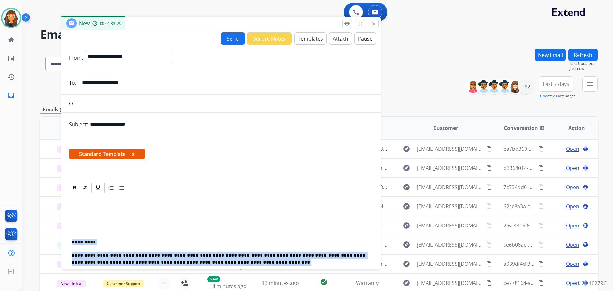
click at [303, 40] on button "Templates" at bounding box center [310, 38] width 32 height 12
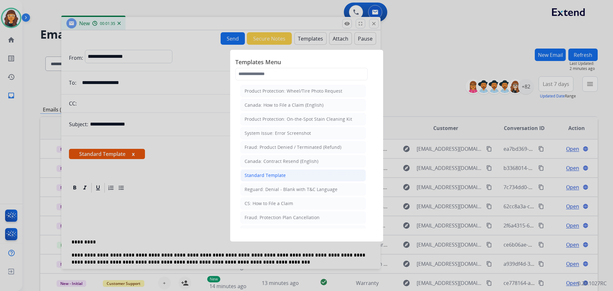
click at [271, 172] on div "Standard Template" at bounding box center [265, 175] width 41 height 6
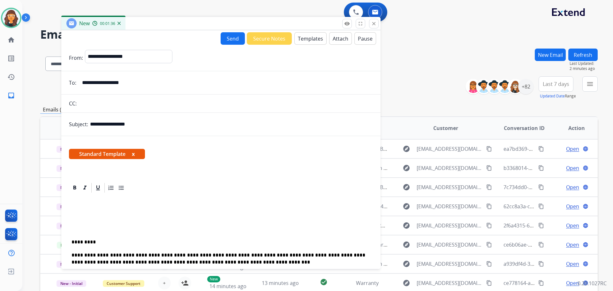
click at [306, 35] on button "Templates" at bounding box center [310, 38] width 32 height 12
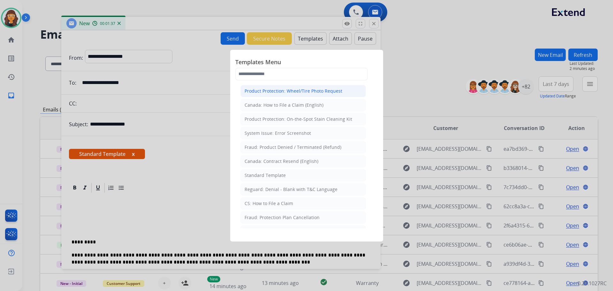
click at [265, 92] on div "Product Protection: Wheel/Tire Photo Request" at bounding box center [294, 91] width 98 height 6
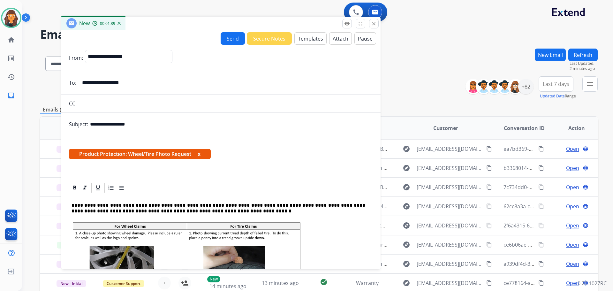
click at [305, 39] on button "Templates" at bounding box center [310, 38] width 32 height 12
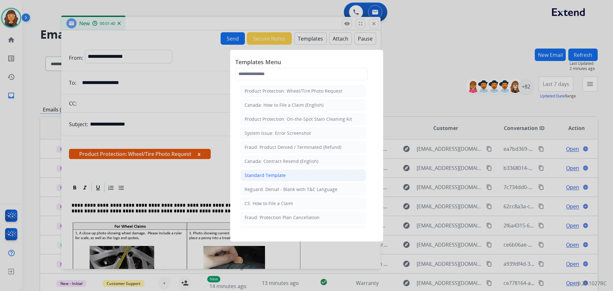
click at [270, 175] on div "Standard Template" at bounding box center [265, 175] width 41 height 6
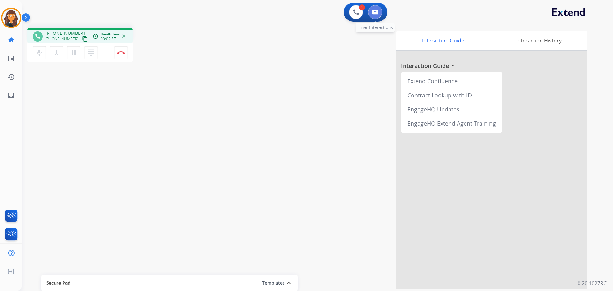
click at [379, 17] on button at bounding box center [375, 12] width 14 height 14
select select "**********"
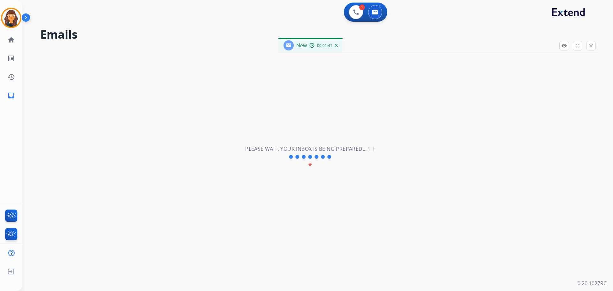
select select "**********"
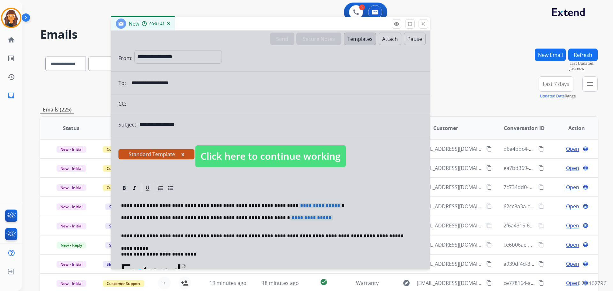
drag, startPoint x: 335, startPoint y: 47, endPoint x: 226, endPoint y: 24, distance: 111.5
click at [226, 24] on div "New 00:01:41" at bounding box center [270, 23] width 319 height 13
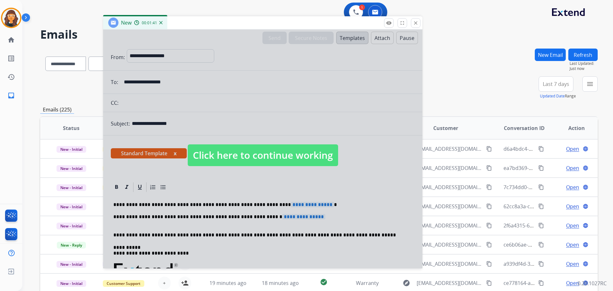
click at [247, 150] on span "Click here to continue working" at bounding box center [263, 155] width 150 height 22
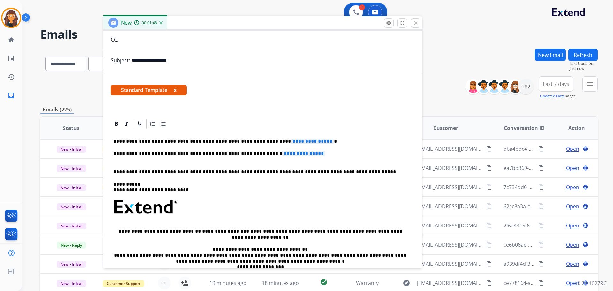
scroll to position [64, 0]
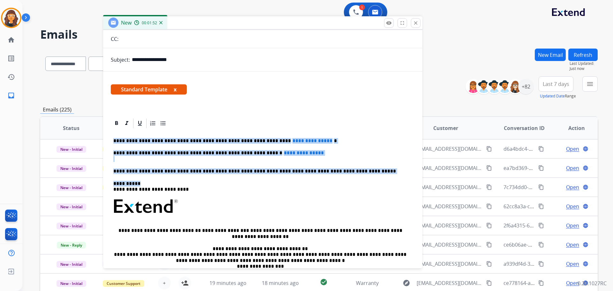
drag, startPoint x: 113, startPoint y: 139, endPoint x: 142, endPoint y: 181, distance: 51.5
click at [142, 181] on div "**********" at bounding box center [263, 221] width 304 height 185
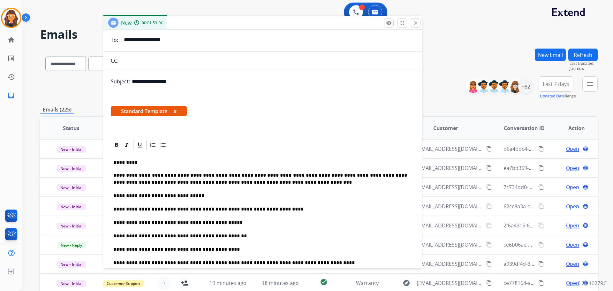
scroll to position [0, 0]
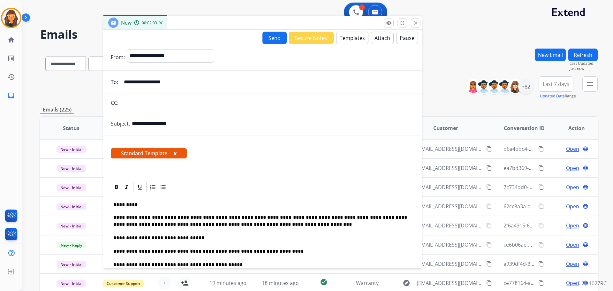
click at [268, 38] on button "Send" at bounding box center [274, 38] width 24 height 12
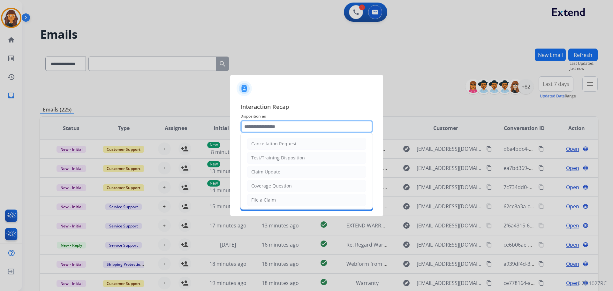
click at [262, 127] on input "text" at bounding box center [306, 126] width 132 height 13
click at [267, 167] on li "Claim Update" at bounding box center [306, 172] width 119 height 12
type input "**********"
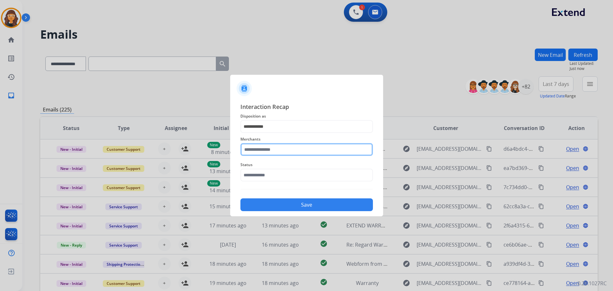
click at [263, 151] on input "text" at bounding box center [306, 149] width 132 height 13
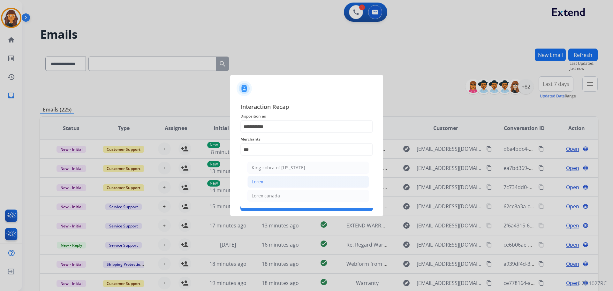
click at [260, 178] on li "Lorex" at bounding box center [308, 182] width 122 height 12
type input "*****"
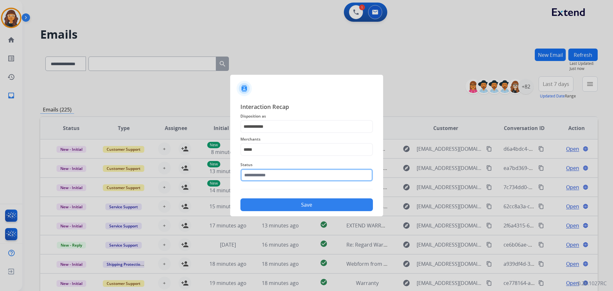
click at [252, 172] on input "text" at bounding box center [306, 175] width 132 height 13
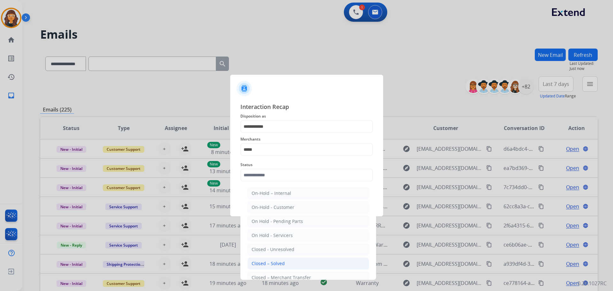
click at [271, 262] on div "Closed – Solved" at bounding box center [268, 263] width 33 height 6
type input "**********"
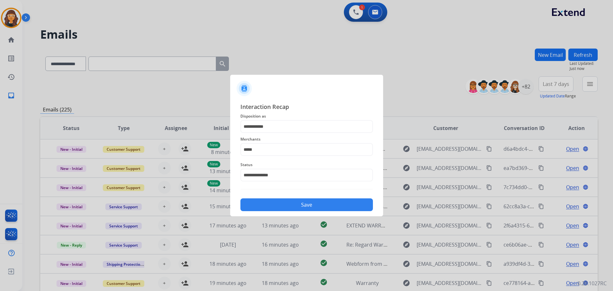
click at [261, 201] on button "Save" at bounding box center [306, 204] width 132 height 13
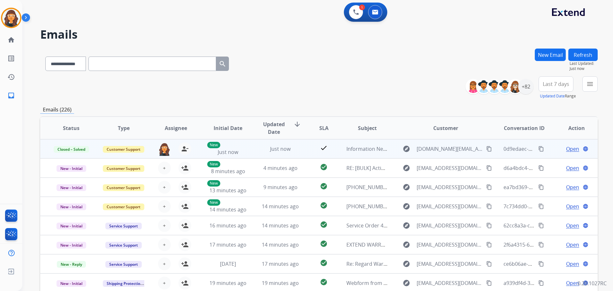
click at [538, 151] on mat-icon "content_copy" at bounding box center [541, 149] width 6 height 6
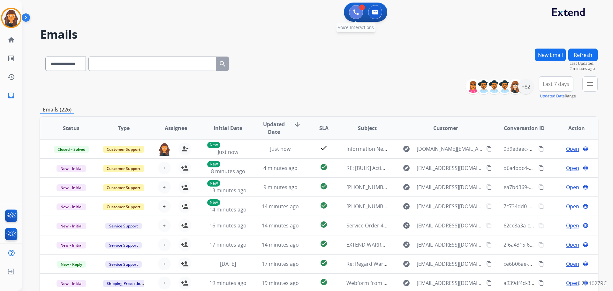
click at [354, 11] on img at bounding box center [356, 12] width 6 height 6
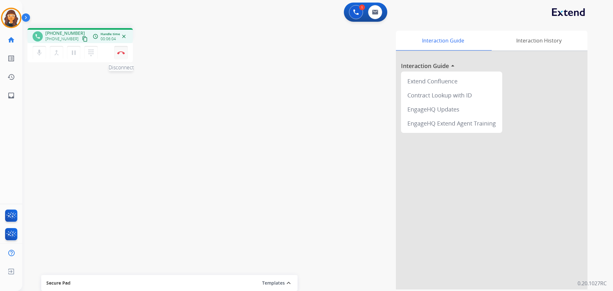
click at [121, 50] on button "Disconnect" at bounding box center [120, 52] width 13 height 13
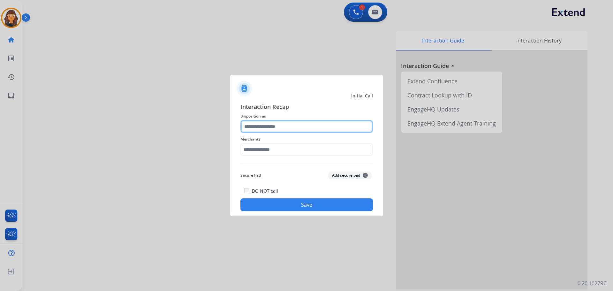
click at [267, 126] on input "text" at bounding box center [306, 126] width 132 height 13
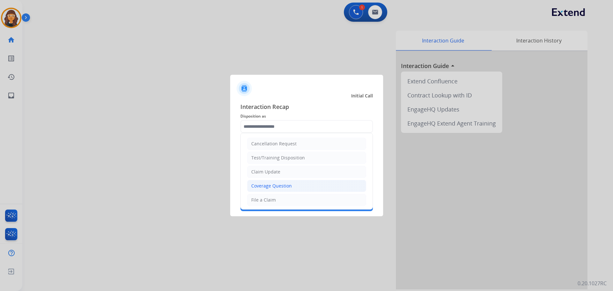
click at [271, 180] on li "Coverage Question" at bounding box center [306, 186] width 119 height 12
type input "**********"
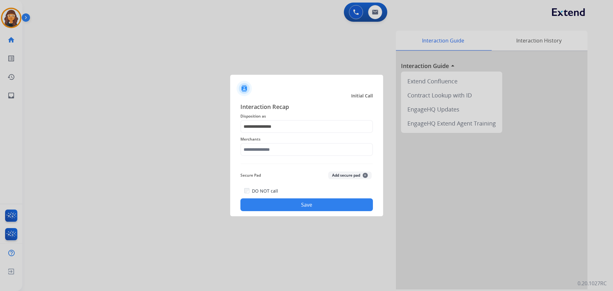
click at [259, 157] on div "Merchants" at bounding box center [306, 146] width 132 height 26
click at [254, 149] on input "text" at bounding box center [306, 149] width 132 height 13
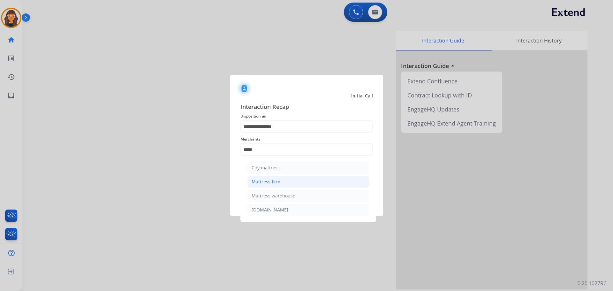
click at [265, 182] on div "Mattress firm" at bounding box center [266, 181] width 29 height 6
type input "**********"
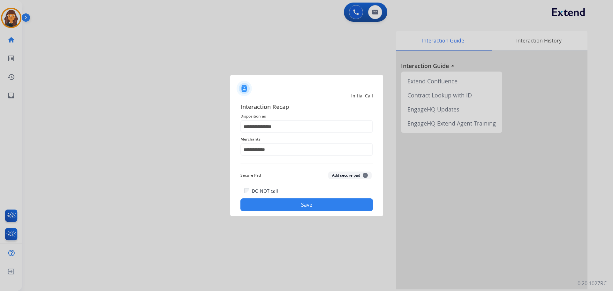
click at [270, 205] on button "Save" at bounding box center [306, 204] width 132 height 13
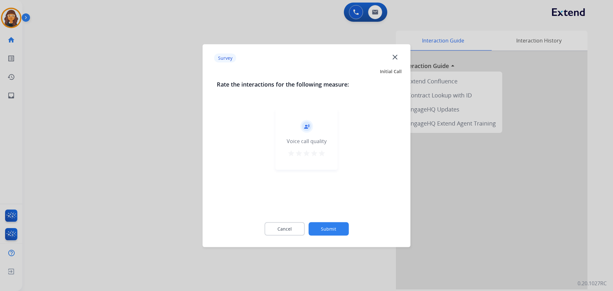
click at [322, 154] on mat-icon "star" at bounding box center [322, 153] width 8 height 8
click at [335, 232] on button "Submit" at bounding box center [328, 228] width 40 height 13
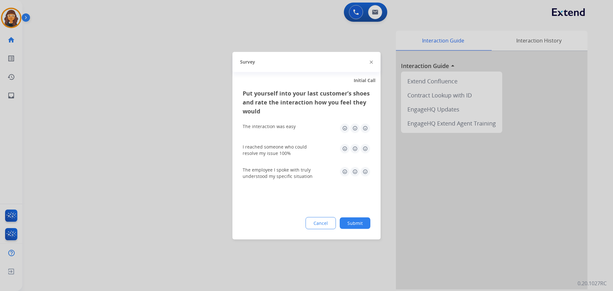
click at [368, 129] on img at bounding box center [365, 128] width 10 height 10
click at [365, 143] on img at bounding box center [365, 148] width 10 height 10
drag, startPoint x: 366, startPoint y: 170, endPoint x: 369, endPoint y: 173, distance: 4.1
click at [366, 171] on img at bounding box center [365, 171] width 10 height 10
click at [362, 224] on button "Submit" at bounding box center [355, 222] width 31 height 11
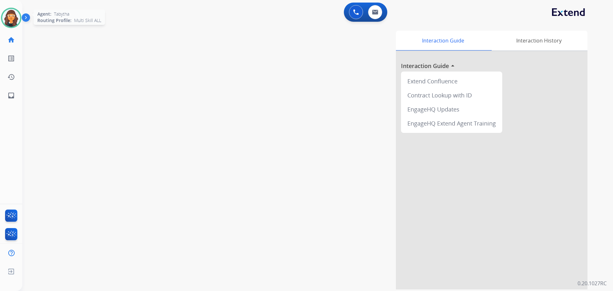
click at [8, 17] on img at bounding box center [11, 18] width 18 height 18
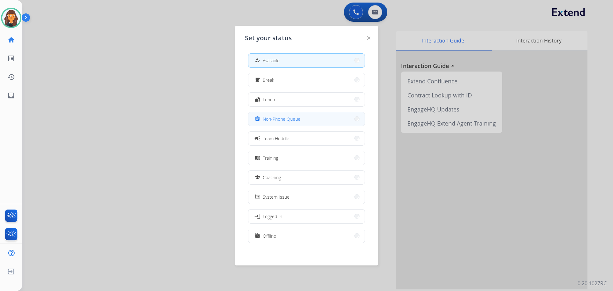
click at [266, 116] on span "Non-Phone Queue" at bounding box center [282, 119] width 38 height 7
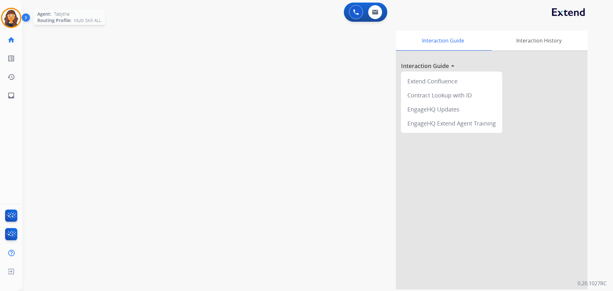
drag, startPoint x: 15, startPoint y: 20, endPoint x: 19, endPoint y: 22, distance: 4.6
click at [15, 20] on img at bounding box center [11, 18] width 18 height 18
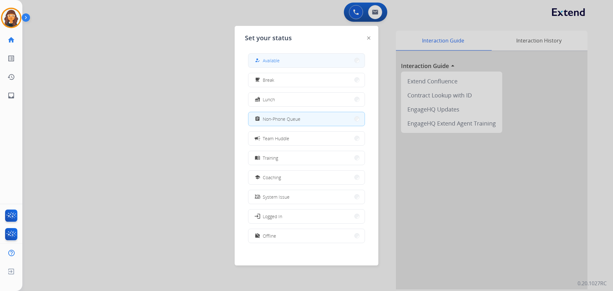
click at [266, 61] on span "Available" at bounding box center [271, 60] width 17 height 7
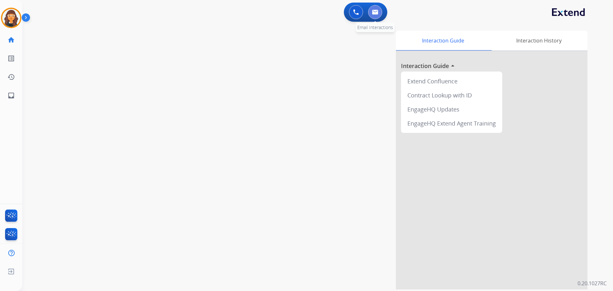
click at [378, 13] on button at bounding box center [375, 12] width 14 height 14
select select "**********"
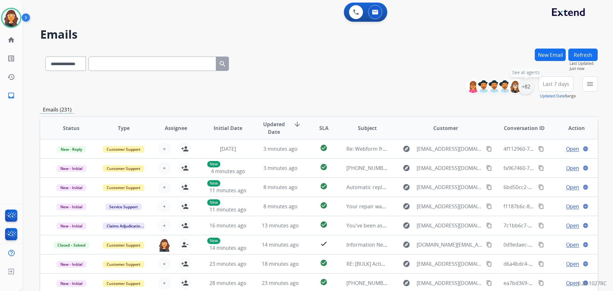
click at [526, 88] on div "+82" at bounding box center [525, 86] width 15 height 15
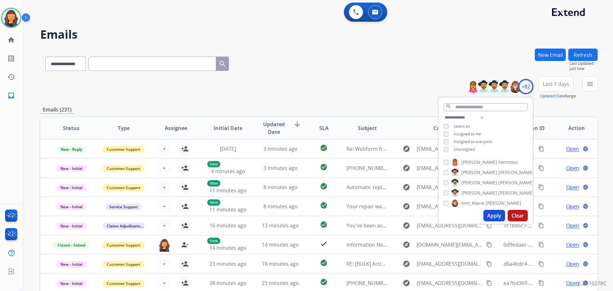
click at [490, 215] on button "Apply" at bounding box center [494, 215] width 22 height 11
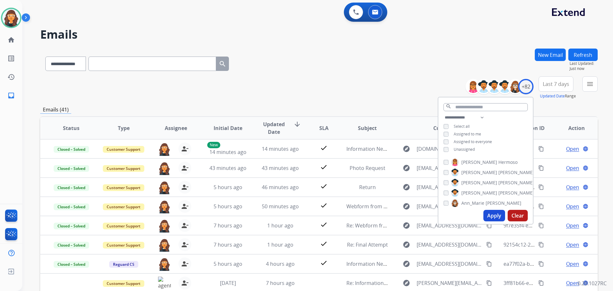
click at [307, 79] on div "**********" at bounding box center [318, 87] width 557 height 23
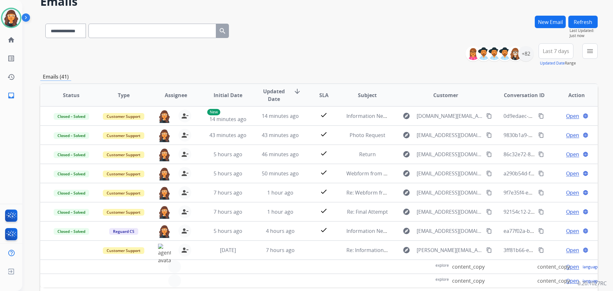
scroll to position [9, 0]
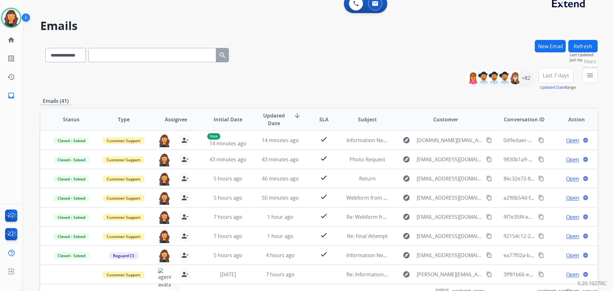
click at [585, 78] on button "menu Filters" at bounding box center [589, 75] width 15 height 15
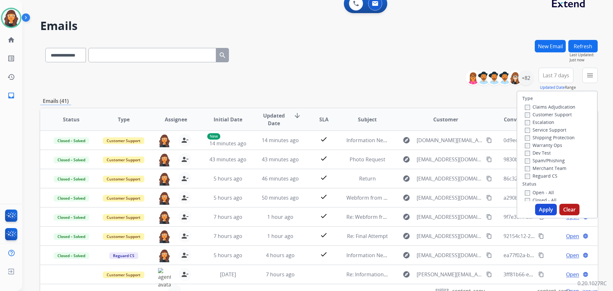
click at [527, 114] on label "Customer Support" at bounding box center [548, 114] width 47 height 6
click at [526, 136] on label "Shipping Protection" at bounding box center [550, 137] width 50 height 6
click at [543, 209] on button "Apply" at bounding box center [546, 209] width 22 height 11
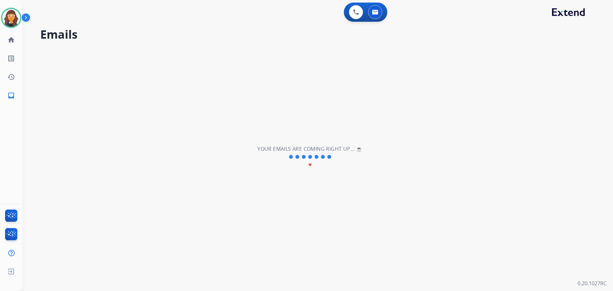
scroll to position [0, 0]
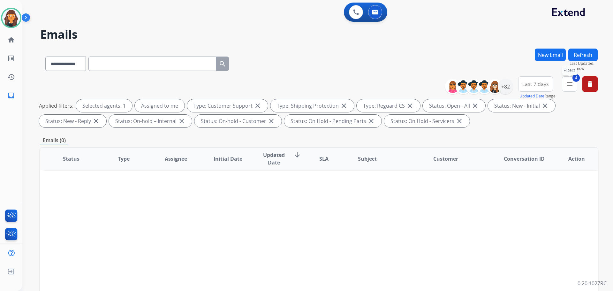
click at [574, 81] on span "4" at bounding box center [575, 78] width 7 height 8
click at [568, 87] on mat-icon "menu" at bounding box center [570, 84] width 8 height 8
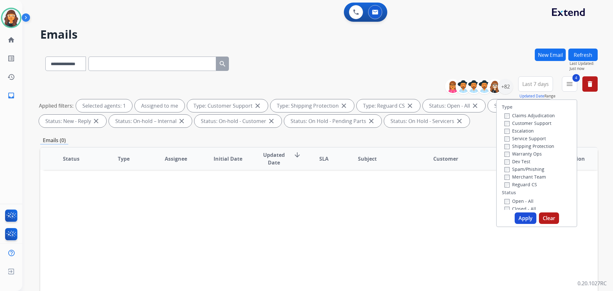
click at [551, 218] on button "Clear" at bounding box center [549, 217] width 20 height 11
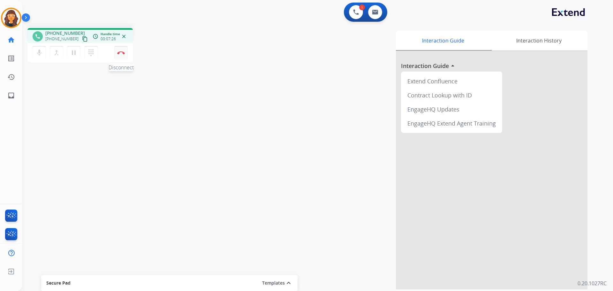
click at [121, 52] on img at bounding box center [121, 52] width 8 height 3
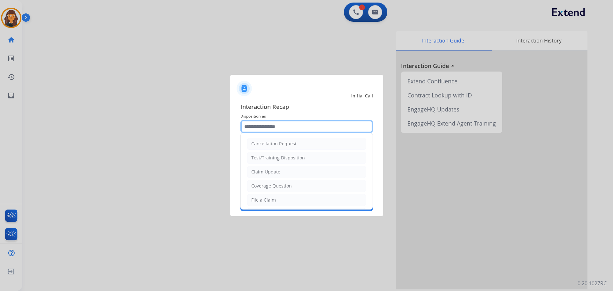
click at [275, 128] on input "text" at bounding box center [306, 126] width 132 height 13
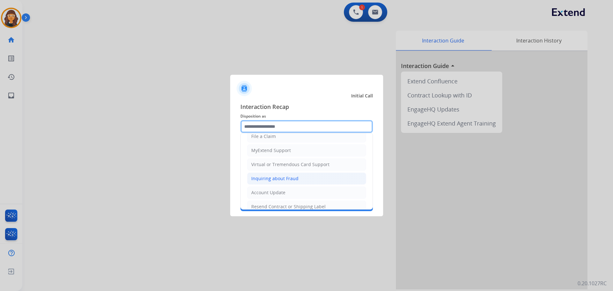
scroll to position [64, 0]
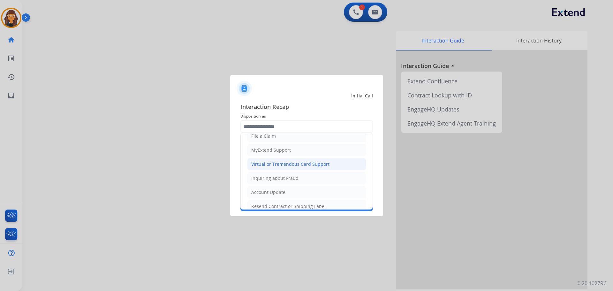
click at [272, 166] on div "Virtual or Tremendous Card Support" at bounding box center [290, 164] width 78 height 6
type input "**********"
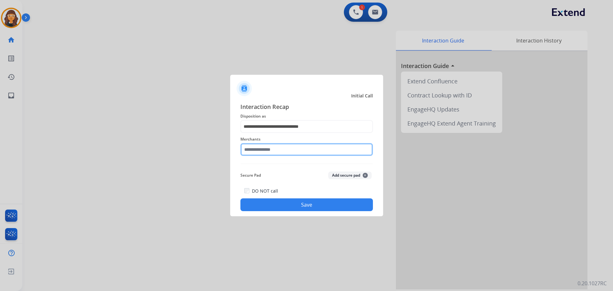
click at [262, 151] on input "text" at bounding box center [306, 149] width 132 height 13
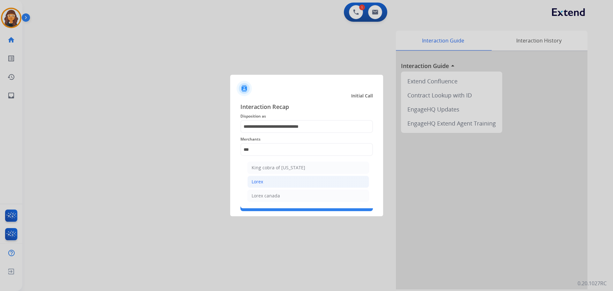
click at [261, 182] on div "Lorex" at bounding box center [257, 181] width 11 height 6
type input "*****"
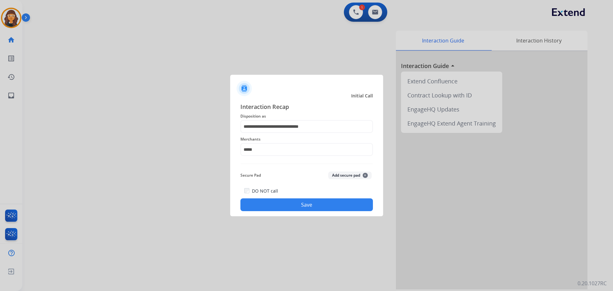
click at [275, 201] on button "Save" at bounding box center [306, 204] width 132 height 13
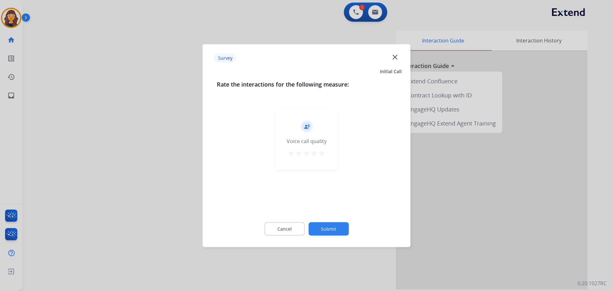
click at [323, 151] on mat-icon "star" at bounding box center [322, 153] width 8 height 8
click at [333, 232] on button "Submit" at bounding box center [328, 228] width 40 height 13
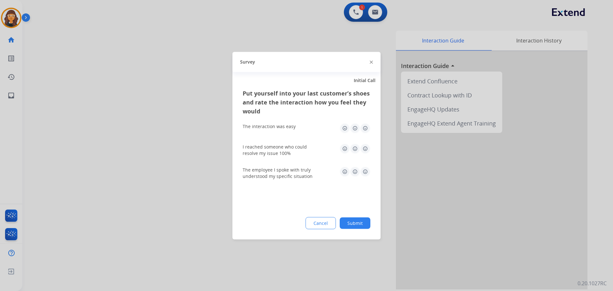
click at [366, 131] on img at bounding box center [365, 128] width 10 height 10
click at [367, 149] on img at bounding box center [365, 148] width 10 height 10
drag, startPoint x: 366, startPoint y: 170, endPoint x: 366, endPoint y: 176, distance: 5.8
click at [366, 170] on img at bounding box center [365, 171] width 10 height 10
drag, startPoint x: 367, startPoint y: 223, endPoint x: 368, endPoint y: 229, distance: 5.4
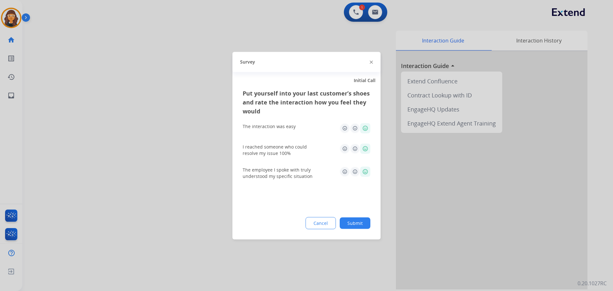
click at [367, 225] on button "Submit" at bounding box center [355, 222] width 31 height 11
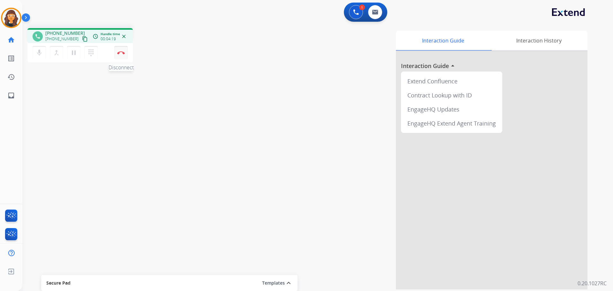
click at [121, 54] on img at bounding box center [121, 52] width 8 height 3
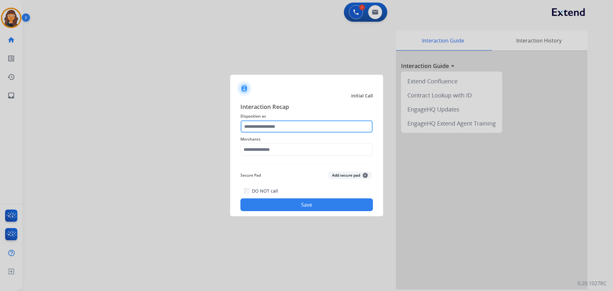
click at [253, 129] on input "text" at bounding box center [306, 126] width 132 height 13
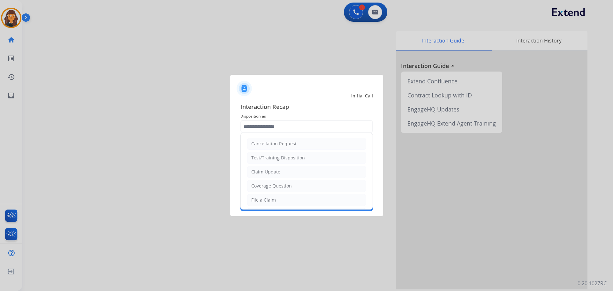
click at [276, 199] on li "File a Claim" at bounding box center [306, 200] width 119 height 12
type input "**********"
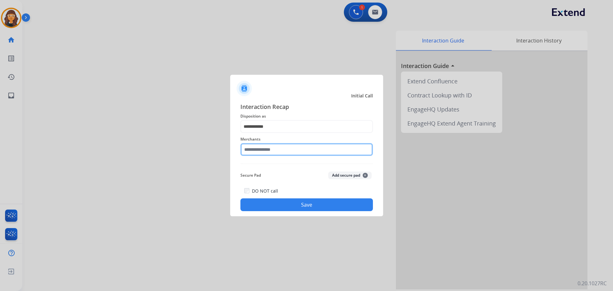
click at [254, 152] on input "text" at bounding box center [306, 149] width 132 height 13
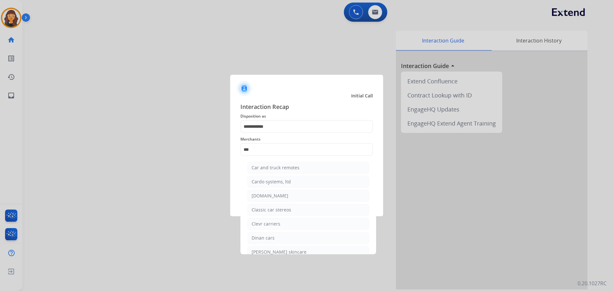
click at [268, 195] on div "Carparts.com" at bounding box center [270, 195] width 37 height 6
type input "**********"
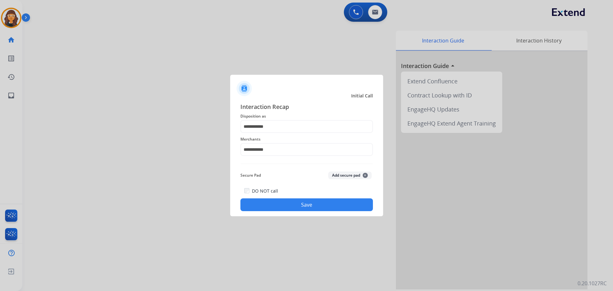
click at [275, 207] on button "Save" at bounding box center [306, 204] width 132 height 13
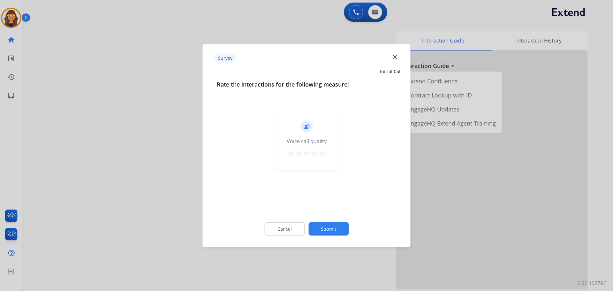
click at [321, 152] on mat-icon "star" at bounding box center [322, 153] width 8 height 8
click at [332, 232] on button "Submit" at bounding box center [328, 228] width 40 height 13
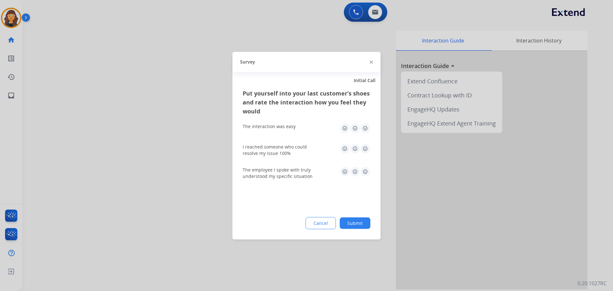
click at [365, 129] on img at bounding box center [365, 128] width 10 height 10
click at [365, 145] on img at bounding box center [365, 148] width 10 height 10
click at [369, 173] on img at bounding box center [365, 171] width 10 height 10
click at [361, 221] on button "Submit" at bounding box center [355, 222] width 31 height 11
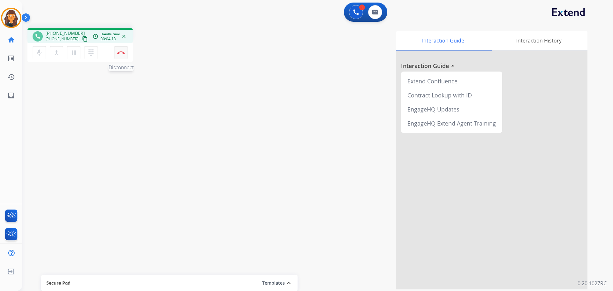
click at [120, 51] on button "Disconnect" at bounding box center [120, 52] width 13 height 13
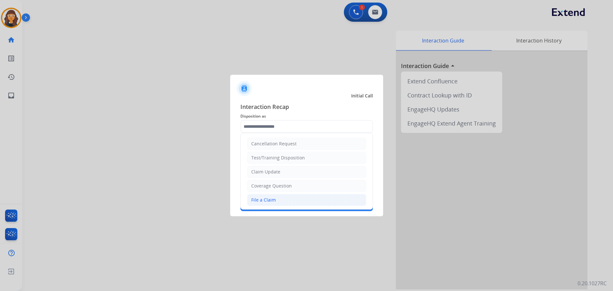
click at [278, 198] on li "File a Claim" at bounding box center [306, 200] width 119 height 12
type input "**********"
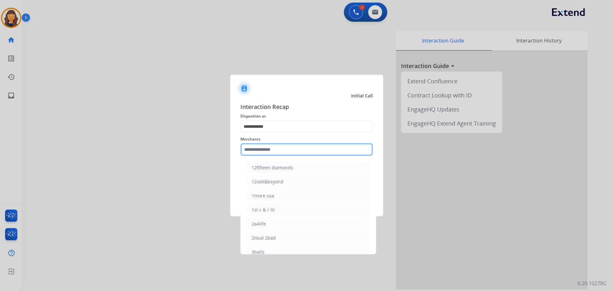
click at [265, 149] on input "text" at bounding box center [306, 149] width 132 height 13
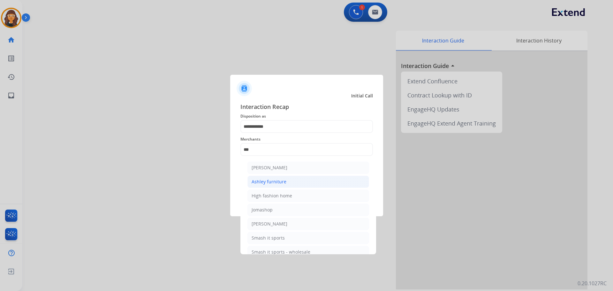
click at [274, 181] on div "Ashley furniture" at bounding box center [269, 181] width 35 height 6
type input "**********"
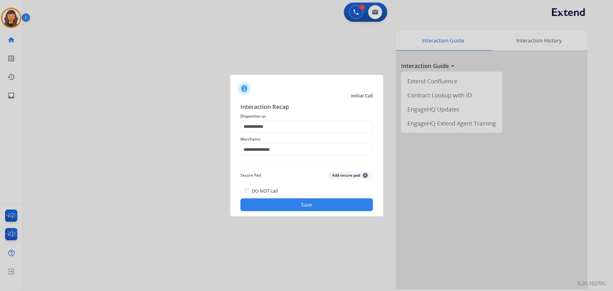
click at [274, 205] on button "Save" at bounding box center [306, 204] width 132 height 13
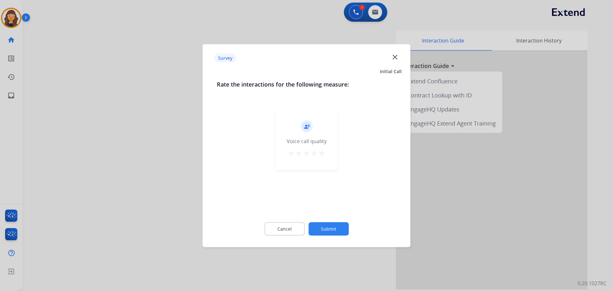
click at [321, 153] on mat-icon "star" at bounding box center [322, 153] width 8 height 8
click at [329, 228] on button "Submit" at bounding box center [328, 228] width 40 height 13
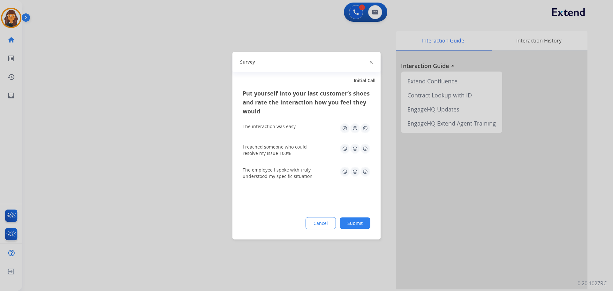
click at [365, 130] on img at bounding box center [365, 128] width 10 height 10
click at [366, 147] on img at bounding box center [365, 148] width 10 height 10
click at [366, 172] on img at bounding box center [365, 171] width 10 height 10
click at [363, 225] on button "Submit" at bounding box center [355, 222] width 31 height 11
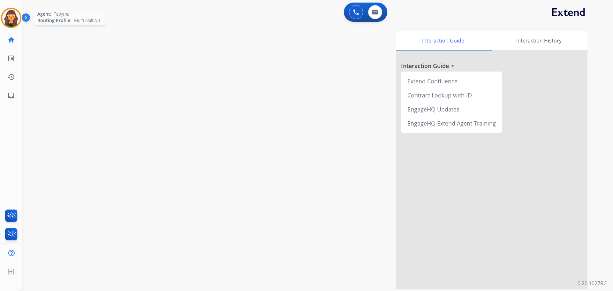
drag, startPoint x: 9, startPoint y: 18, endPoint x: 19, endPoint y: 23, distance: 10.6
click at [10, 18] on img at bounding box center [11, 18] width 18 height 18
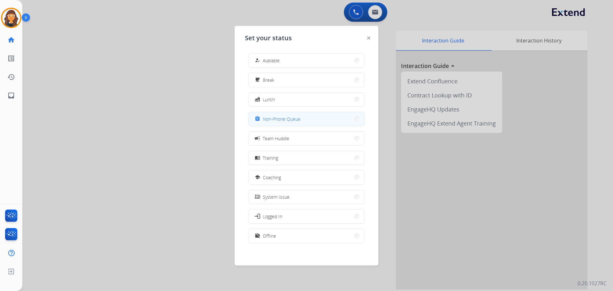
click at [287, 117] on span "Non-Phone Queue" at bounding box center [282, 119] width 38 height 7
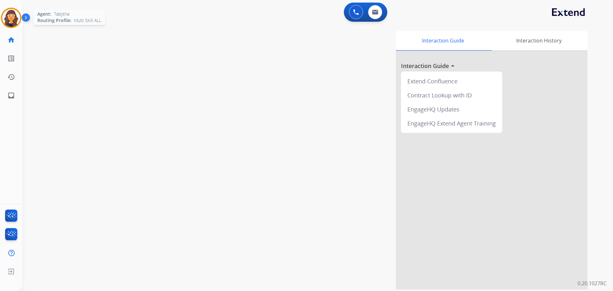
click at [15, 16] on img at bounding box center [11, 18] width 18 height 18
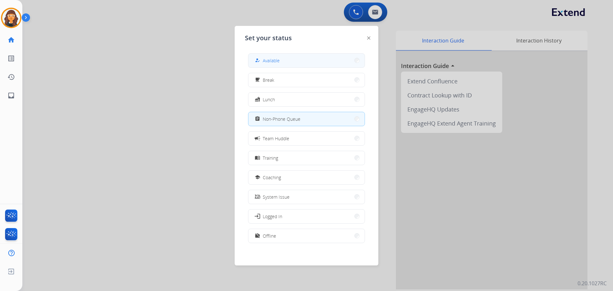
click at [265, 60] on span "Available" at bounding box center [271, 60] width 17 height 7
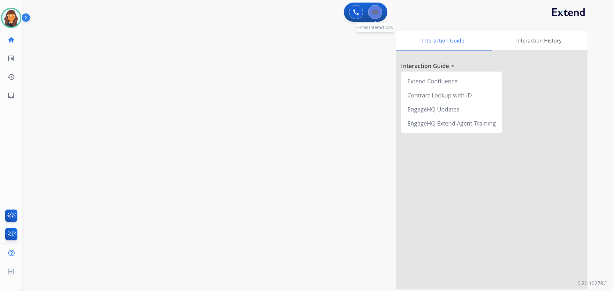
drag, startPoint x: 386, startPoint y: 10, endPoint x: 373, endPoint y: 10, distance: 12.8
click at [386, 10] on div "0 Voice Interactions 0 Email Interactions" at bounding box center [365, 12] width 43 height 19
click at [374, 11] on img at bounding box center [375, 12] width 6 height 5
select select "**********"
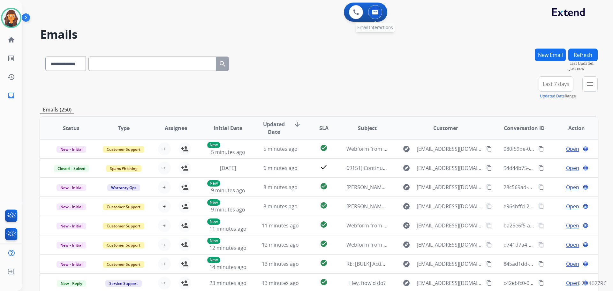
click at [376, 10] on img at bounding box center [375, 12] width 6 height 5
click at [541, 54] on button "New Email" at bounding box center [550, 55] width 31 height 12
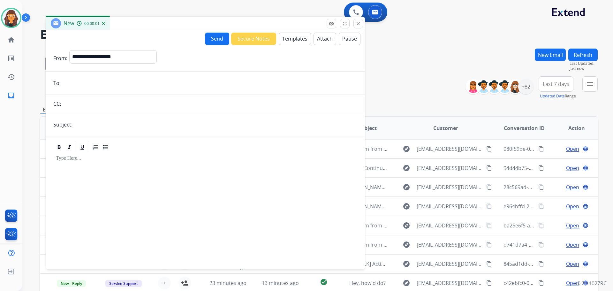
drag, startPoint x: 425, startPoint y: 43, endPoint x: 185, endPoint y: 28, distance: 240.5
click at [190, 20] on div "New 00:00:01" at bounding box center [205, 23] width 319 height 13
click at [123, 53] on select "**********" at bounding box center [109, 56] width 87 height 13
select select "**********"
click at [66, 50] on select "**********" at bounding box center [109, 56] width 87 height 13
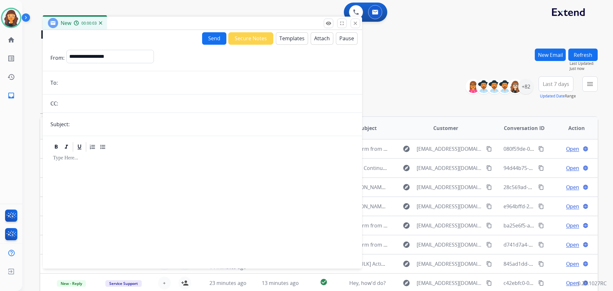
click at [97, 121] on input "text" at bounding box center [213, 124] width 283 height 13
type input "**********"
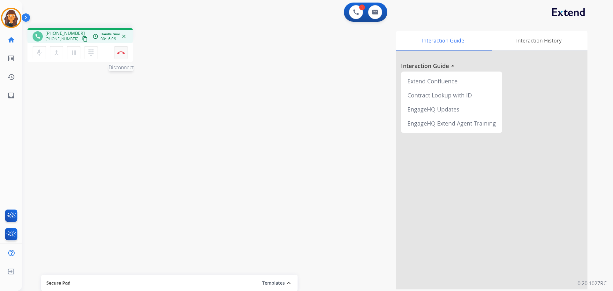
click at [121, 51] on img at bounding box center [121, 52] width 8 height 3
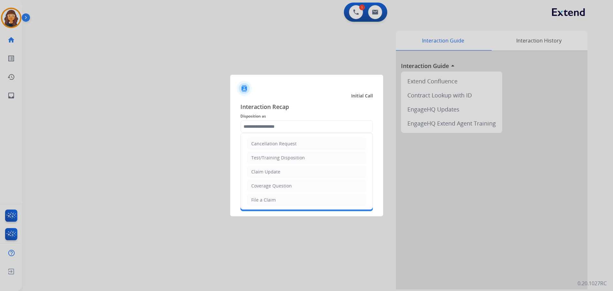
click at [269, 128] on input "text" at bounding box center [306, 126] width 132 height 13
click at [266, 196] on li "File a Claim" at bounding box center [306, 200] width 119 height 12
type input "**********"
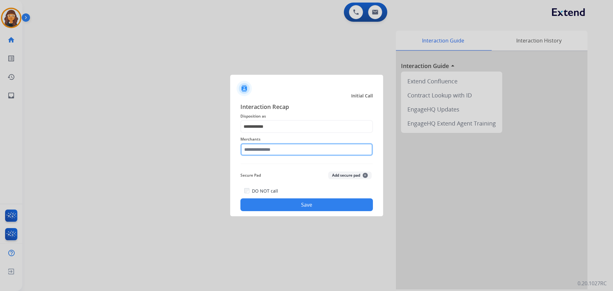
click at [253, 150] on input "text" at bounding box center [306, 149] width 132 height 13
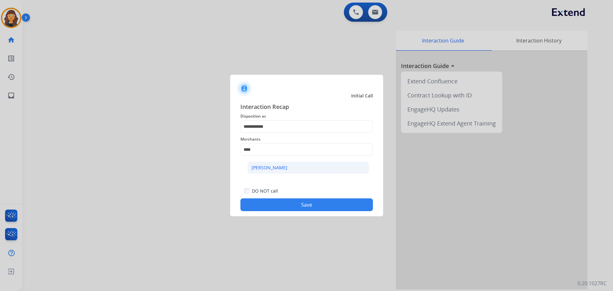
click at [263, 166] on div "Ashley - Reguard" at bounding box center [270, 167] width 36 height 6
type input "**********"
click at [276, 202] on button "Save" at bounding box center [306, 204] width 132 height 13
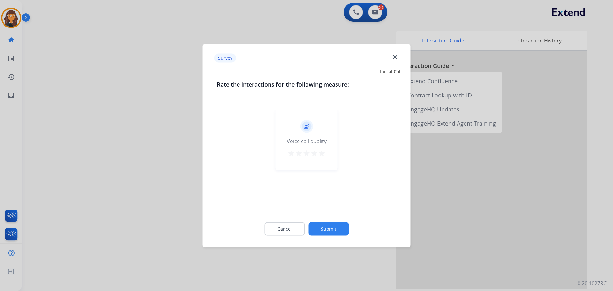
click at [322, 149] on mat-icon "star" at bounding box center [322, 153] width 8 height 8
click at [327, 225] on button "Submit" at bounding box center [328, 228] width 40 height 13
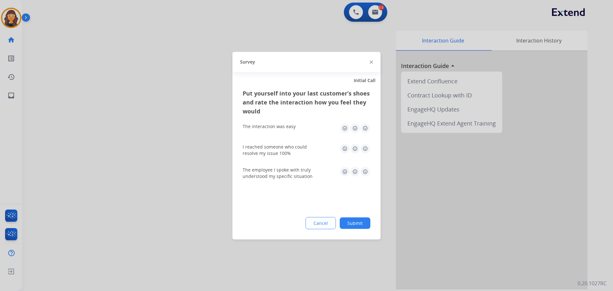
click at [367, 127] on img at bounding box center [365, 128] width 10 height 10
click at [366, 172] on img at bounding box center [365, 171] width 10 height 10
drag, startPoint x: 362, startPoint y: 221, endPoint x: 279, endPoint y: 178, distance: 93.1
click at [361, 221] on button "Submit" at bounding box center [355, 222] width 31 height 11
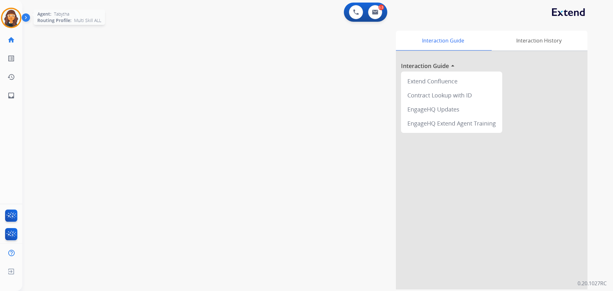
click at [12, 19] on img at bounding box center [11, 18] width 18 height 18
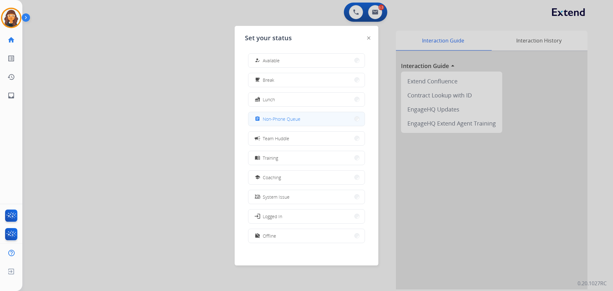
click at [290, 118] on span "Non-Phone Queue" at bounding box center [282, 119] width 38 height 7
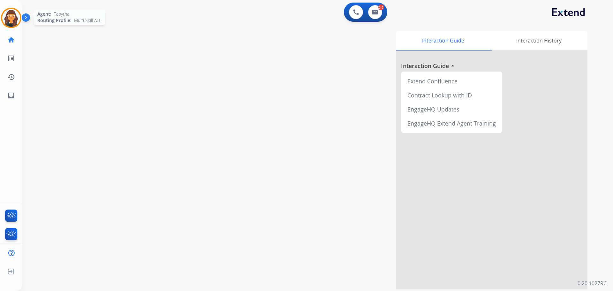
drag, startPoint x: 11, startPoint y: 18, endPoint x: 19, endPoint y: 22, distance: 8.4
click at [11, 18] on img at bounding box center [11, 18] width 18 height 18
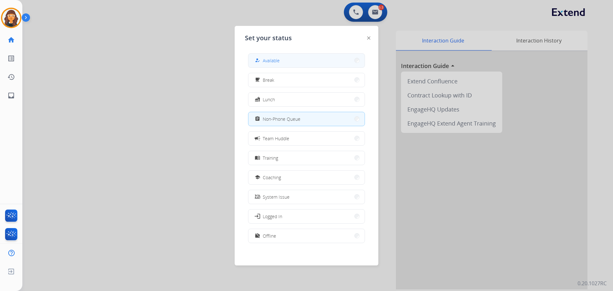
click at [272, 64] on div "how_to_reg Available" at bounding box center [266, 61] width 26 height 8
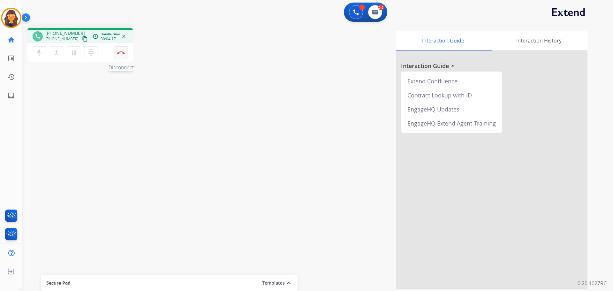
click at [121, 53] on img at bounding box center [121, 52] width 8 height 3
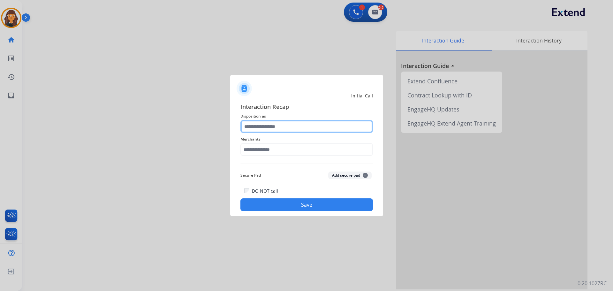
click at [264, 123] on input "text" at bounding box center [306, 126] width 132 height 13
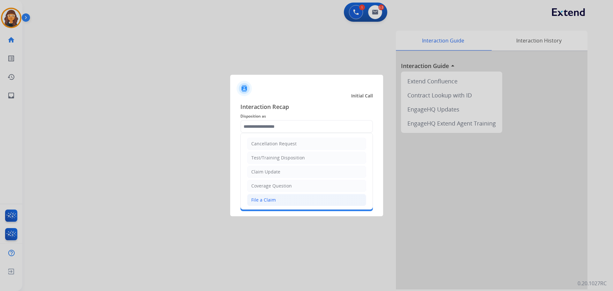
click at [273, 199] on div "File a Claim" at bounding box center [263, 200] width 25 height 6
type input "**********"
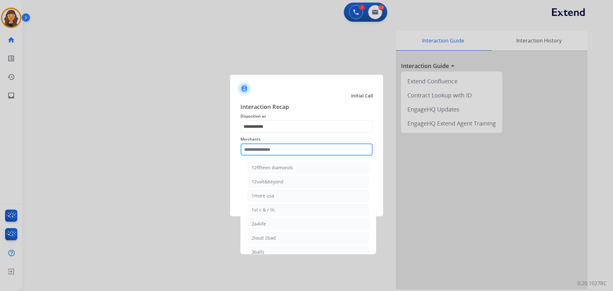
click at [261, 148] on input "text" at bounding box center [306, 149] width 132 height 13
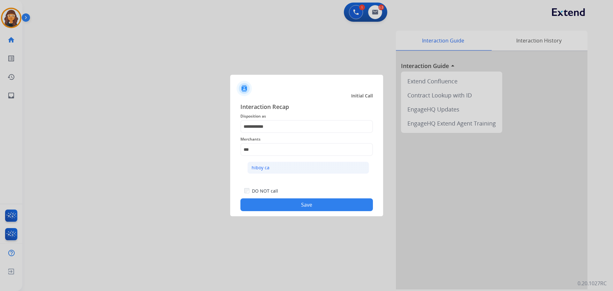
click at [263, 167] on div "hiboy ca" at bounding box center [261, 167] width 18 height 6
type input "********"
click at [282, 207] on button "Save" at bounding box center [306, 204] width 132 height 13
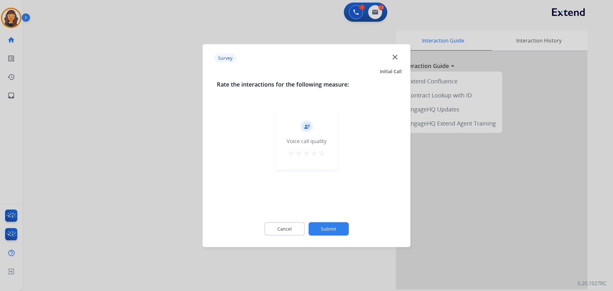
click at [325, 154] on mat-icon "star" at bounding box center [322, 153] width 8 height 8
click at [337, 230] on button "Submit" at bounding box center [328, 228] width 40 height 13
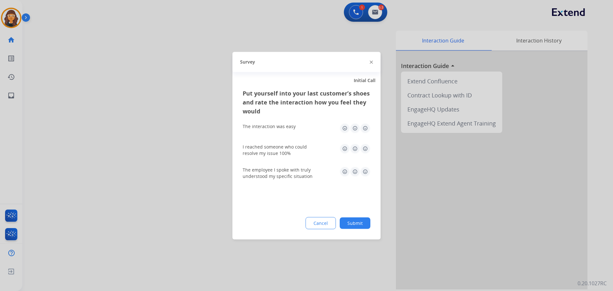
click at [364, 128] on img at bounding box center [365, 128] width 10 height 10
click at [365, 146] on img at bounding box center [365, 148] width 10 height 10
click at [364, 176] on img at bounding box center [365, 171] width 10 height 10
click at [360, 221] on button "Submit" at bounding box center [355, 222] width 31 height 11
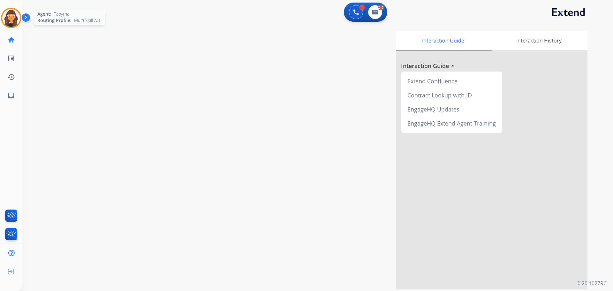
click at [17, 22] on img at bounding box center [11, 18] width 18 height 18
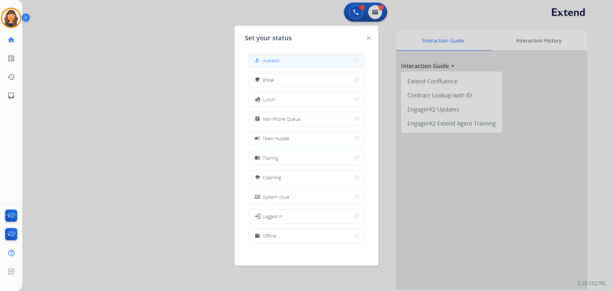
click at [277, 59] on span "Available" at bounding box center [271, 60] width 17 height 7
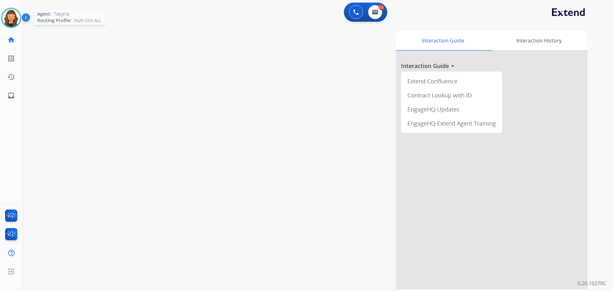
click at [9, 16] on img at bounding box center [11, 18] width 18 height 18
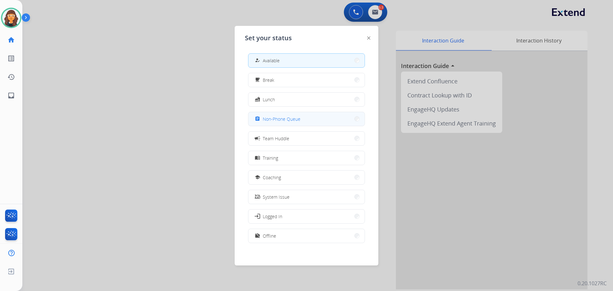
click at [286, 121] on span "Non-Phone Queue" at bounding box center [282, 119] width 38 height 7
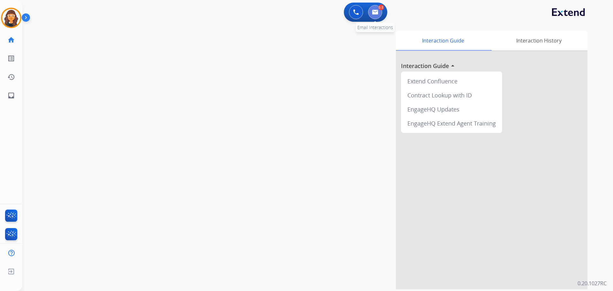
click at [371, 13] on button at bounding box center [375, 12] width 14 height 14
select select "**********"
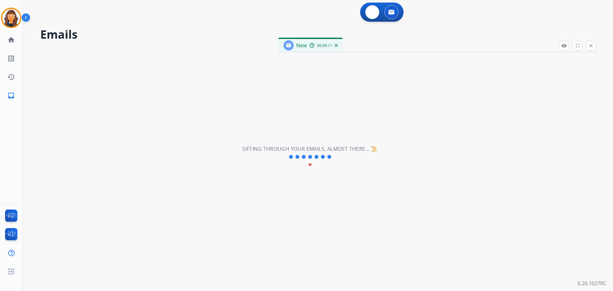
select select "**********"
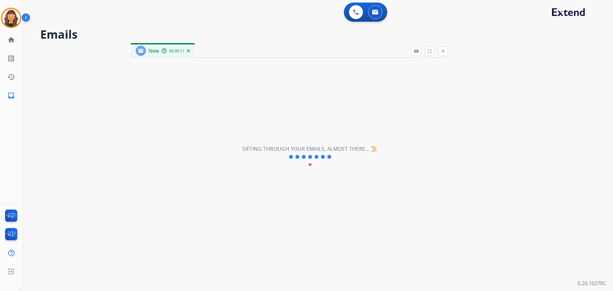
drag, startPoint x: 411, startPoint y: 46, endPoint x: 229, endPoint y: 39, distance: 181.5
click at [229, 44] on div "New 00:00:11" at bounding box center [290, 50] width 319 height 13
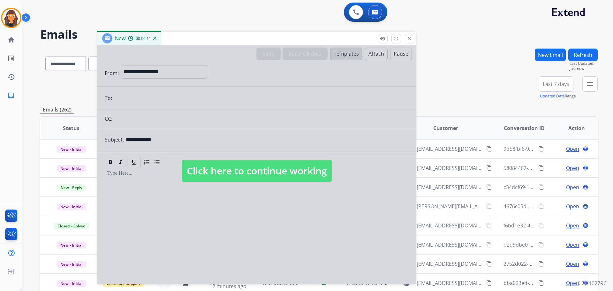
drag, startPoint x: 258, startPoint y: 169, endPoint x: 261, endPoint y: 161, distance: 9.0
click at [258, 170] on span "Click here to continue working" at bounding box center [257, 171] width 150 height 22
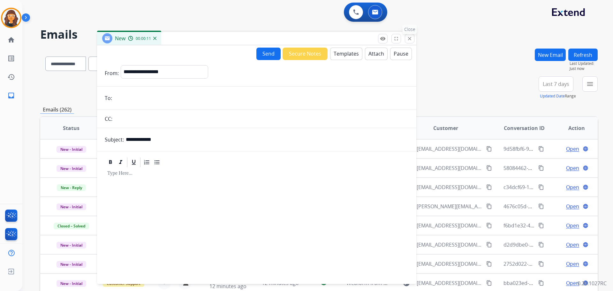
click at [408, 38] on mat-icon "close" at bounding box center [410, 39] width 6 height 6
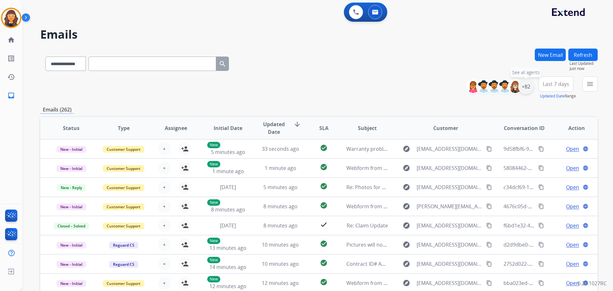
click at [528, 88] on div "+82" at bounding box center [525, 86] width 15 height 15
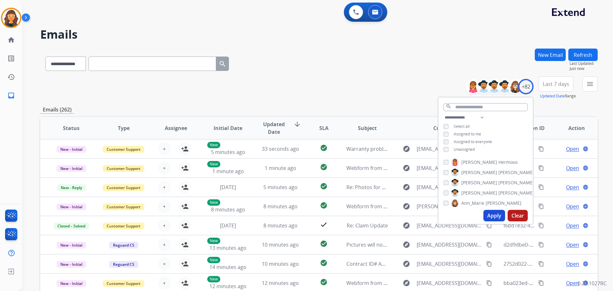
click at [487, 213] on button "Apply" at bounding box center [494, 215] width 22 height 11
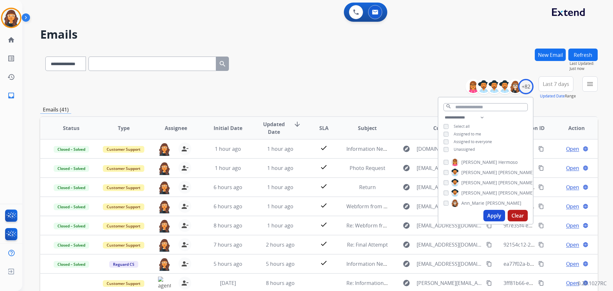
click at [314, 80] on div "**********" at bounding box center [318, 87] width 557 height 23
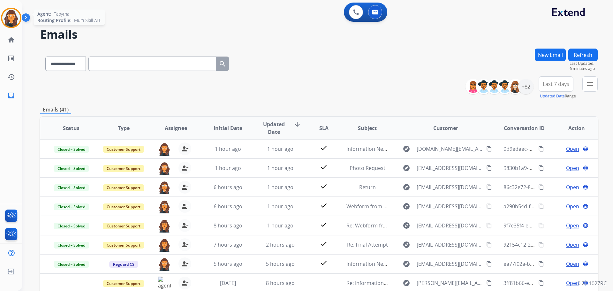
click at [8, 22] on img at bounding box center [11, 18] width 18 height 18
click at [8, 12] on img at bounding box center [11, 18] width 18 height 18
click at [4, 16] on img at bounding box center [11, 18] width 18 height 18
click at [10, 16] on img at bounding box center [11, 18] width 18 height 18
click at [128, 18] on div "0 Voice Interactions 0 Email Interactions" at bounding box center [314, 13] width 568 height 20
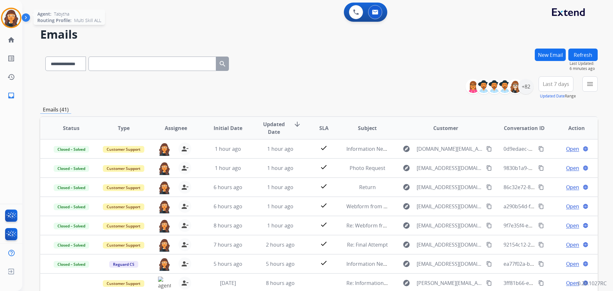
click at [16, 20] on img at bounding box center [11, 18] width 18 height 18
click at [585, 86] on button "menu Filters" at bounding box center [589, 83] width 15 height 15
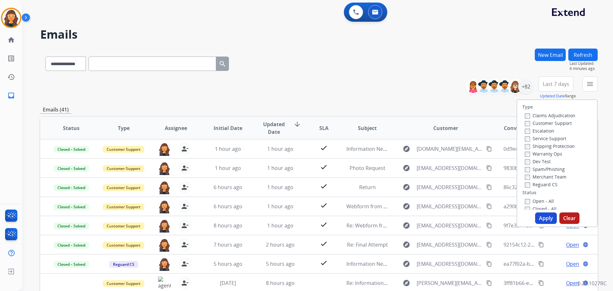
click at [522, 123] on div "Claims Adjudication Customer Support Escalation Service Support Shipping Protec…" at bounding box center [548, 149] width 53 height 77
click at [548, 221] on button "Apply" at bounding box center [546, 217] width 22 height 11
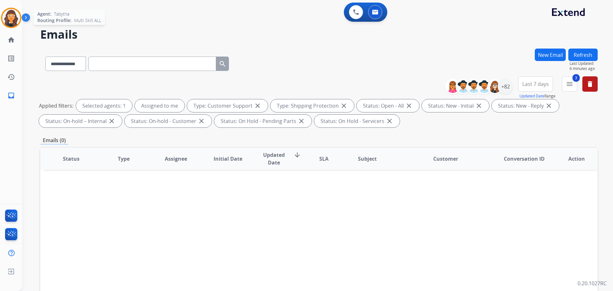
click at [19, 25] on div at bounding box center [11, 18] width 20 height 20
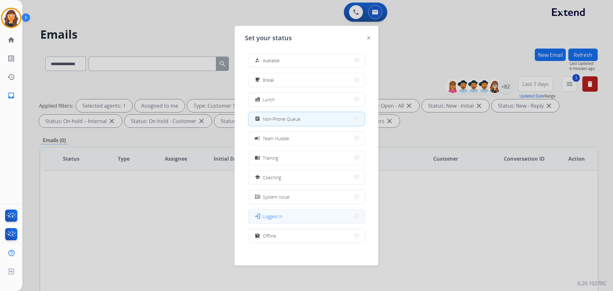
scroll to position [2, 0]
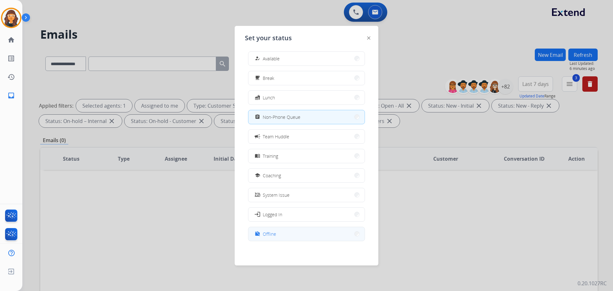
click at [272, 233] on span "Offline" at bounding box center [269, 233] width 13 height 7
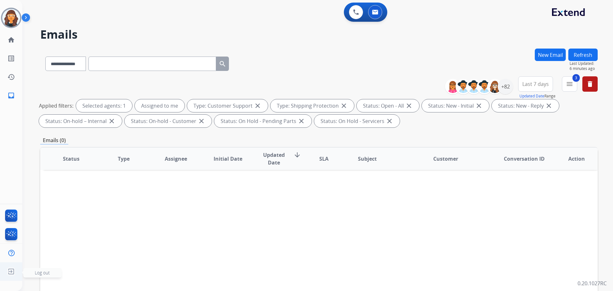
click at [11, 269] on img at bounding box center [10, 271] width 11 height 12
click at [28, 271] on div "**********" at bounding box center [309, 168] width 575 height 291
